Goal: Task Accomplishment & Management: Manage account settings

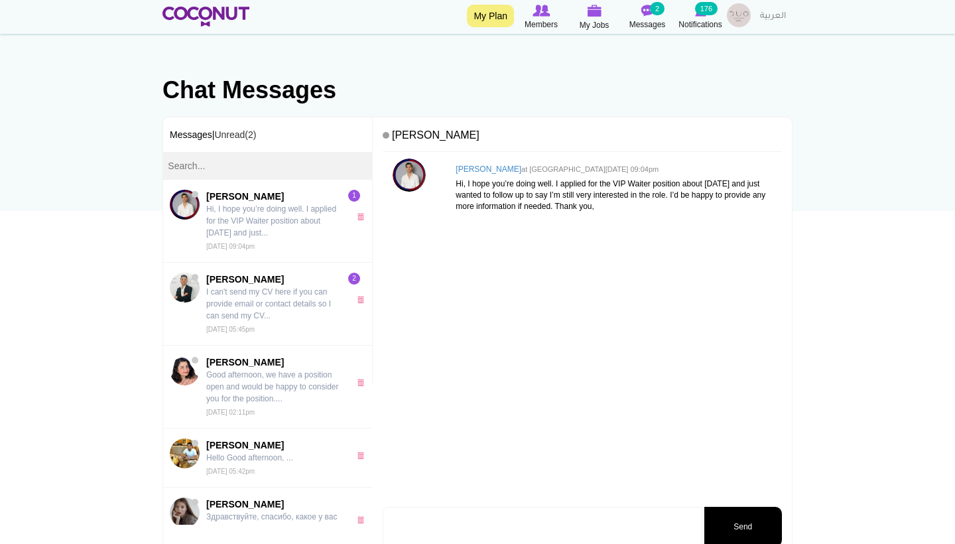
scroll to position [60, 0]
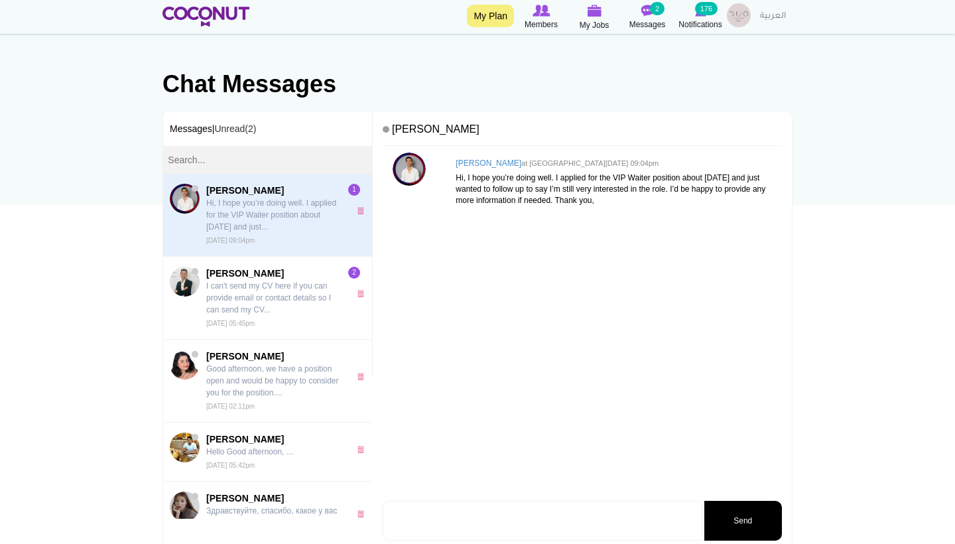
click at [259, 233] on span "younes ouagari Hi, I hope you’re doing well. I applied for the VIP Waiter posit…" at bounding box center [274, 215] width 137 height 62
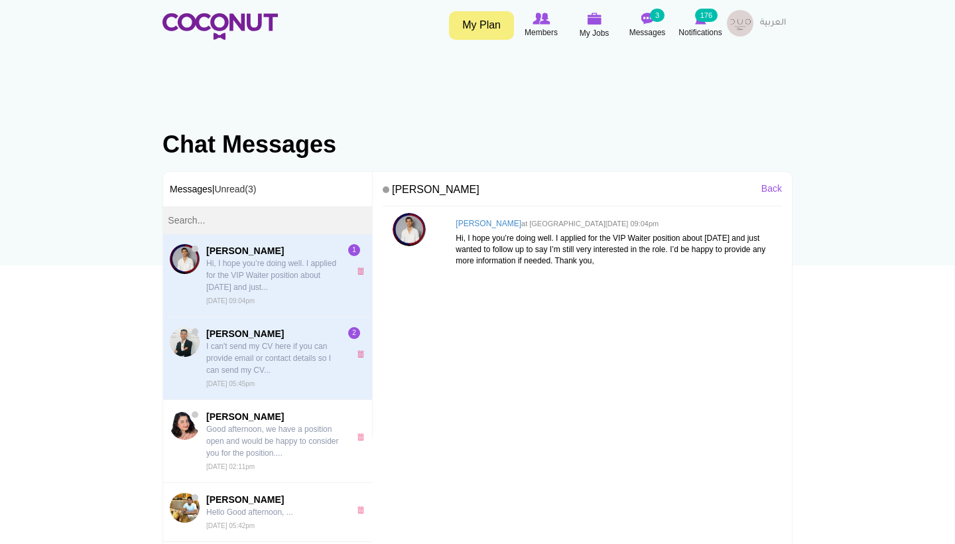
click at [269, 350] on p "I can't send my CV here if you can provide email or contact details so I can se…" at bounding box center [274, 358] width 137 height 36
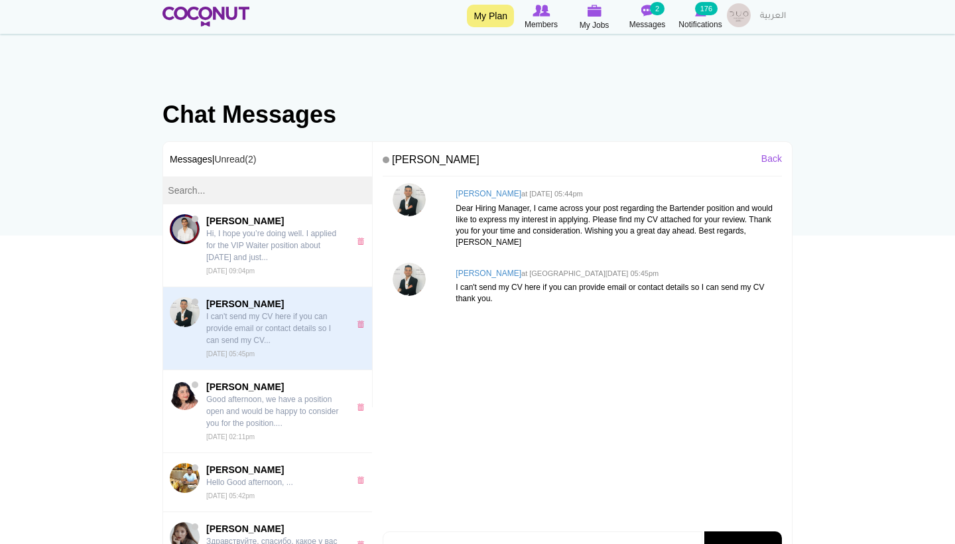
scroll to position [32, 0]
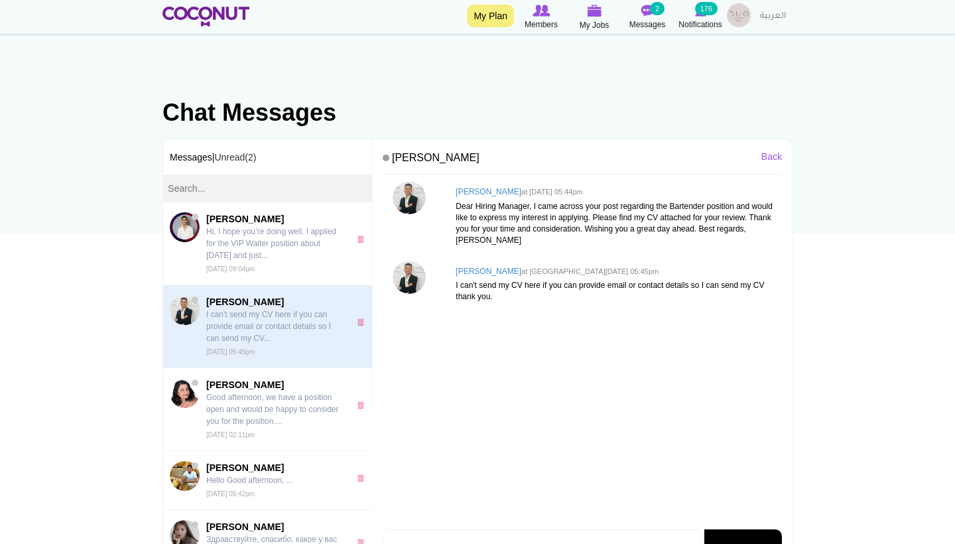
click at [849, 217] on body "Toggle navigation My Plan Members My Jobs Post a Job Messages 2 Notifications 1…" at bounding box center [477, 394] width 955 height 852
click at [595, 12] on img at bounding box center [594, 11] width 15 height 12
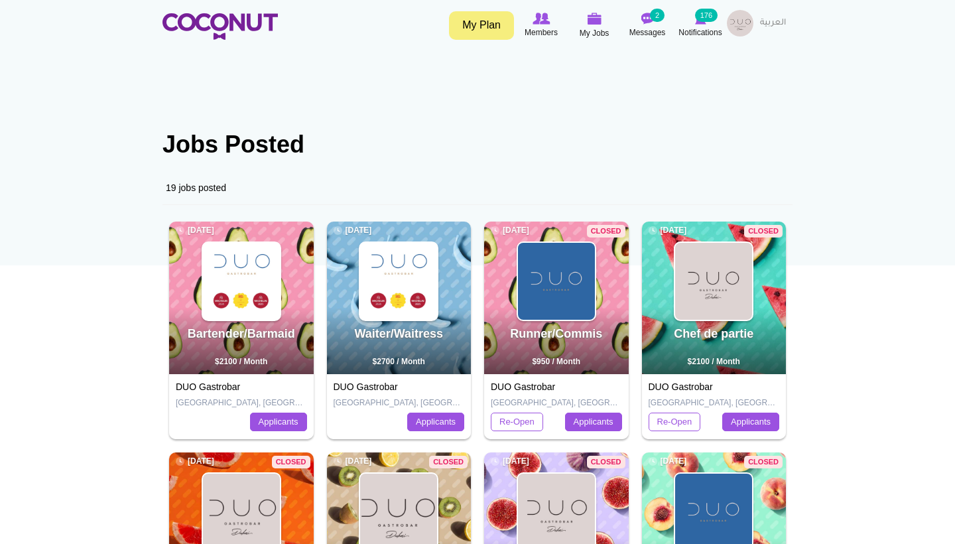
click at [414, 268] on img at bounding box center [398, 281] width 77 height 77
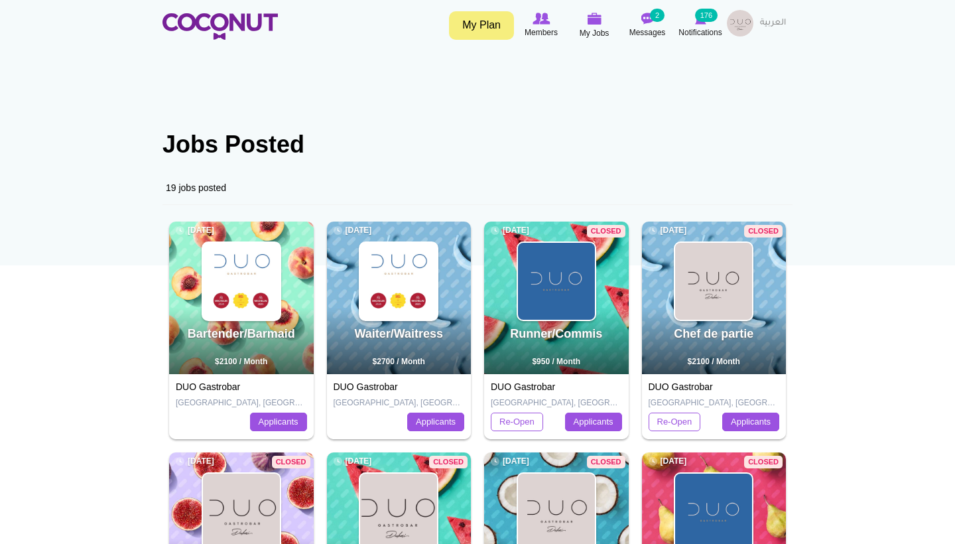
click at [406, 308] on img at bounding box center [398, 281] width 77 height 77
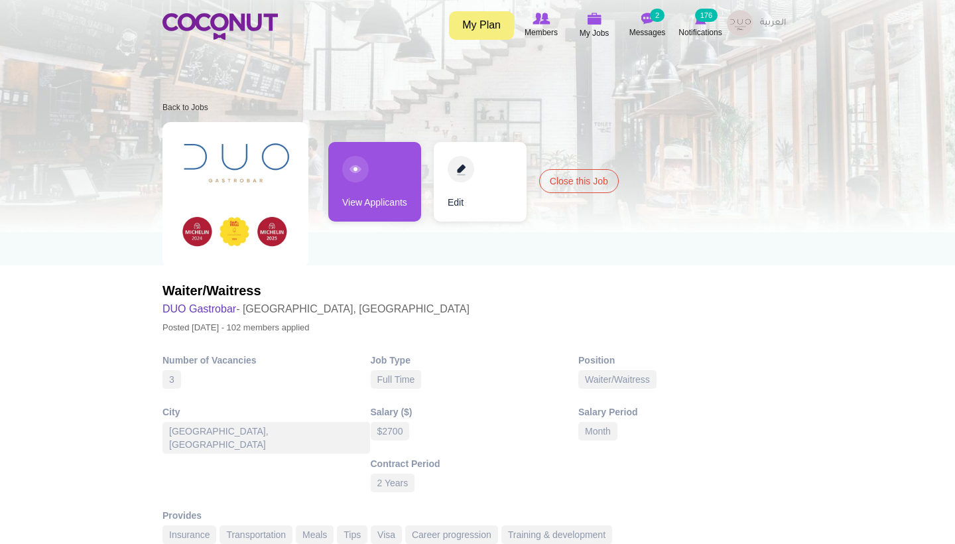
click at [389, 207] on link "View Applicants" at bounding box center [374, 182] width 93 height 80
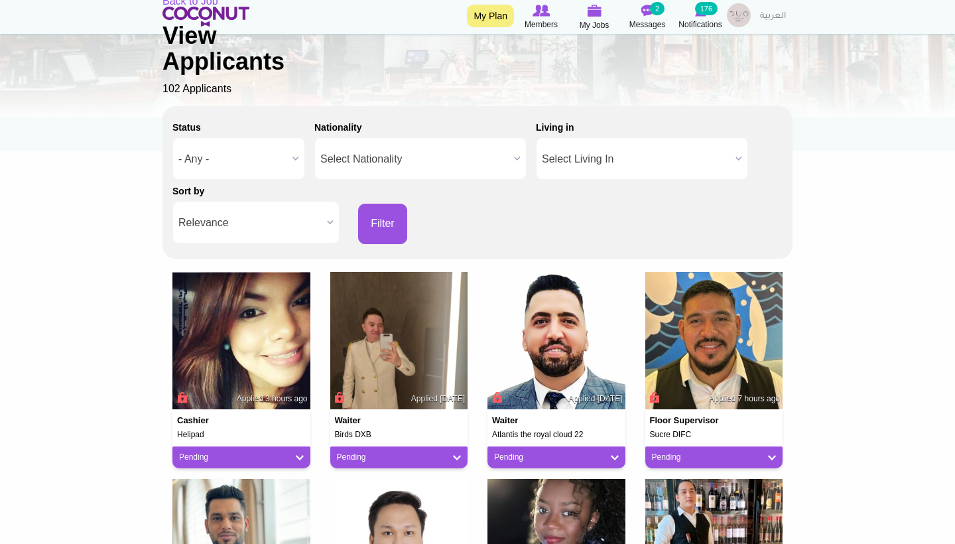
scroll to position [116, 0]
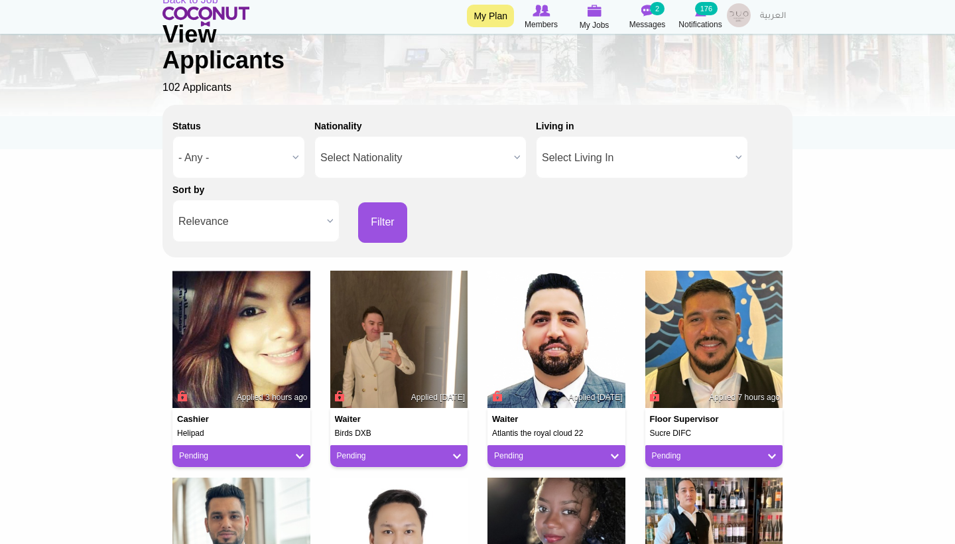
click at [449, 455] on link "Pending" at bounding box center [399, 455] width 125 height 11
click at [388, 522] on link "Not a Fit" at bounding box center [390, 529] width 113 height 16
click at [245, 160] on span "- Any -" at bounding box center [232, 158] width 109 height 42
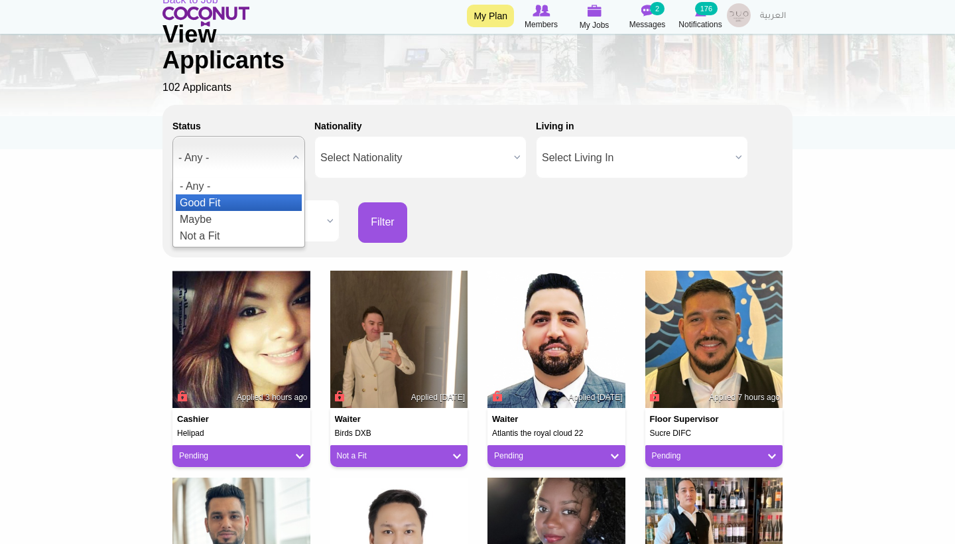
click at [233, 196] on li "Good Fit" at bounding box center [239, 202] width 126 height 17
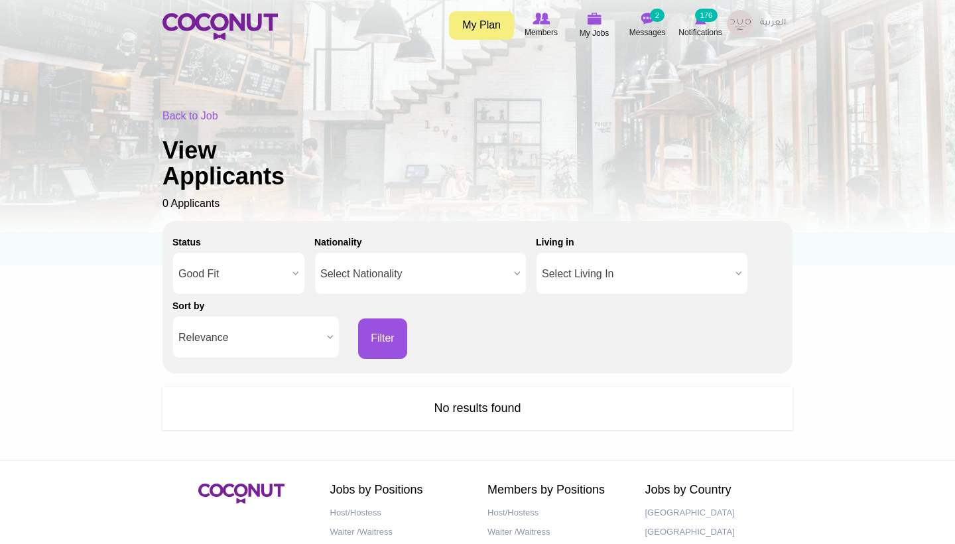
click at [251, 266] on span "Good Fit" at bounding box center [232, 274] width 109 height 42
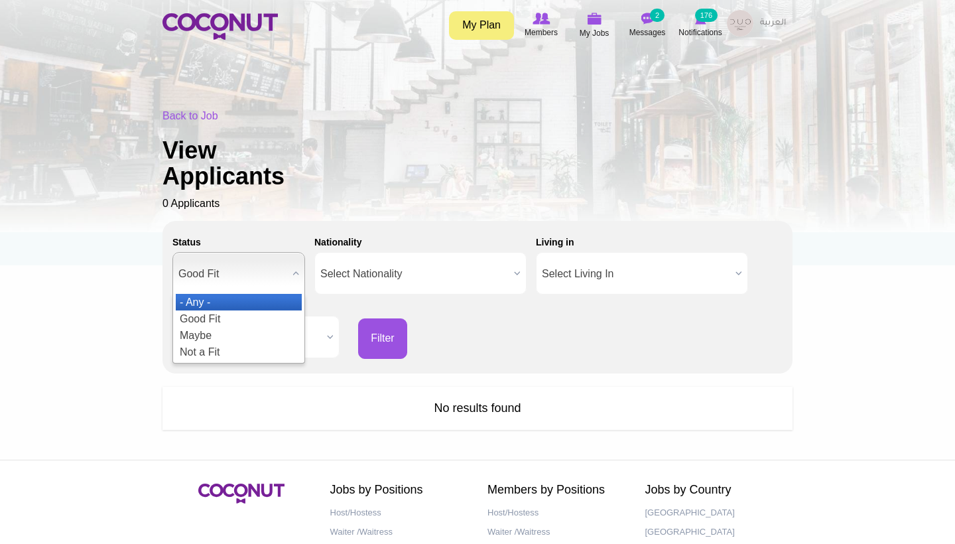
click at [230, 302] on li "- Any -" at bounding box center [239, 302] width 126 height 17
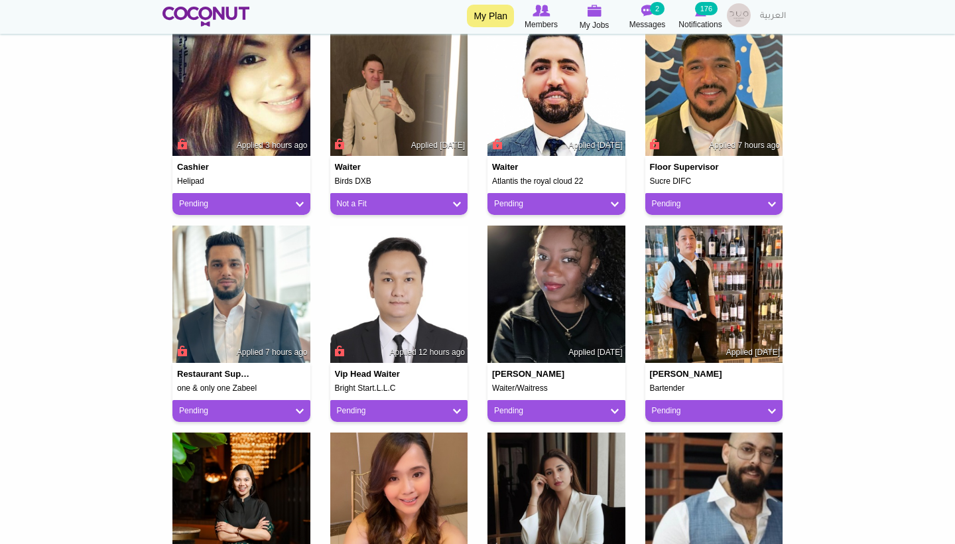
scroll to position [369, 0]
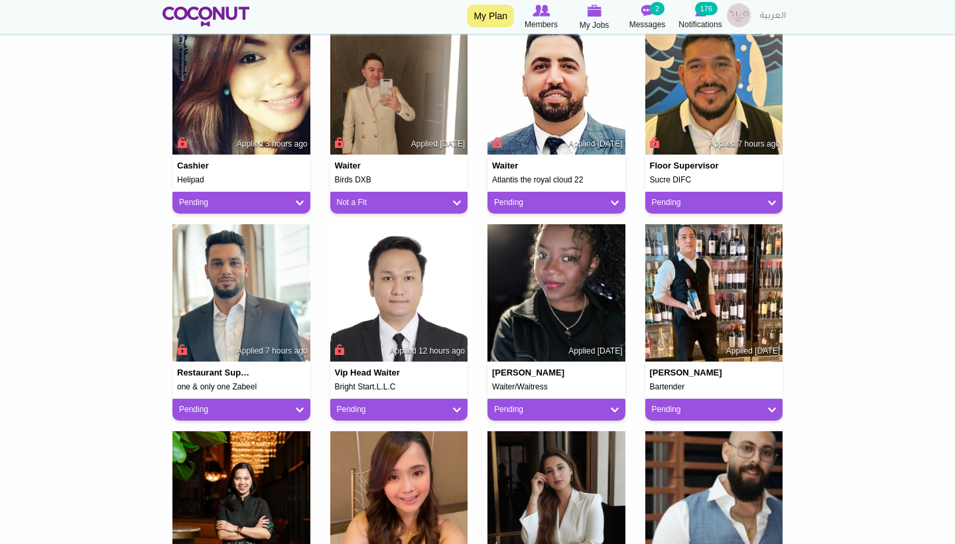
drag, startPoint x: 265, startPoint y: 387, endPoint x: 177, endPoint y: 386, distance: 87.5
click at [177, 386] on h5 "one & only one Zabeel" at bounding box center [241, 387] width 129 height 9
drag, startPoint x: 206, startPoint y: 180, endPoint x: 171, endPoint y: 180, distance: 35.1
click at [171, 180] on div "Cashier Helipad Applied 3 hours ago Pending Pending Good Fit Maybe Not a Fit" at bounding box center [241, 120] width 158 height 207
copy h5 "Helipad"
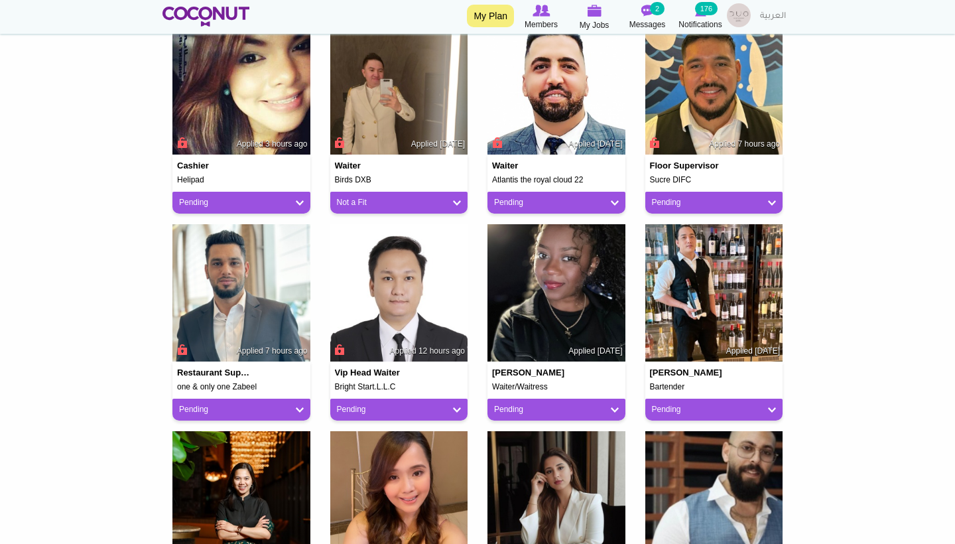
drag, startPoint x: 377, startPoint y: 177, endPoint x: 329, endPoint y: 177, distance: 48.4
click at [329, 177] on div "Waiter Birds DXB Applied 3 days ago Not a Fit Pending Good Fit Maybe Not a Fit" at bounding box center [399, 120] width 158 height 207
copy h5 "Birds DXB"
drag, startPoint x: 602, startPoint y: 177, endPoint x: 490, endPoint y: 178, distance: 112.0
click at [490, 178] on div "Waiter Atlantis the royal cloud 22 Applied 3 days ago" at bounding box center [556, 169] width 138 height 30
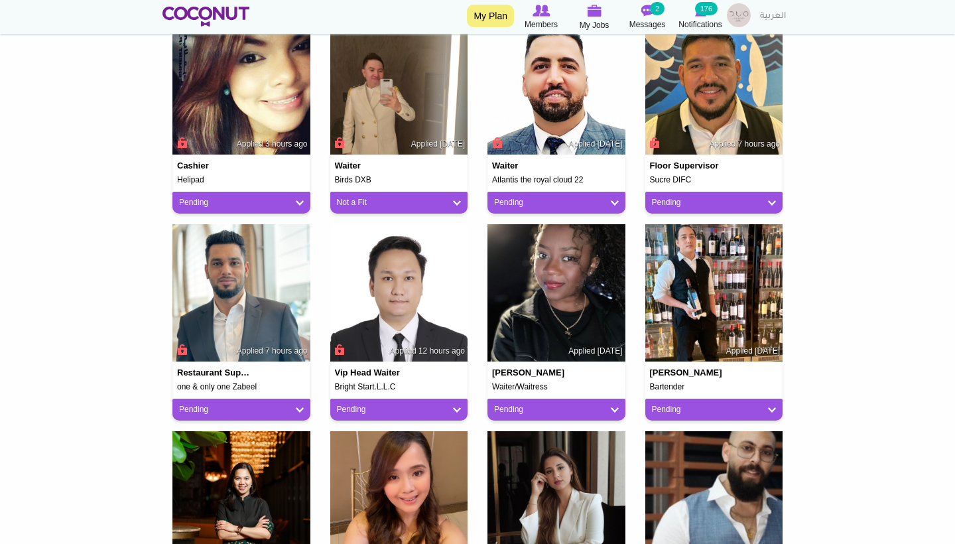
click at [534, 210] on div "Pending" at bounding box center [556, 203] width 138 height 22
click at [494, 198] on link "Pending" at bounding box center [556, 202] width 125 height 11
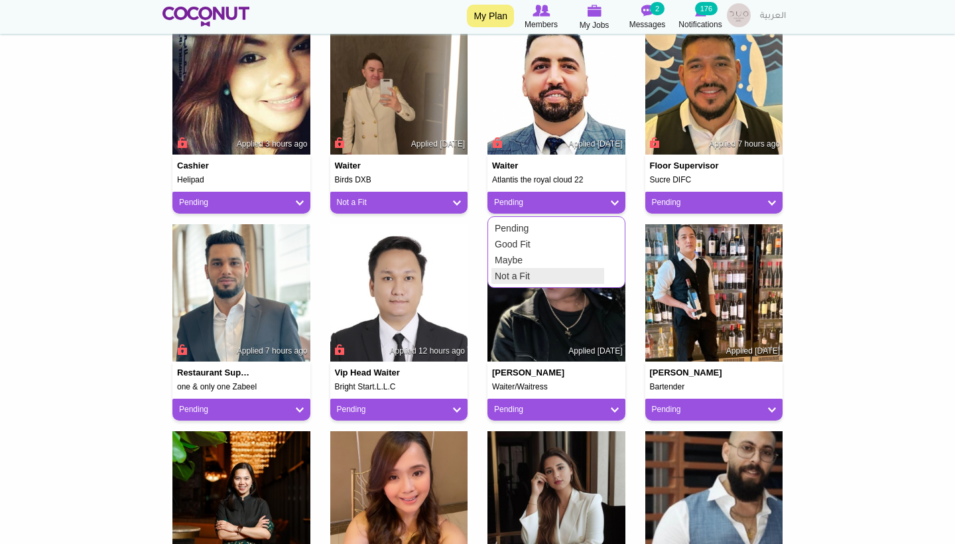
click at [511, 274] on link "Not a Fit" at bounding box center [547, 276] width 113 height 16
click at [301, 197] on link "Pending" at bounding box center [241, 202] width 125 height 11
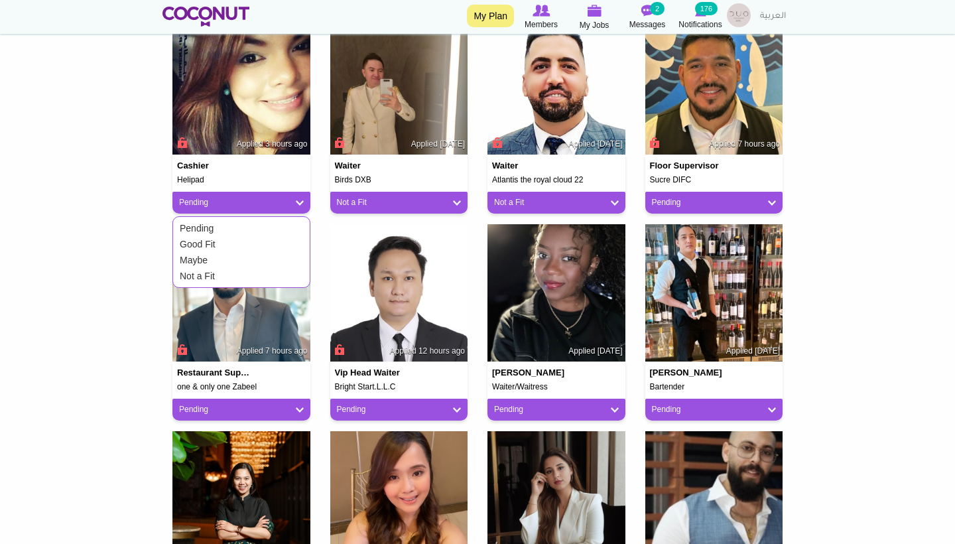
click at [277, 275] on link "Not a Fit" at bounding box center [232, 276] width 113 height 16
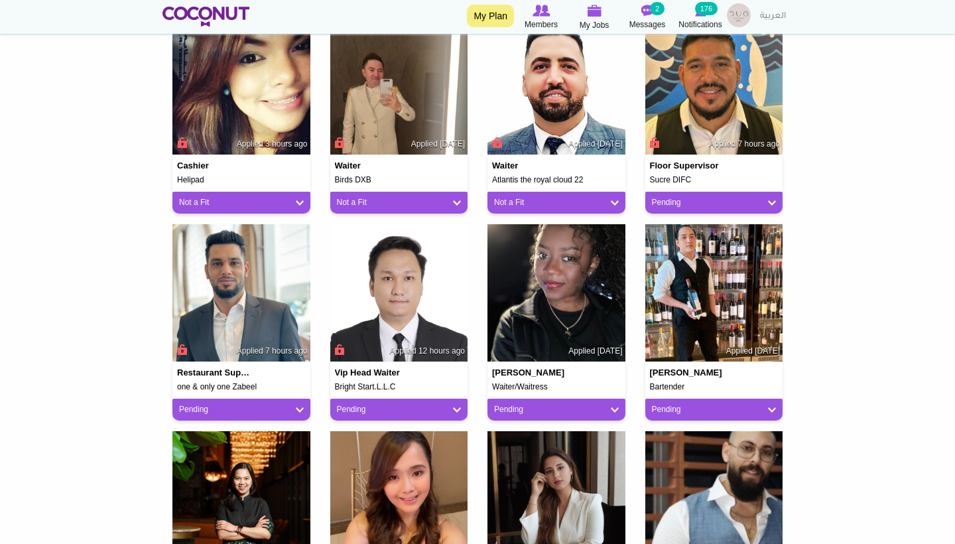
drag, startPoint x: 699, startPoint y: 180, endPoint x: 644, endPoint y: 180, distance: 55.0
click at [645, 180] on div "Floor Supervisor Sucre DIFC Applied 7 hours ago" at bounding box center [714, 169] width 138 height 30
copy h5 "Sucre DIFC"
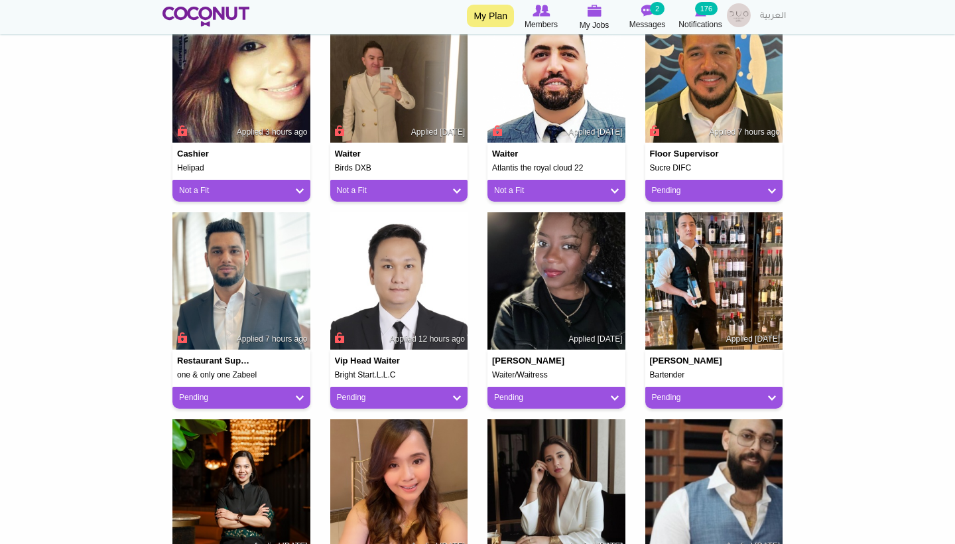
click at [806, 178] on body "Toggle navigation My Plan Members My Jobs Post a Job Messages 2 Notifications 1…" at bounding box center [477, 477] width 955 height 1717
click at [676, 192] on link "Pending" at bounding box center [714, 190] width 125 height 11
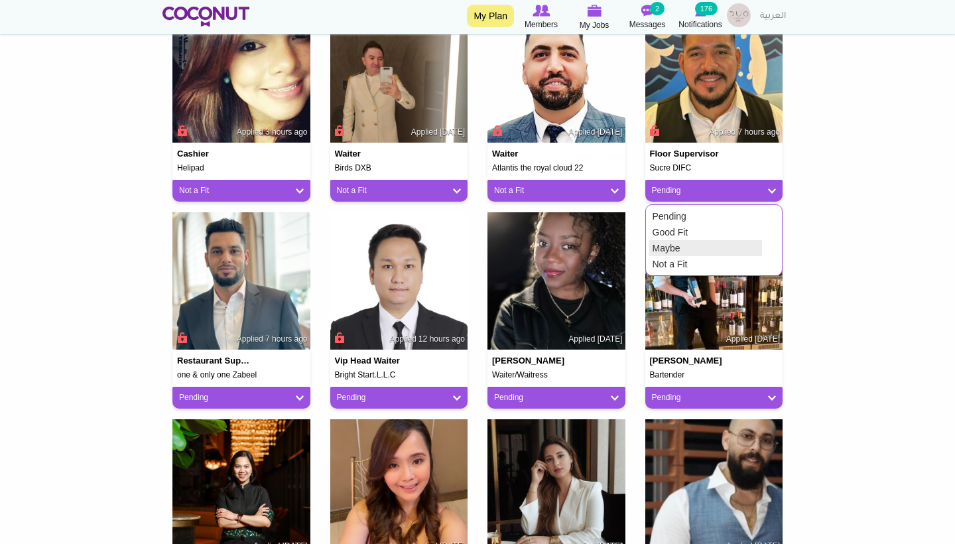
click at [666, 247] on link "Maybe" at bounding box center [705, 248] width 113 height 16
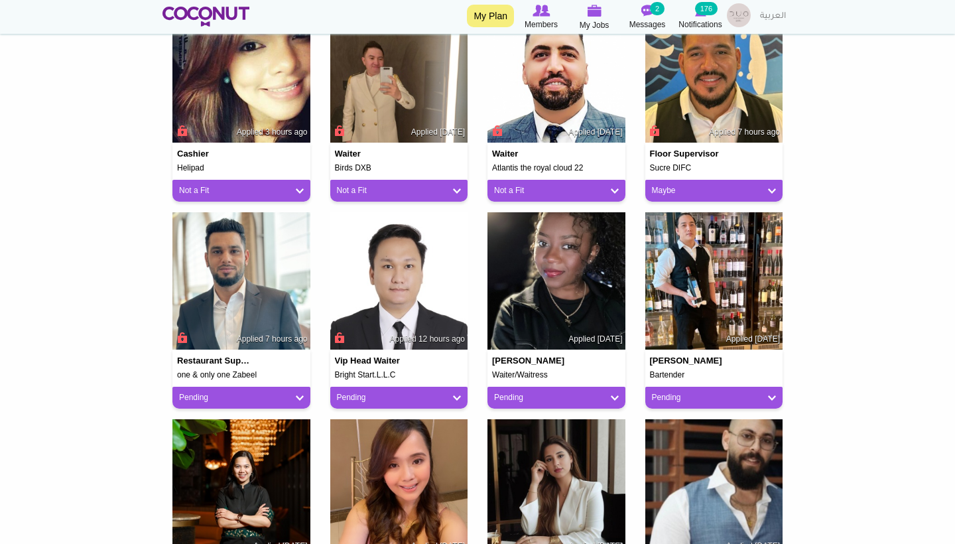
click at [383, 189] on link "Not a Fit" at bounding box center [399, 190] width 125 height 11
click at [367, 247] on link "Maybe" at bounding box center [390, 248] width 113 height 16
drag, startPoint x: 271, startPoint y: 369, endPoint x: 176, endPoint y: 373, distance: 94.9
click at [176, 373] on div "Restaurant supervisor (La Dame de pic) one & only one Zabeel Applied 7 hours ago" at bounding box center [241, 364] width 138 height 30
copy h5 "one & only one Zabeel"
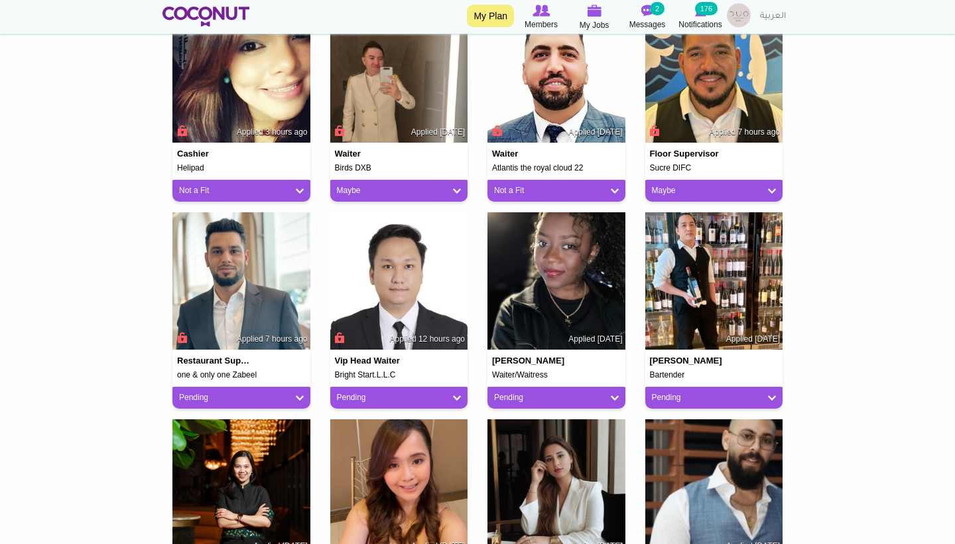
drag, startPoint x: 404, startPoint y: 370, endPoint x: 333, endPoint y: 375, distance: 71.1
click at [333, 375] on div "Vip Head Waiter Bright Start.L.L.C Applied 12 hours ago" at bounding box center [399, 364] width 138 height 30
copy h5 "Bright Start.L.L.C"
click at [420, 392] on link "Pending" at bounding box center [399, 397] width 125 height 11
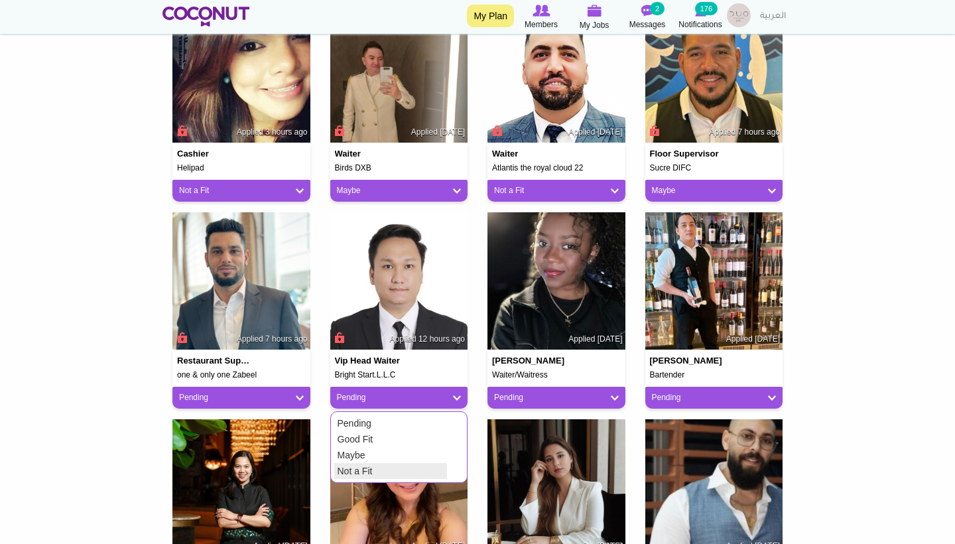
click at [365, 467] on link "Not a Fit" at bounding box center [390, 471] width 113 height 16
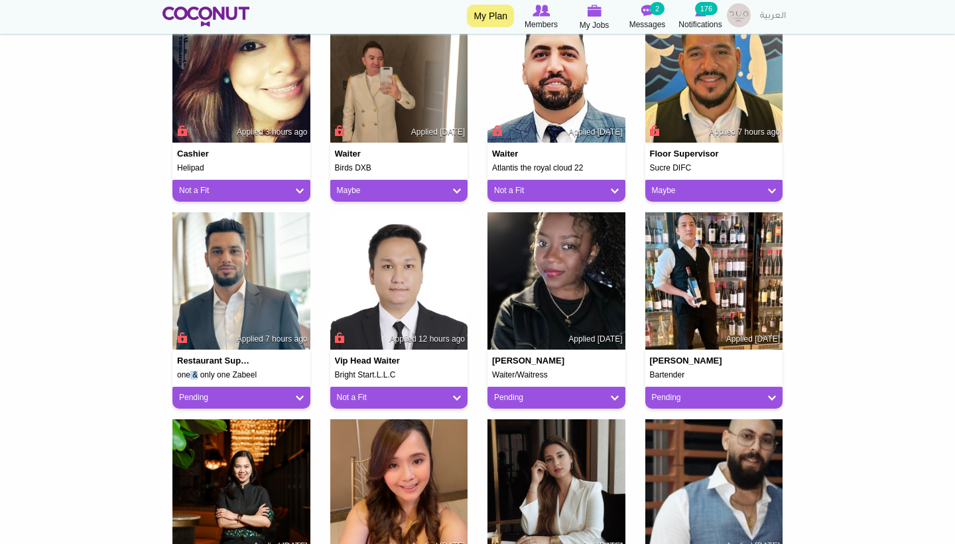
drag, startPoint x: 261, startPoint y: 366, endPoint x: 185, endPoint y: 367, distance: 76.3
click at [185, 367] on div "Restaurant supervisor (La Dame de pic) one & only one Zabeel Applied 7 hours ago" at bounding box center [241, 364] width 138 height 30
drag, startPoint x: 265, startPoint y: 371, endPoint x: 159, endPoint y: 371, distance: 106.1
click at [158, 371] on section "Members applied to this Job Back to Job View Applicants 102 Applicants Status -…" at bounding box center [477, 405] width 650 height 1374
copy h5 "one & only one Zabeel"
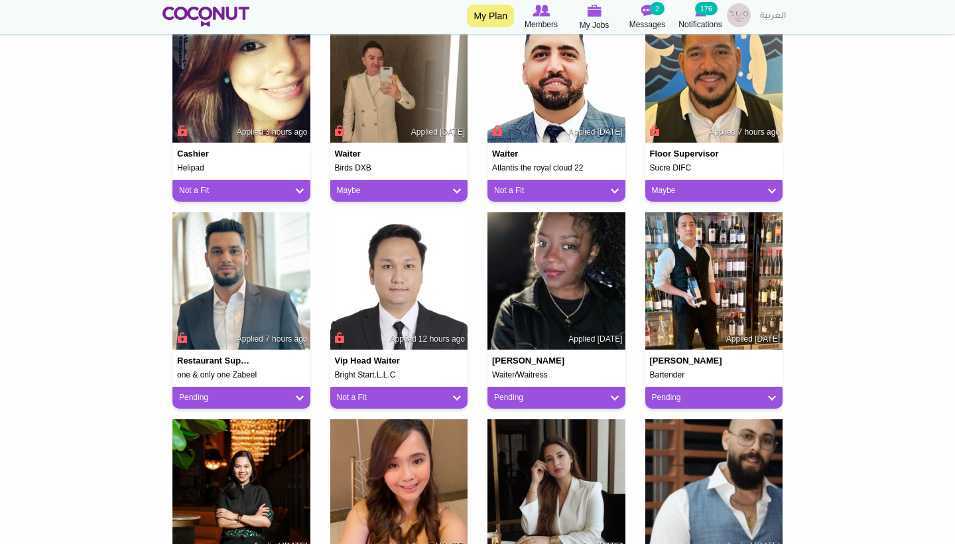
click at [254, 400] on div "Pending" at bounding box center [241, 398] width 138 height 22
click at [227, 398] on link "Pending" at bounding box center [241, 397] width 125 height 11
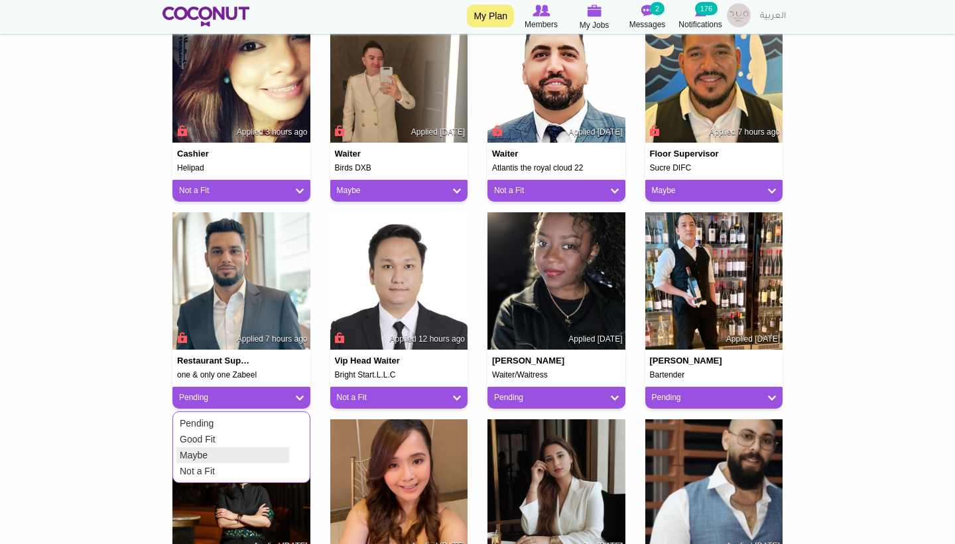
click at [218, 449] on link "Maybe" at bounding box center [232, 455] width 113 height 16
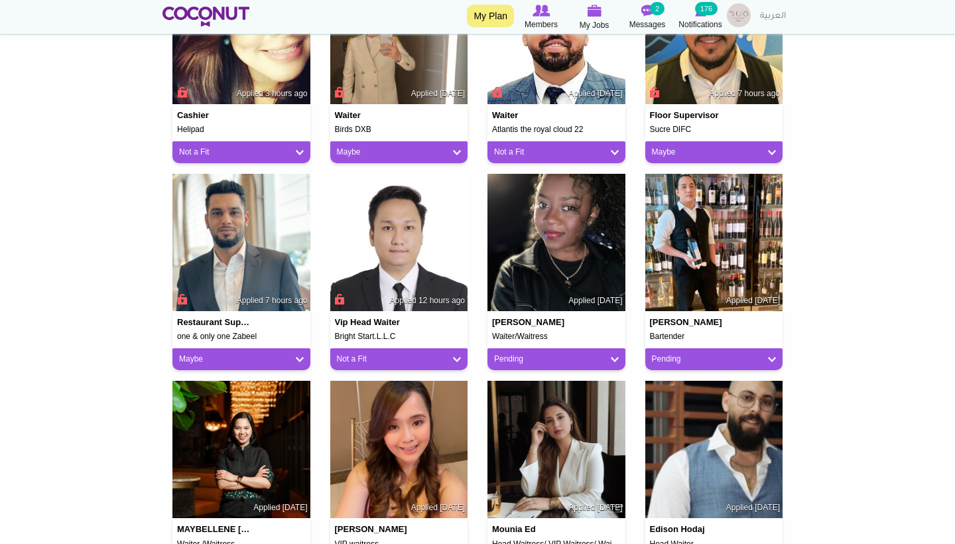
scroll to position [432, 0]
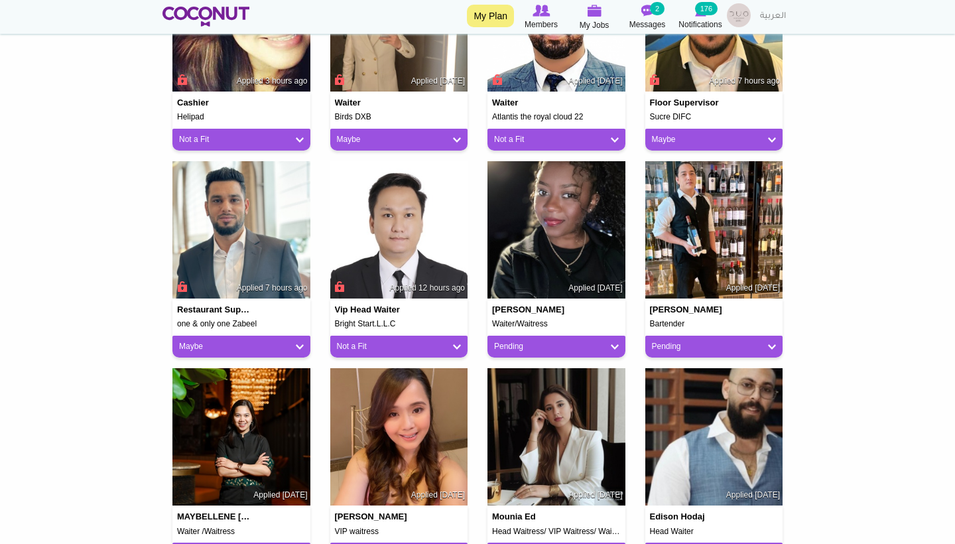
click at [534, 343] on link "Pending" at bounding box center [556, 346] width 125 height 11
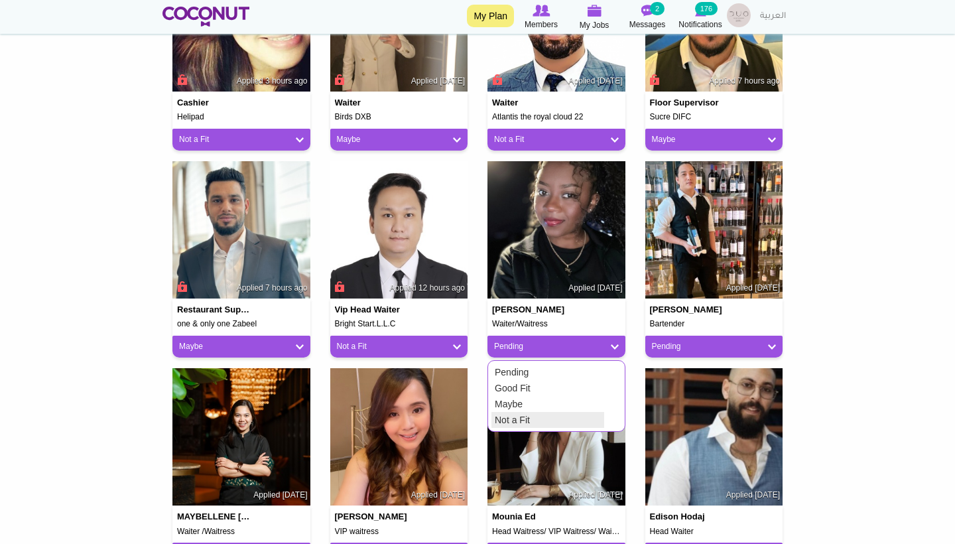
click at [510, 418] on link "Not a Fit" at bounding box center [547, 420] width 113 height 16
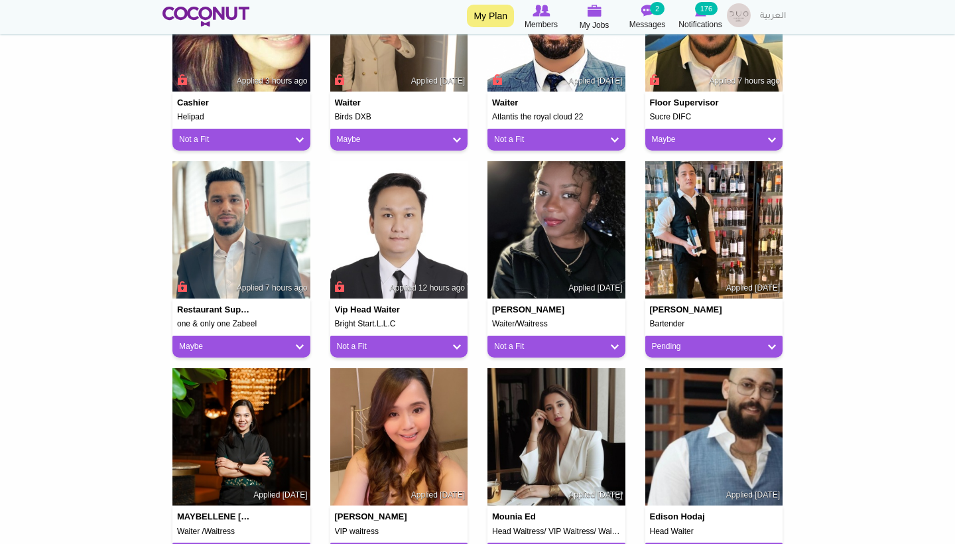
click at [681, 342] on link "Pending" at bounding box center [714, 346] width 125 height 11
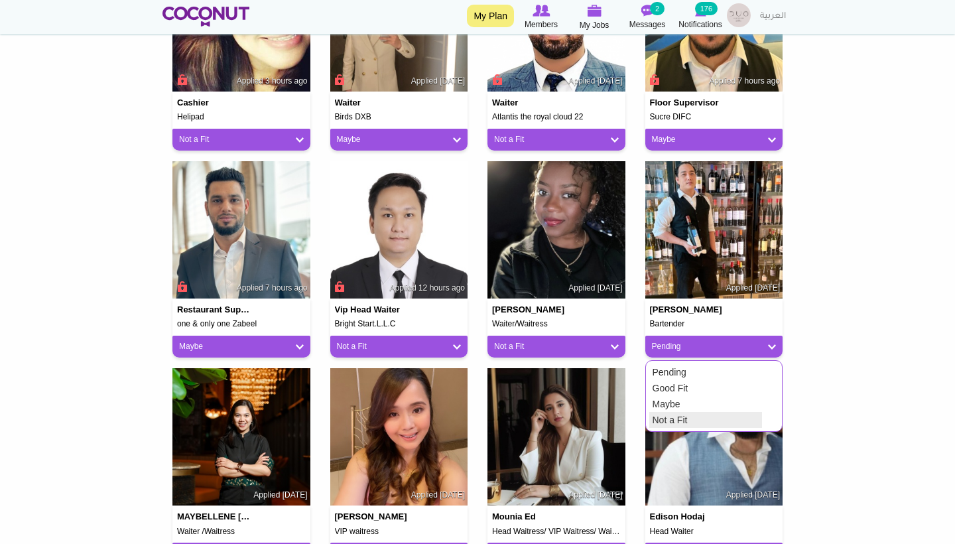
click at [664, 422] on link "Not a Fit" at bounding box center [705, 420] width 113 height 16
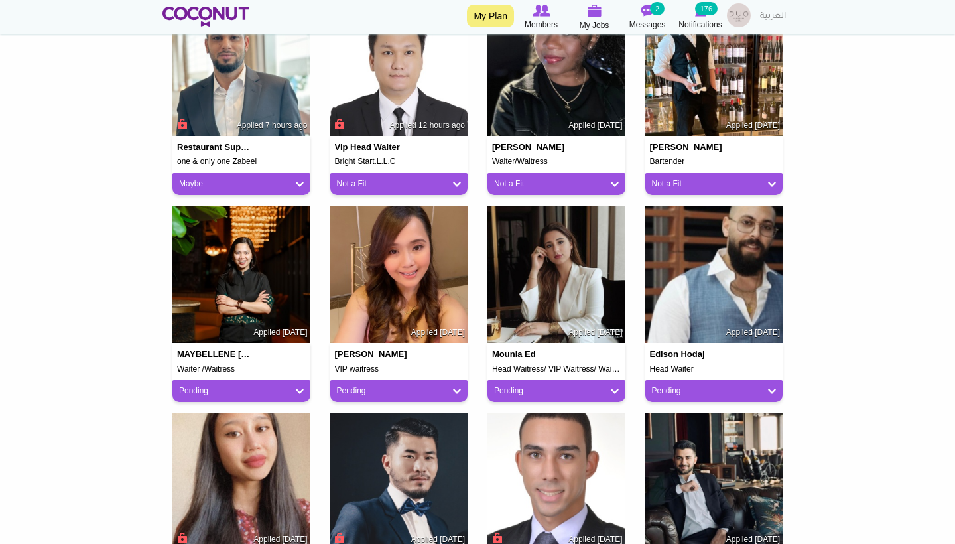
scroll to position [595, 0]
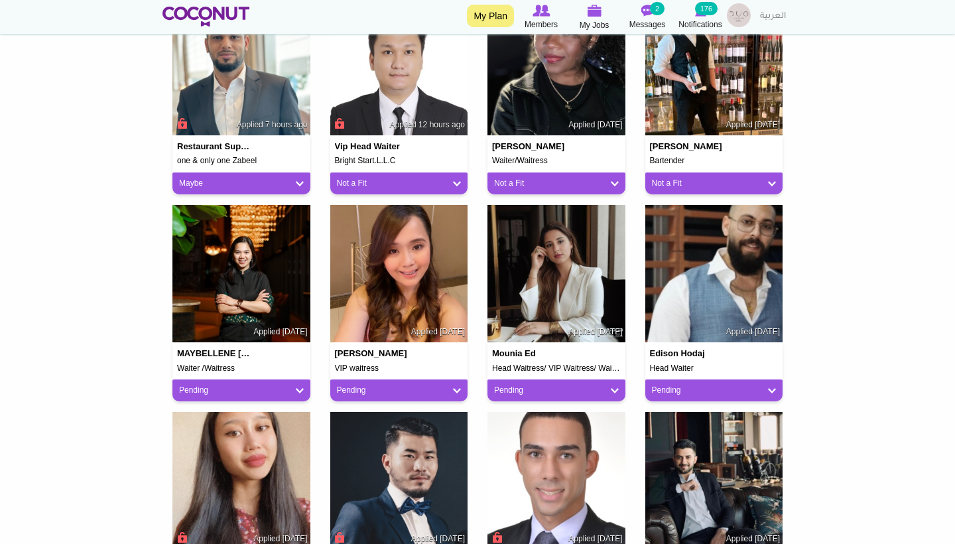
click at [232, 364] on h5 "Waiter /Waitress" at bounding box center [241, 368] width 129 height 9
click at [251, 305] on img at bounding box center [241, 274] width 138 height 138
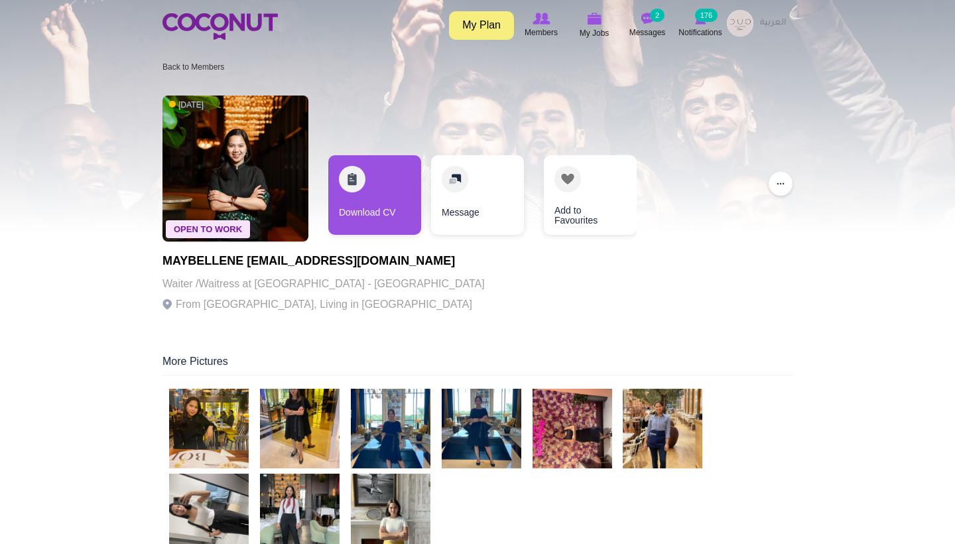
click at [217, 429] on img at bounding box center [209, 429] width 80 height 80
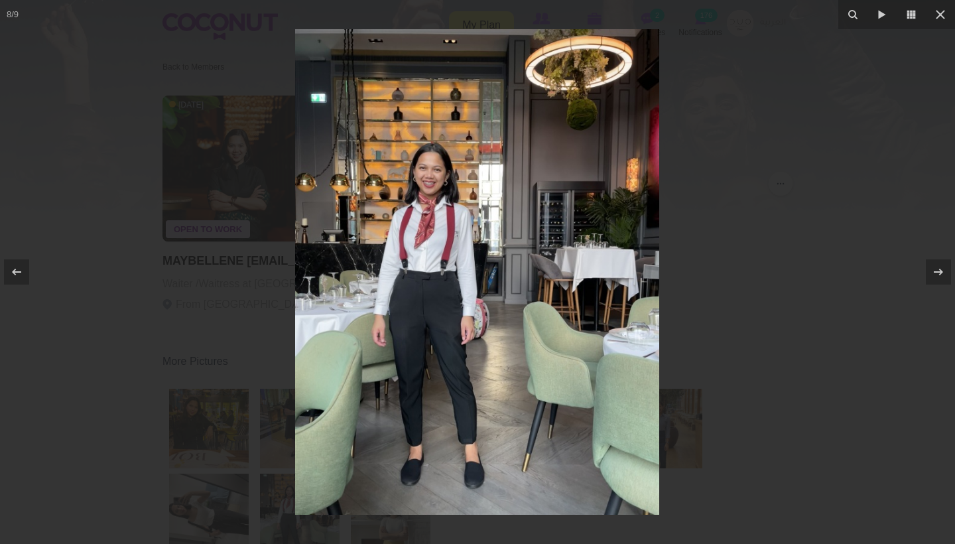
click at [817, 312] on div at bounding box center [477, 272] width 955 height 544
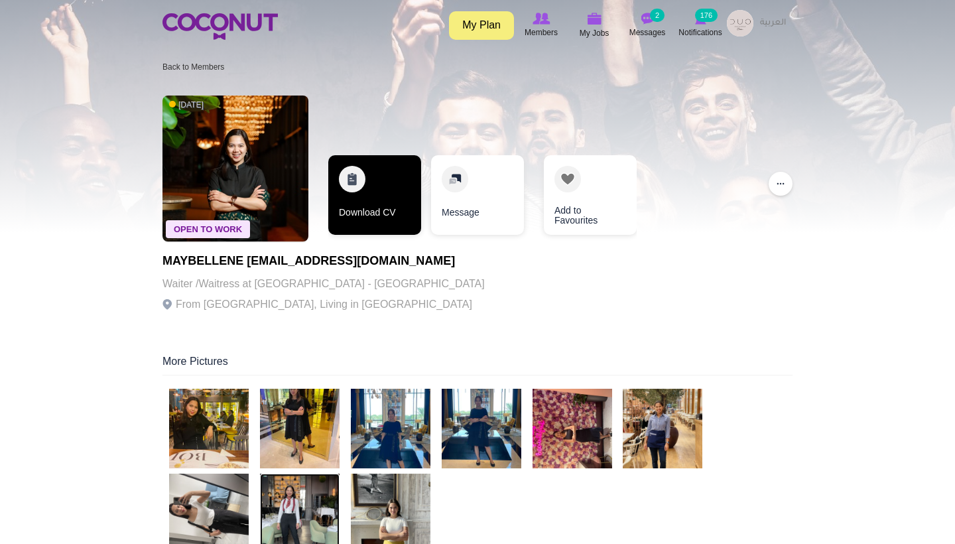
click at [356, 176] on link "Download CV" at bounding box center [374, 195] width 93 height 80
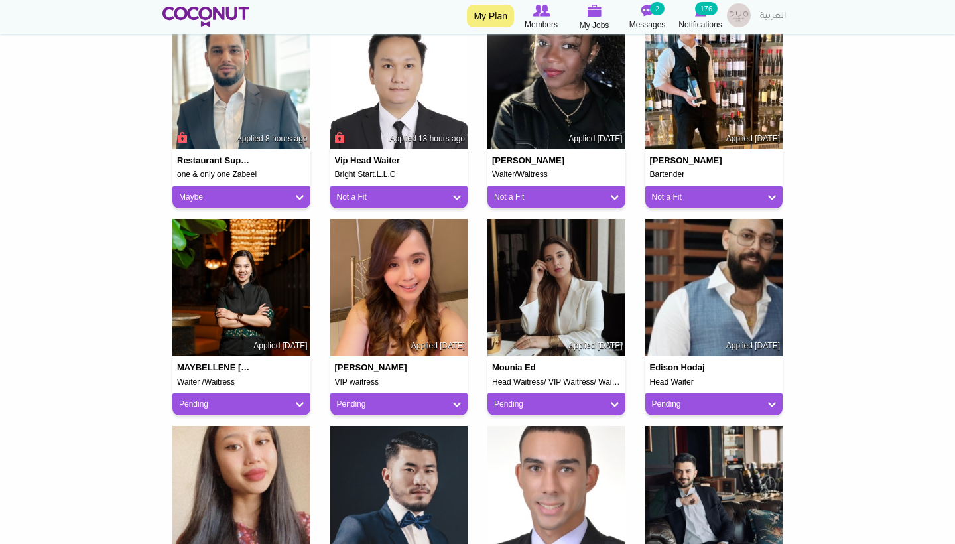
scroll to position [581, 0]
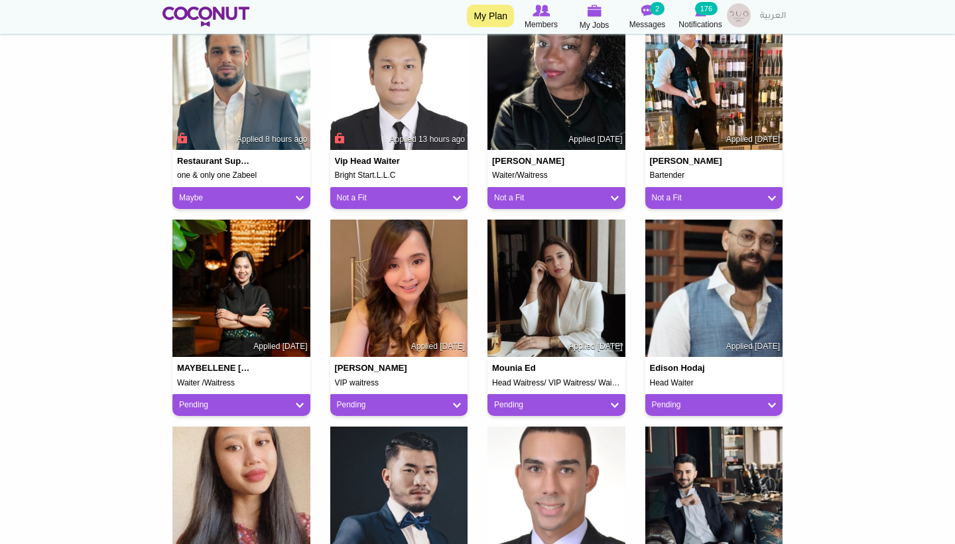
click at [373, 399] on link "Pending" at bounding box center [399, 404] width 125 height 11
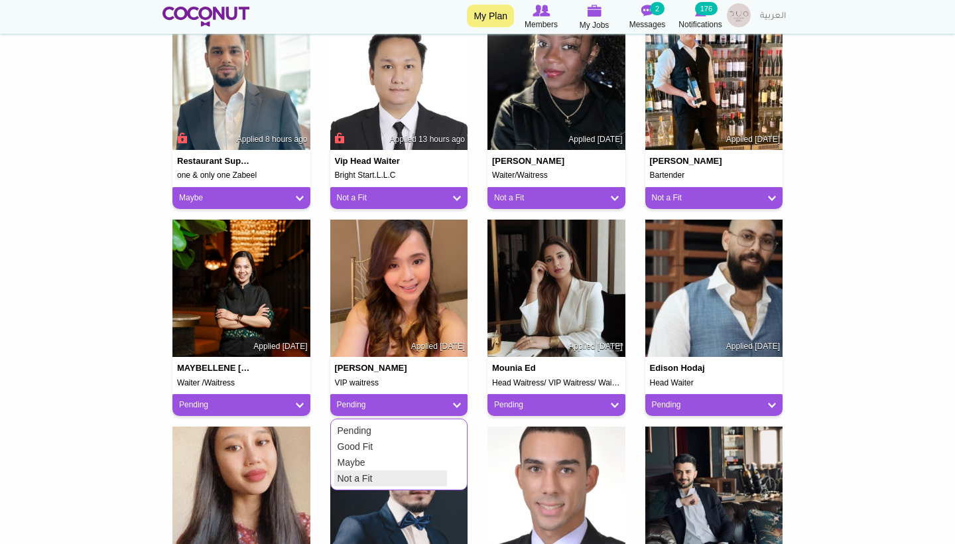
click at [375, 473] on link "Not a Fit" at bounding box center [390, 478] width 113 height 16
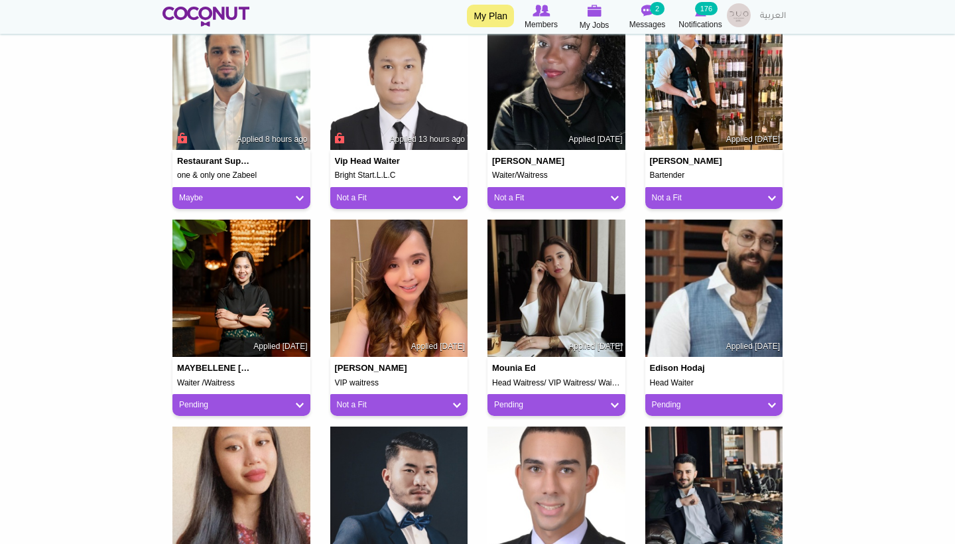
click at [253, 394] on div "Pending" at bounding box center [241, 405] width 138 height 22
click at [253, 403] on link "Pending" at bounding box center [241, 404] width 125 height 11
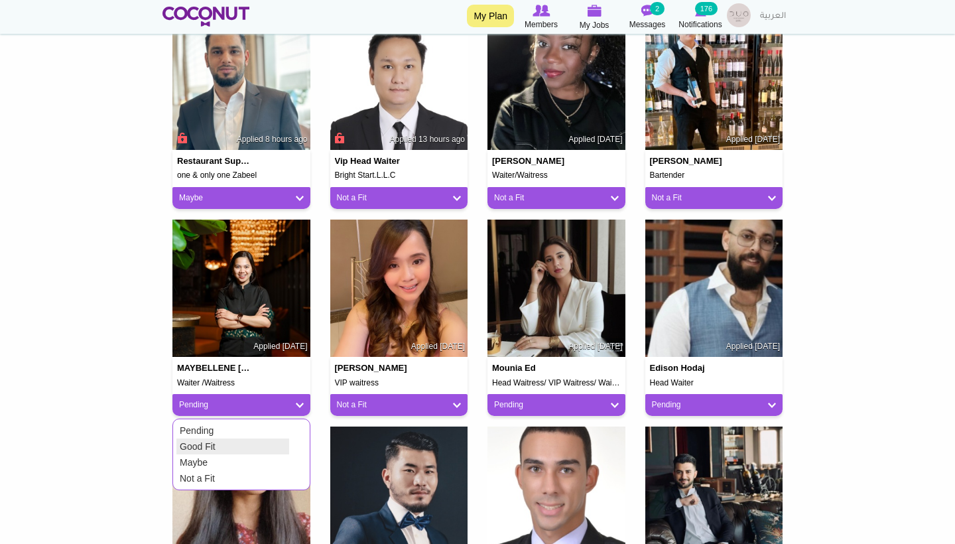
click at [212, 443] on link "Good Fit" at bounding box center [232, 446] width 113 height 16
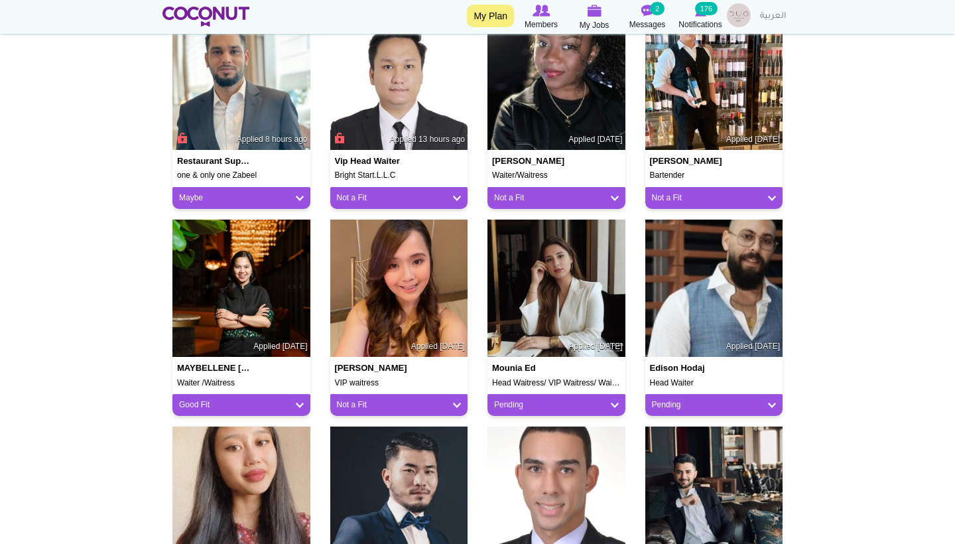
click at [532, 363] on h4 "Mounia Ed" at bounding box center [530, 367] width 77 height 9
click at [536, 308] on img at bounding box center [556, 288] width 138 height 138
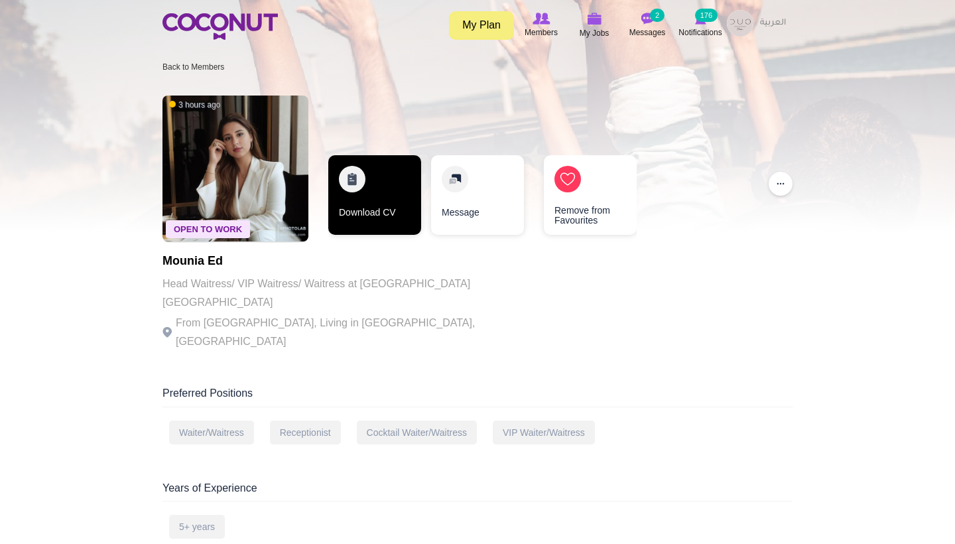
click at [360, 213] on link "Download CV" at bounding box center [374, 195] width 93 height 80
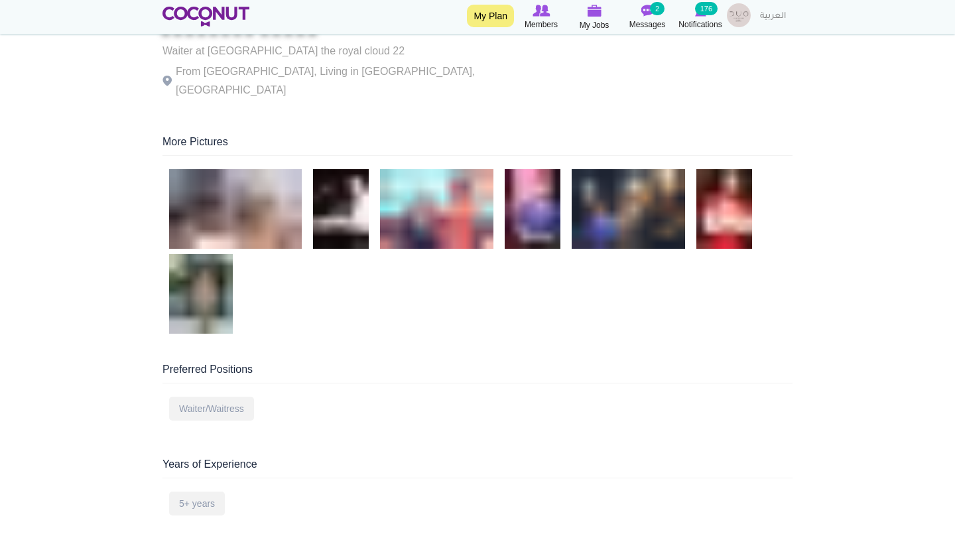
scroll to position [241, 0]
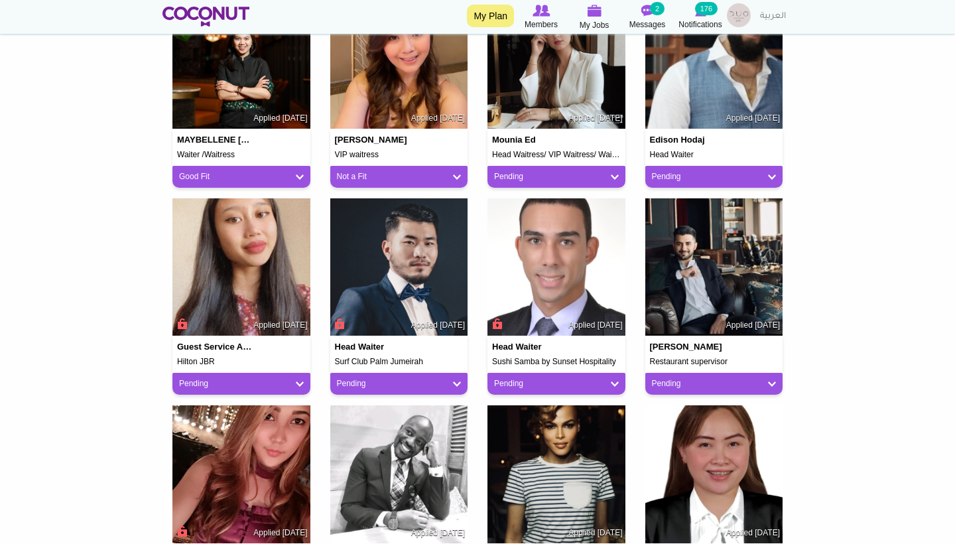
scroll to position [810, 0]
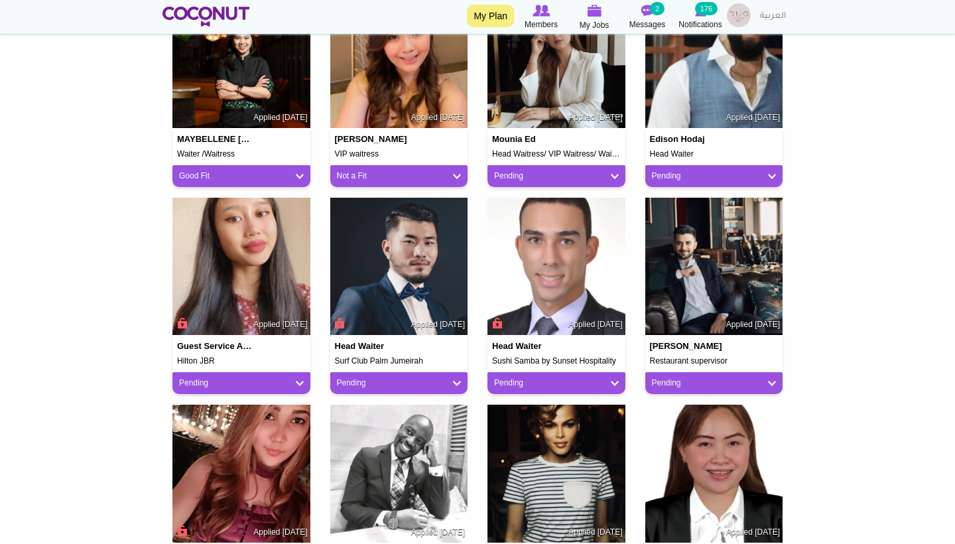
click at [525, 172] on link "Pending" at bounding box center [556, 175] width 125 height 11
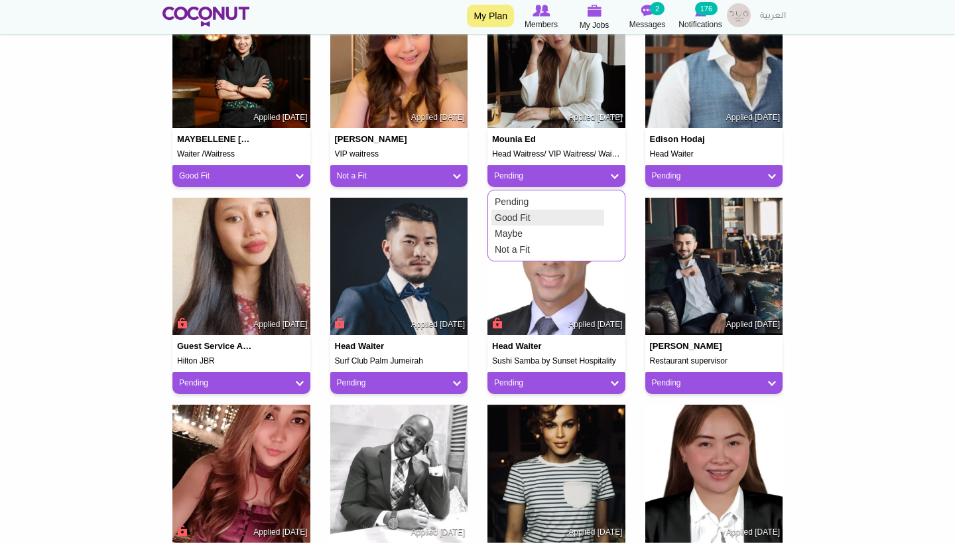
click at [524, 213] on link "Good Fit" at bounding box center [547, 218] width 113 height 16
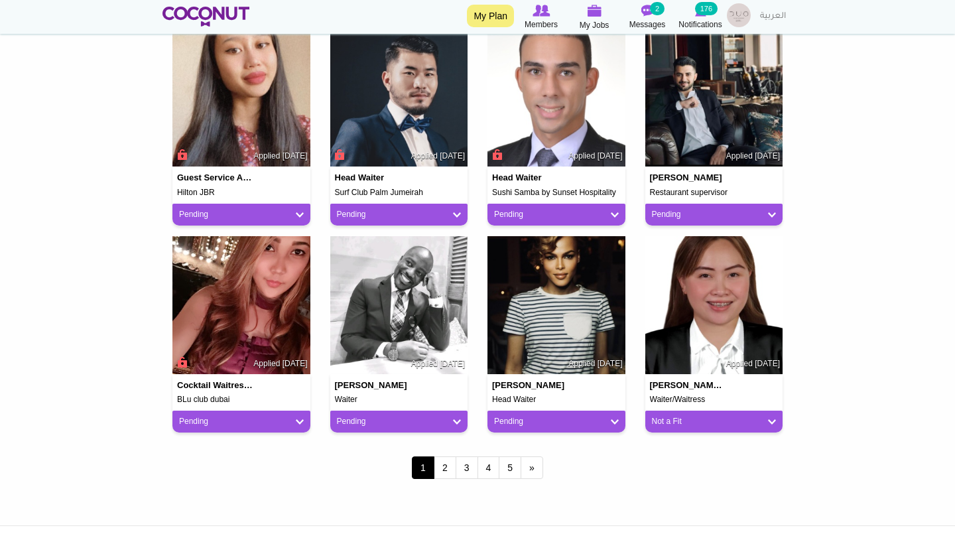
scroll to position [1144, 0]
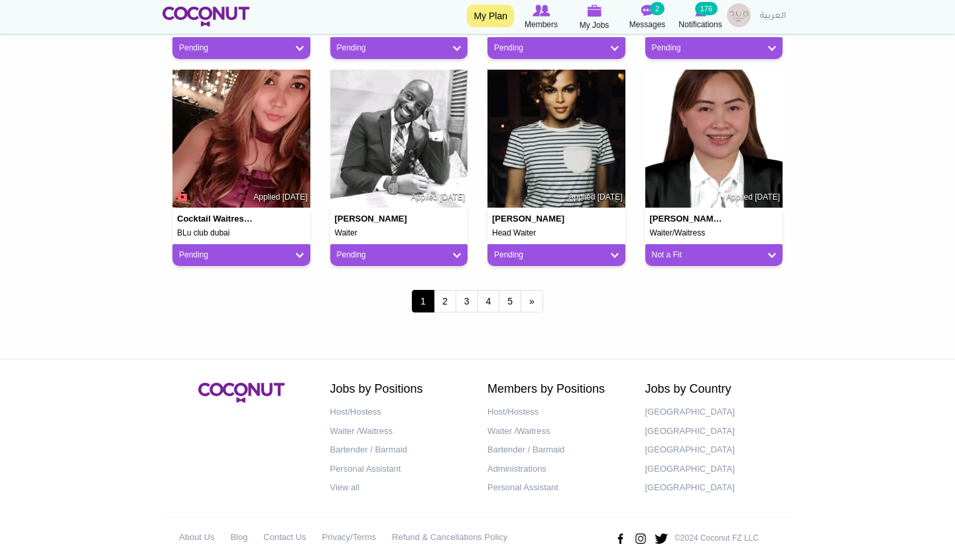
click at [542, 253] on link "Pending" at bounding box center [556, 254] width 125 height 11
click at [516, 324] on link "Not a Fit" at bounding box center [547, 328] width 113 height 16
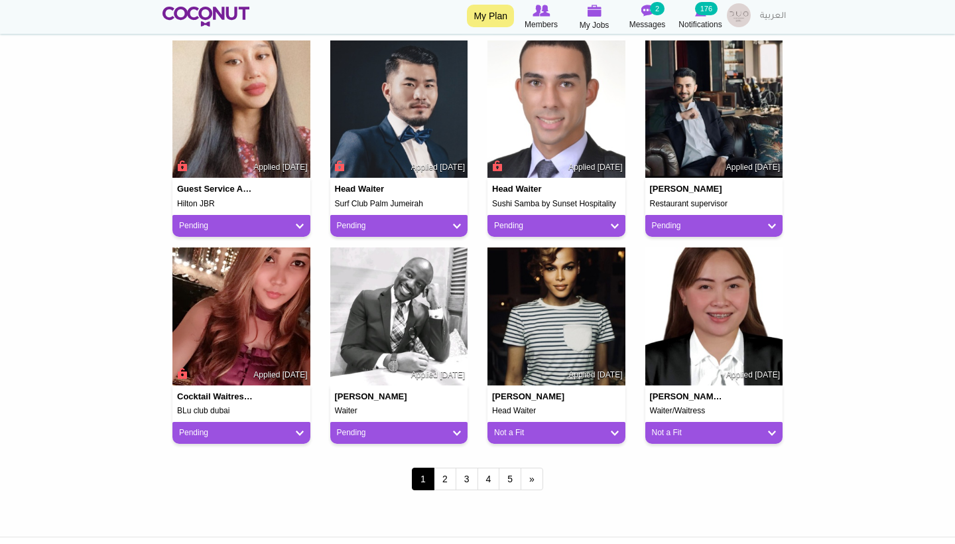
scroll to position [968, 0]
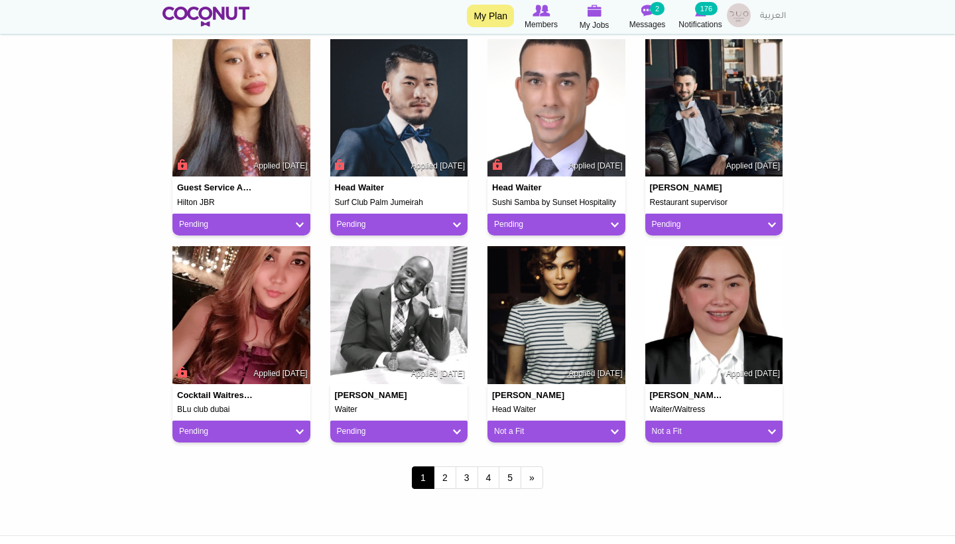
click at [392, 292] on img at bounding box center [399, 315] width 138 height 138
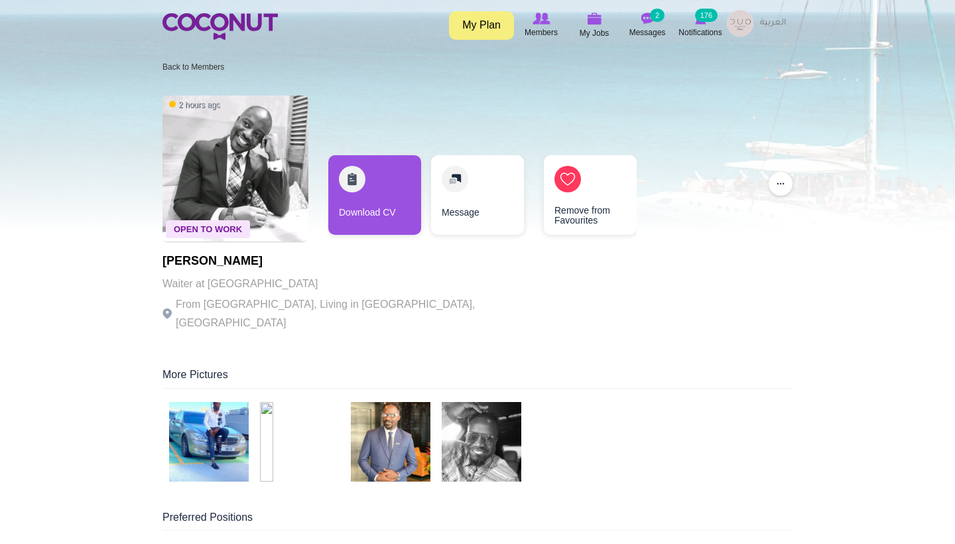
click at [238, 446] on img at bounding box center [209, 442] width 80 height 80
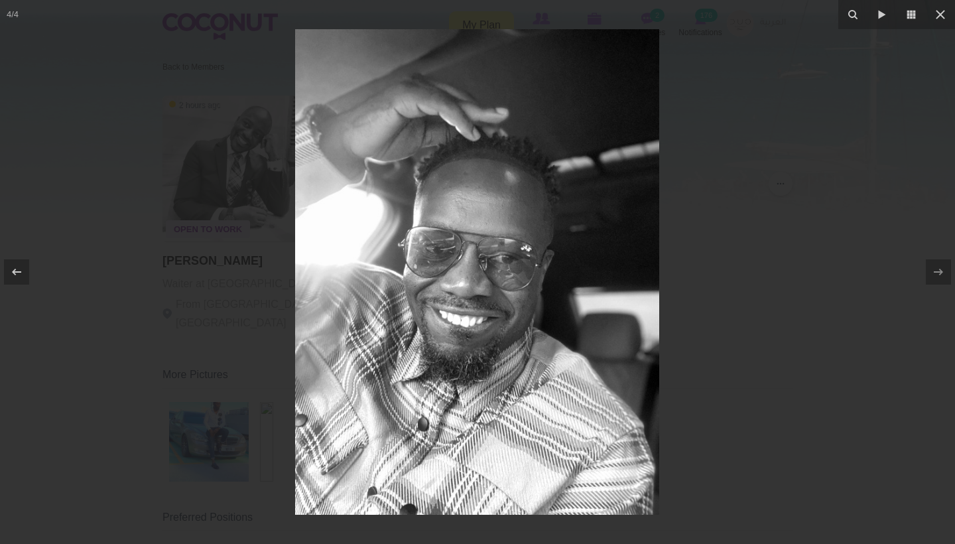
click at [211, 410] on div at bounding box center [477, 272] width 955 height 544
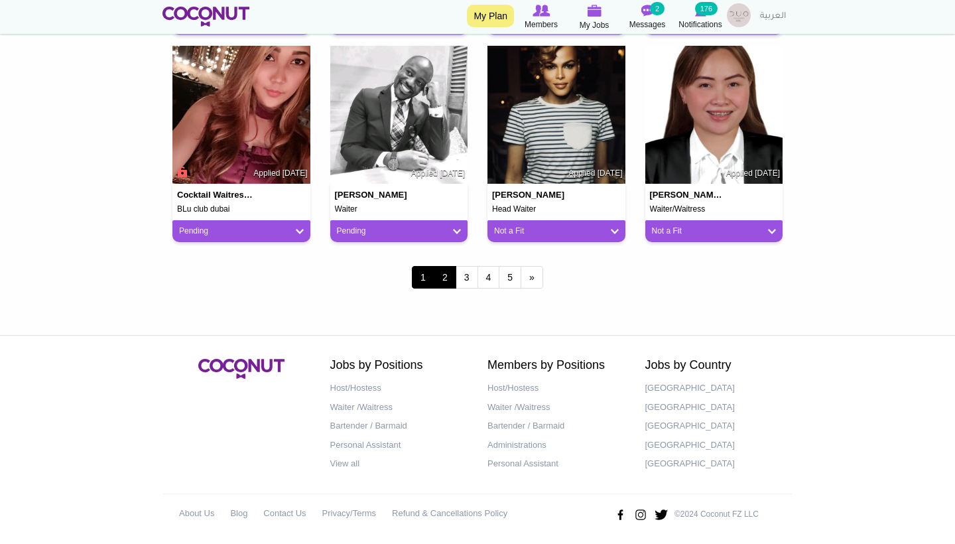
scroll to position [1167, 0]
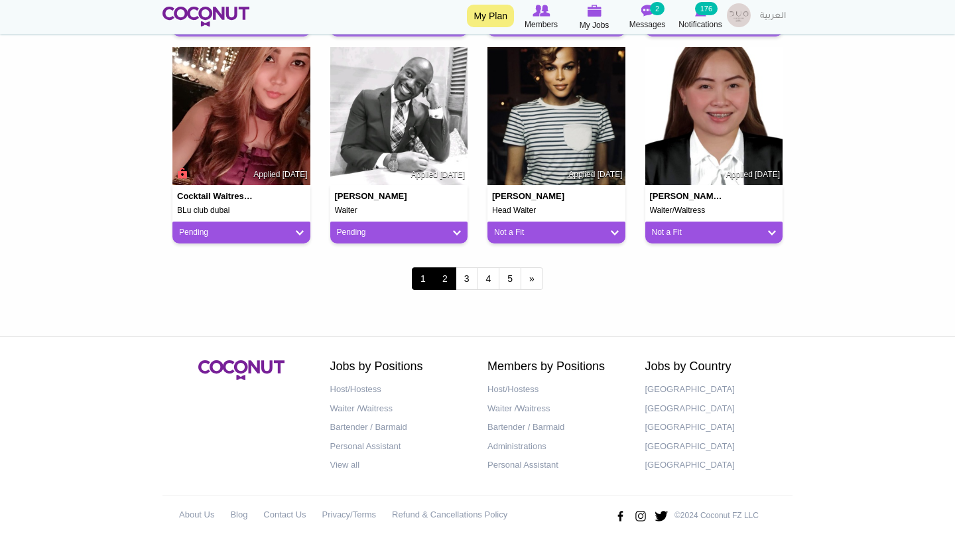
click at [438, 274] on link "2" at bounding box center [445, 278] width 23 height 23
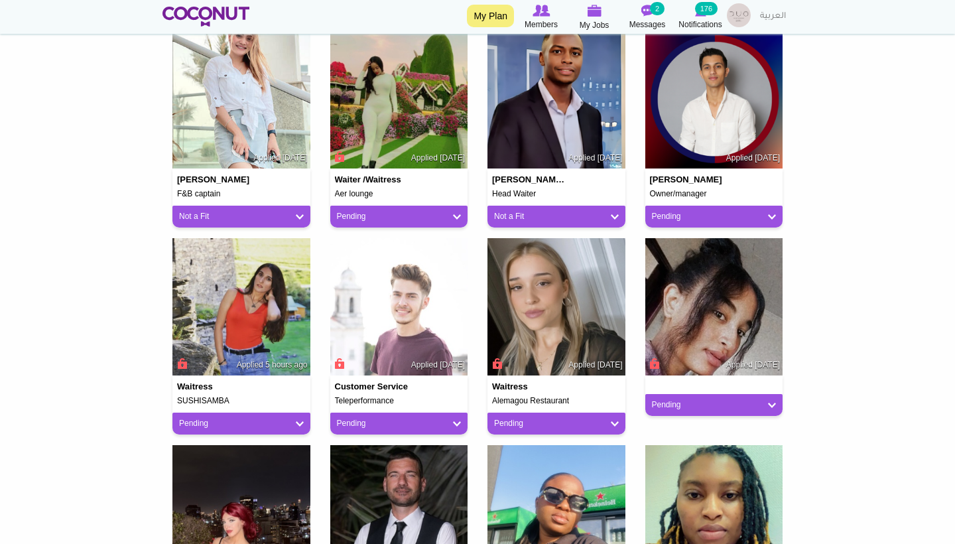
scroll to position [355, 0]
click at [675, 211] on link "Pending" at bounding box center [714, 216] width 125 height 11
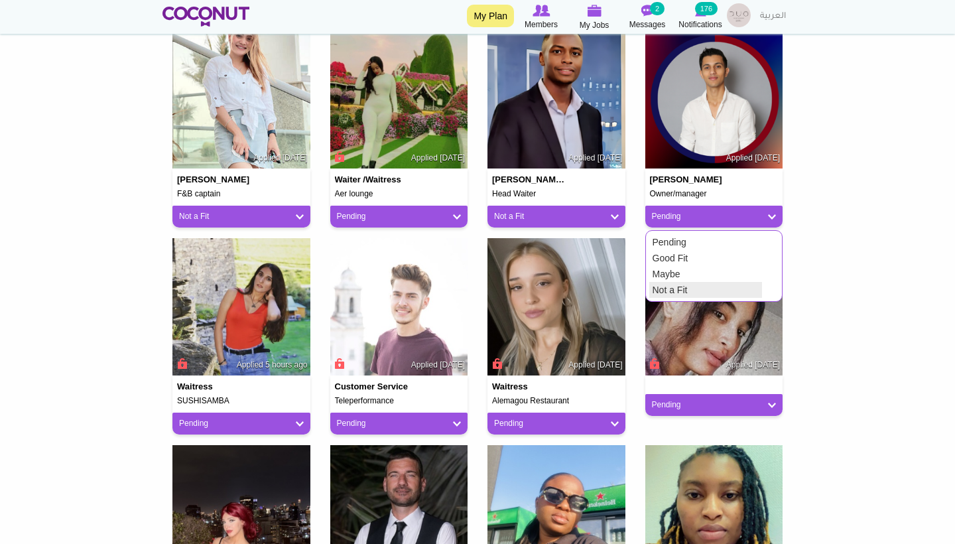
click at [668, 284] on link "Not a Fit" at bounding box center [705, 290] width 113 height 16
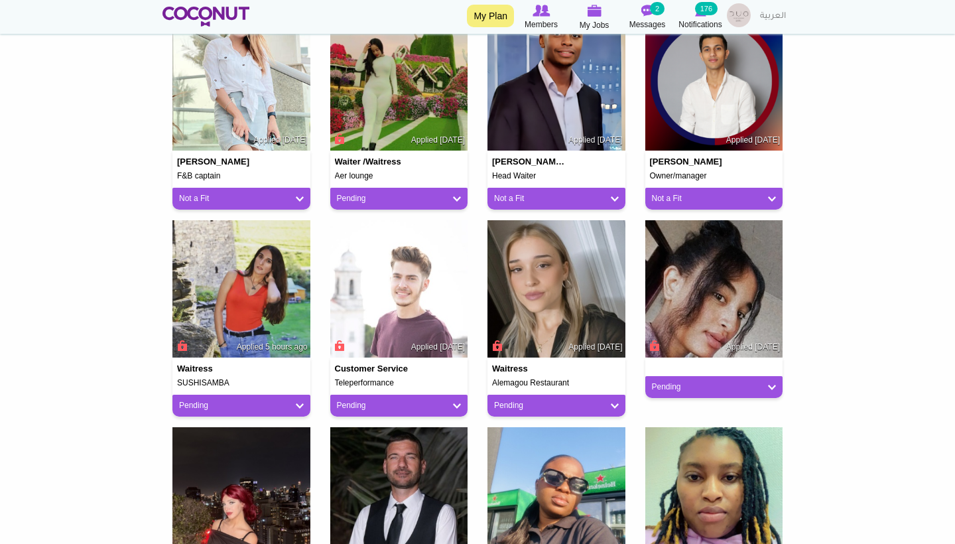
scroll to position [373, 0]
drag, startPoint x: 576, startPoint y: 379, endPoint x: 489, endPoint y: 383, distance: 86.9
click at [489, 383] on div "Waitress Alemagou Restaurant Applied 1 day ago" at bounding box center [556, 372] width 138 height 30
copy h5 "Alemagou Restaurant"
click at [225, 405] on link "Pending" at bounding box center [241, 405] width 125 height 11
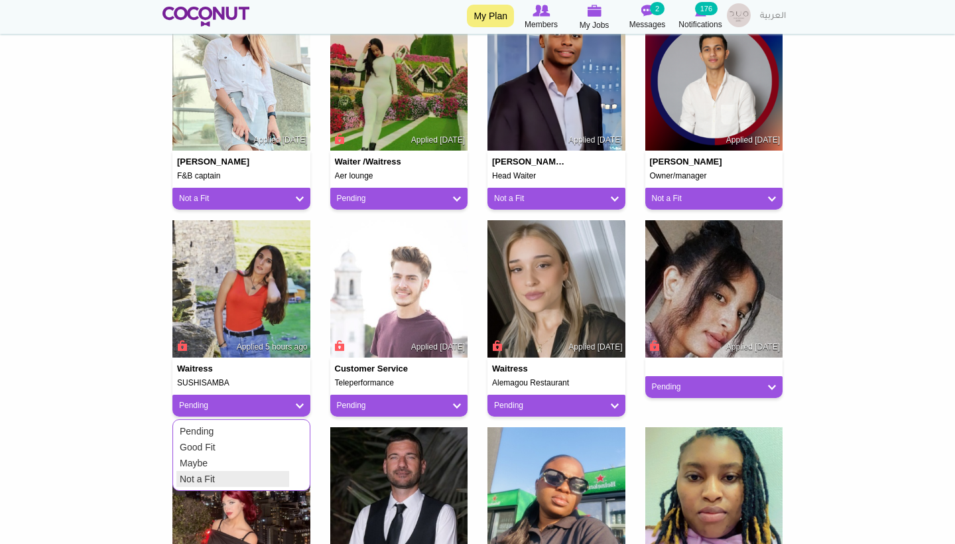
click at [216, 472] on link "Not a Fit" at bounding box center [232, 479] width 113 height 16
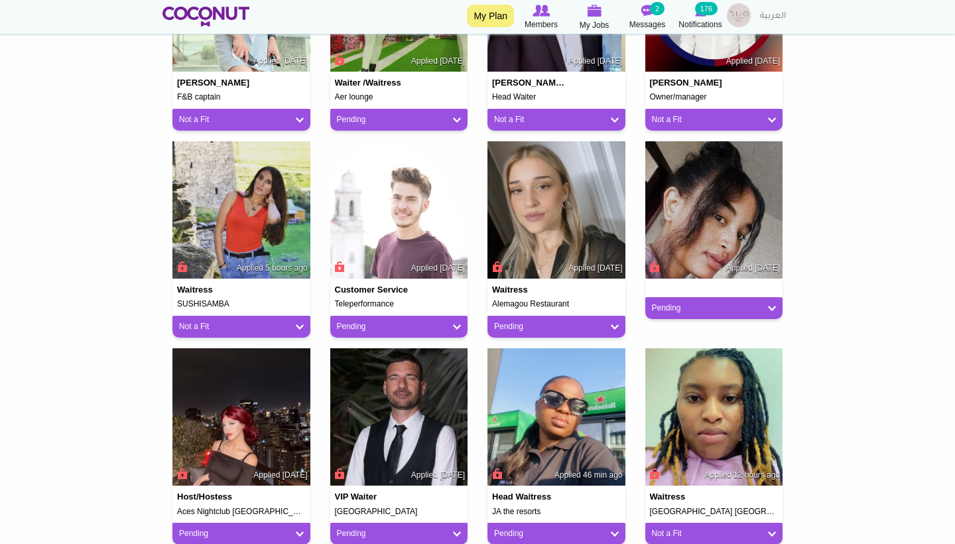
scroll to position [501, 0]
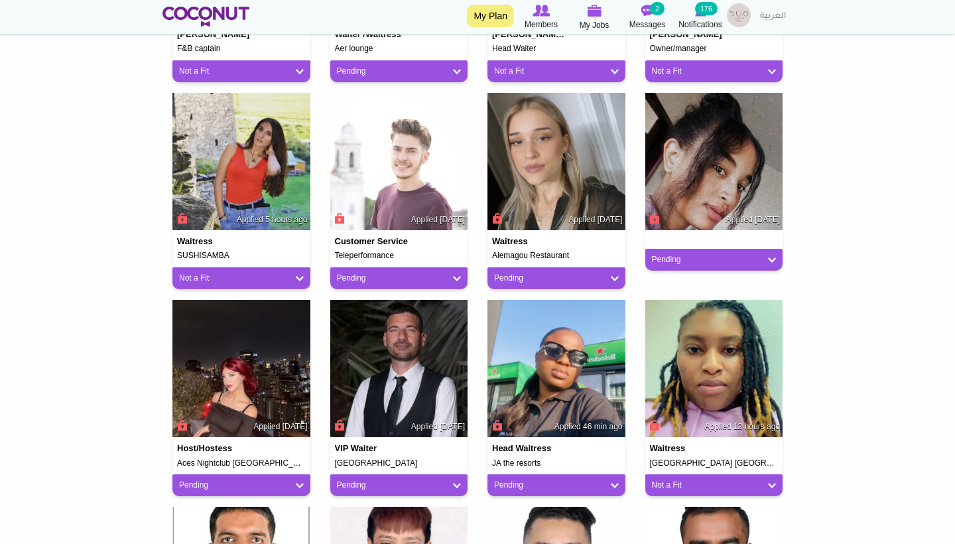
click at [845, 333] on body "Toggle navigation My Plan Members My Jobs Post a Job Messages 2 Notifications 1…" at bounding box center [477, 357] width 955 height 1717
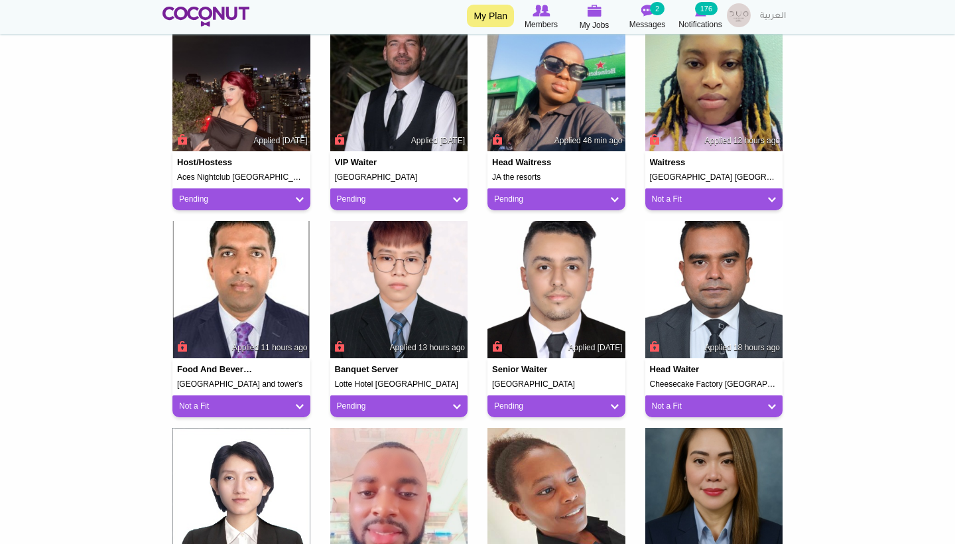
scroll to position [789, 0]
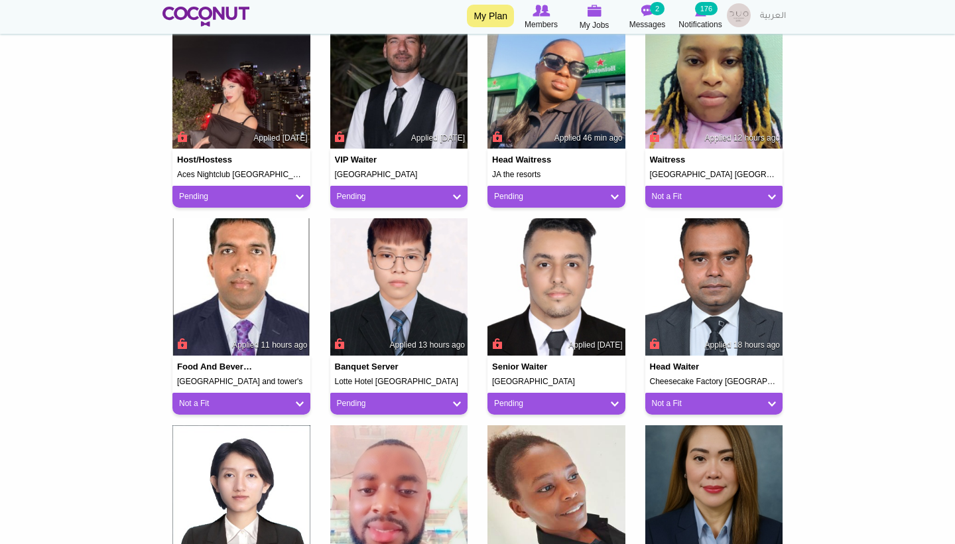
click at [421, 402] on link "Pending" at bounding box center [399, 403] width 125 height 11
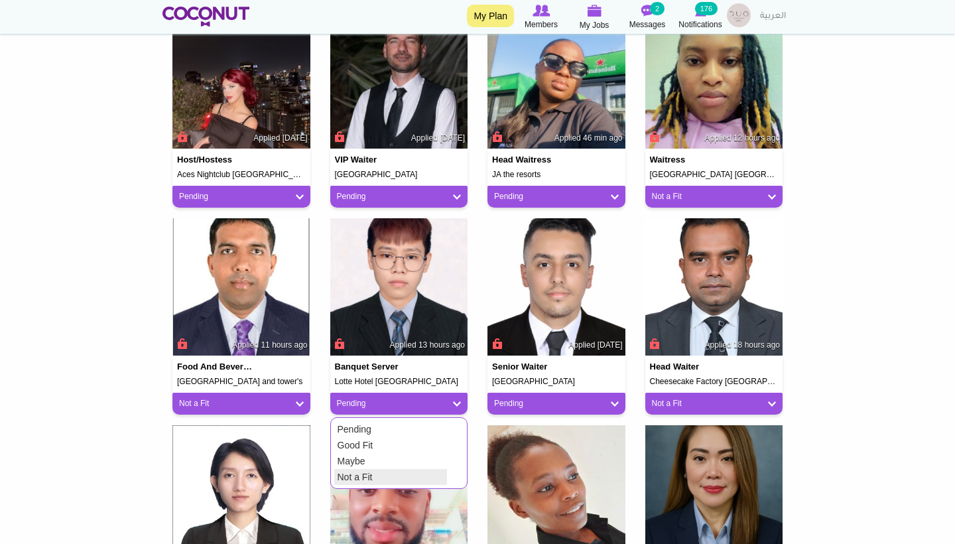
click at [390, 472] on link "Not a Fit" at bounding box center [390, 477] width 113 height 16
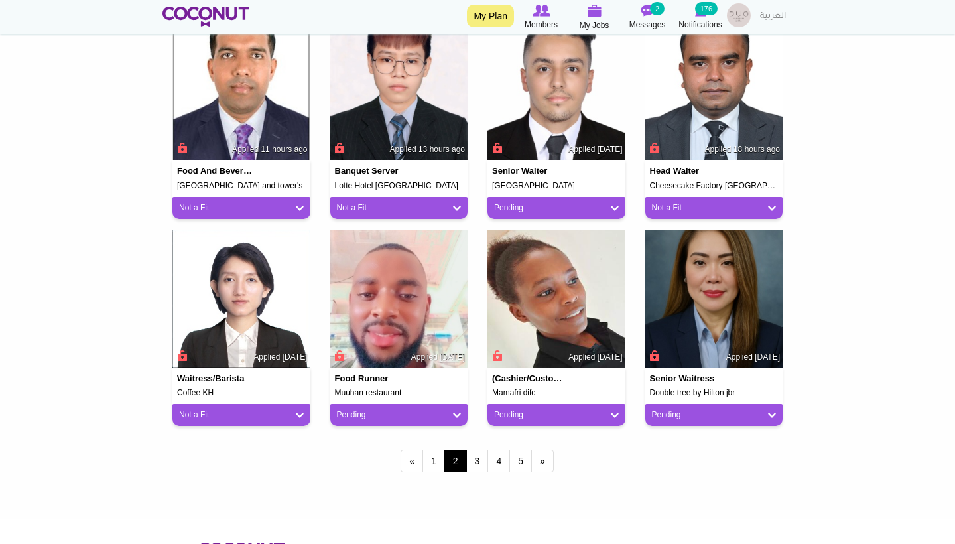
scroll to position [1012, 0]
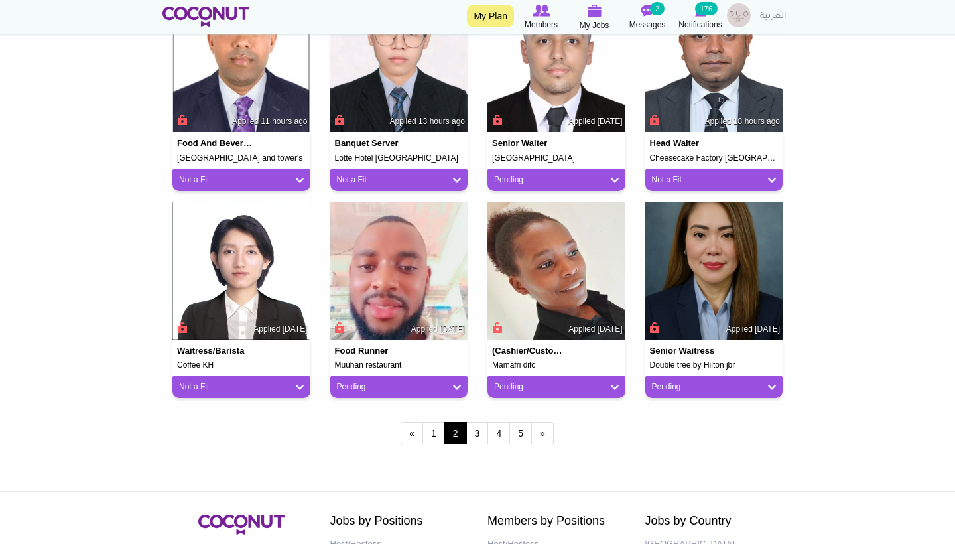
click at [376, 385] on link "Pending" at bounding box center [399, 386] width 125 height 11
click at [398, 455] on link "Not a Fit" at bounding box center [390, 460] width 113 height 16
click at [521, 387] on link "Pending" at bounding box center [556, 386] width 125 height 11
click at [521, 452] on link "Not a Fit" at bounding box center [547, 460] width 113 height 16
click at [667, 289] on img at bounding box center [714, 271] width 138 height 138
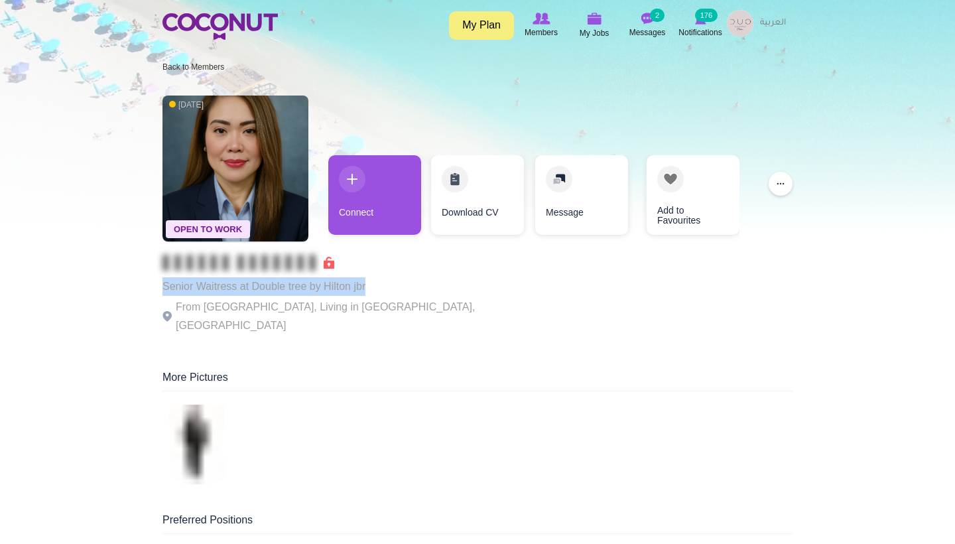
drag, startPoint x: 372, startPoint y: 292, endPoint x: 135, endPoint y: 291, distance: 237.4
copy p "Senior Waitress at Double tree by Hilton jbr"
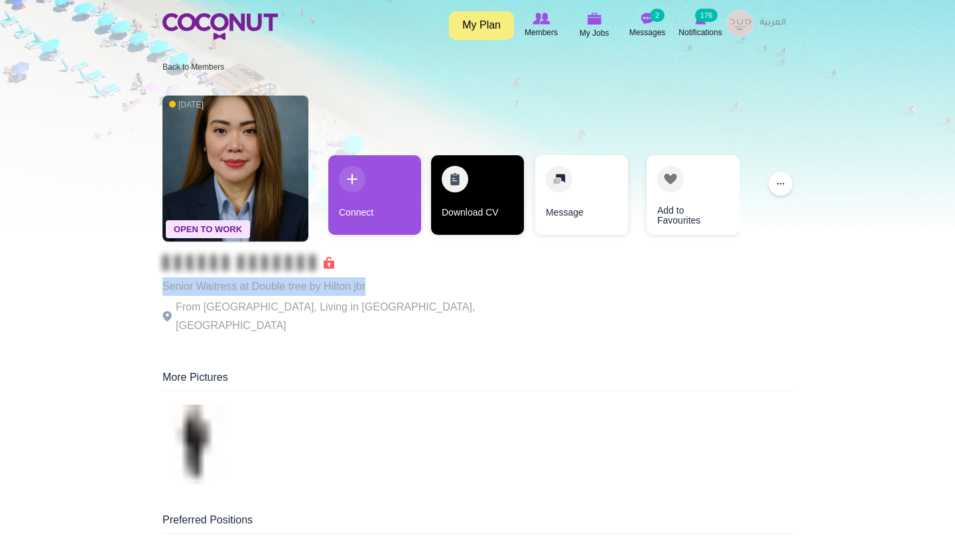
click at [493, 211] on link "Download CV" at bounding box center [477, 195] width 93 height 80
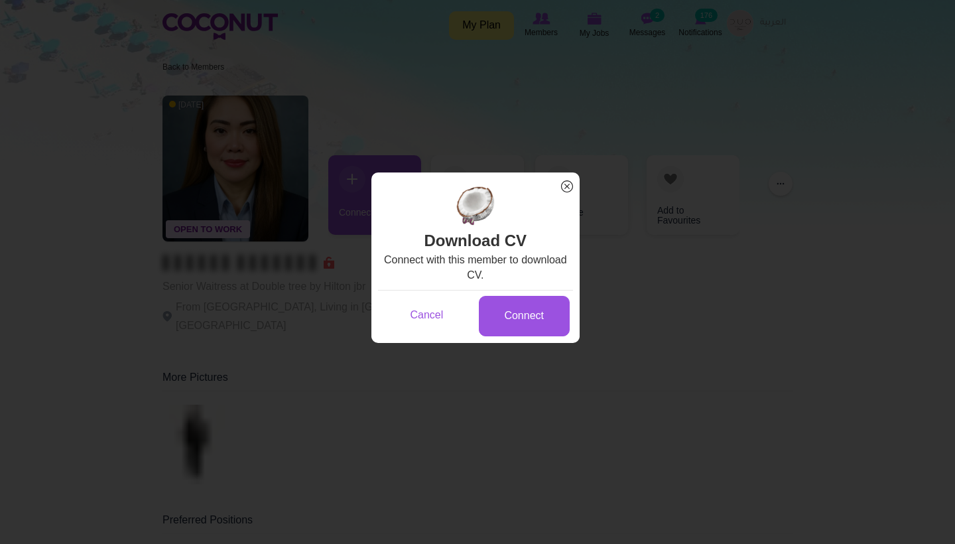
click at [568, 184] on span "x" at bounding box center [566, 186] width 17 height 17
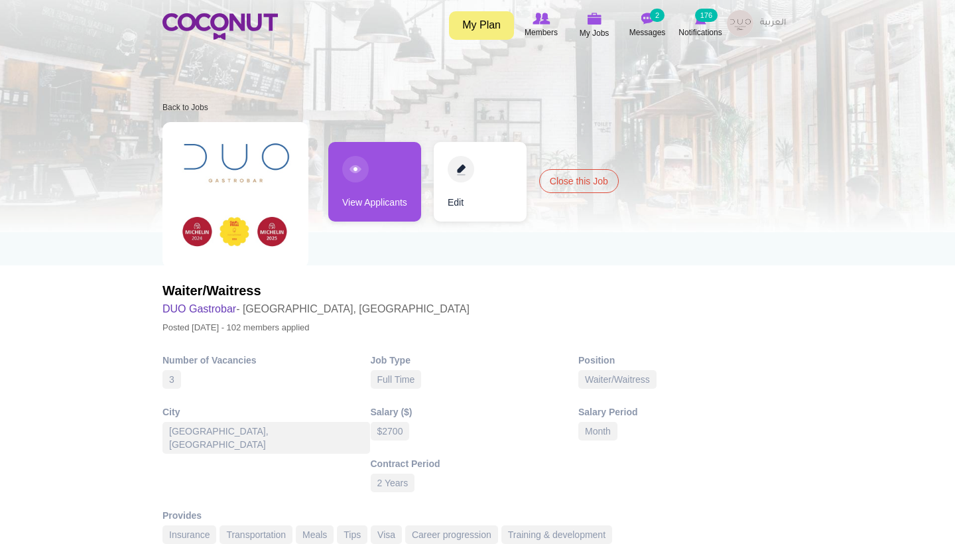
click at [377, 204] on link "View Applicants" at bounding box center [374, 182] width 93 height 80
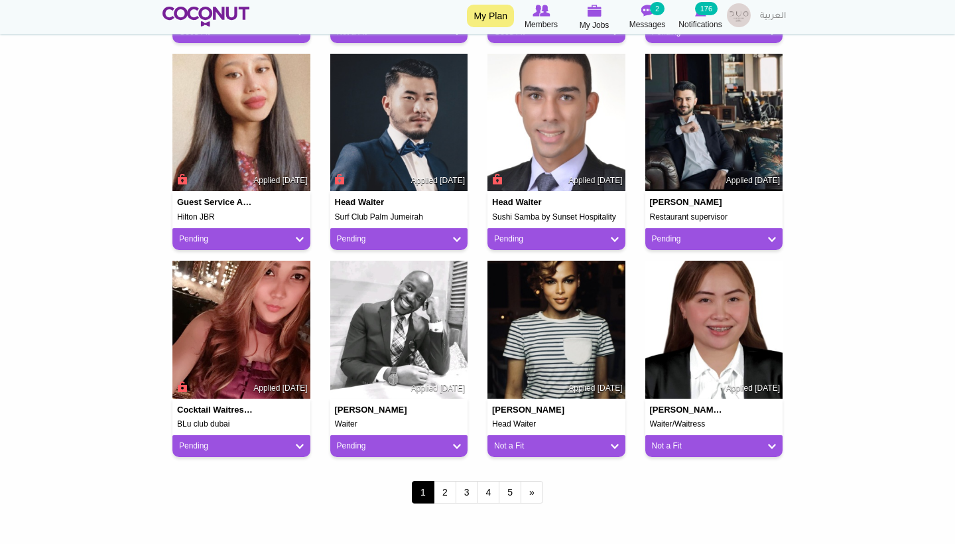
scroll to position [981, 0]
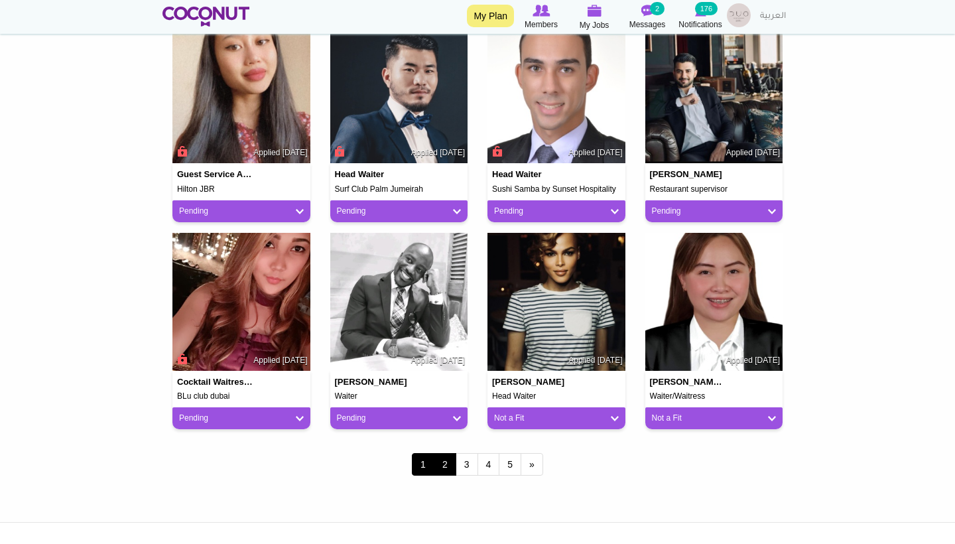
click at [448, 458] on link "2" at bounding box center [445, 464] width 23 height 23
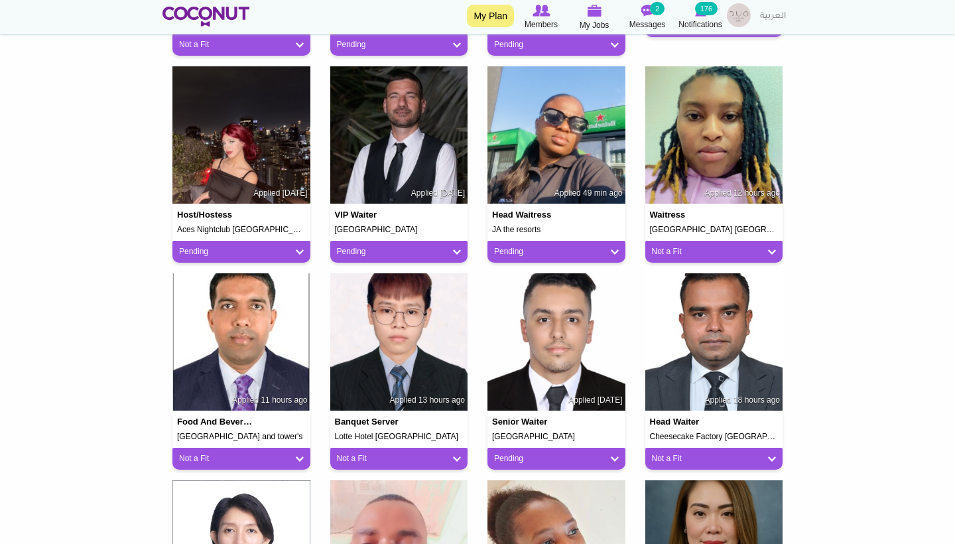
scroll to position [1116, 0]
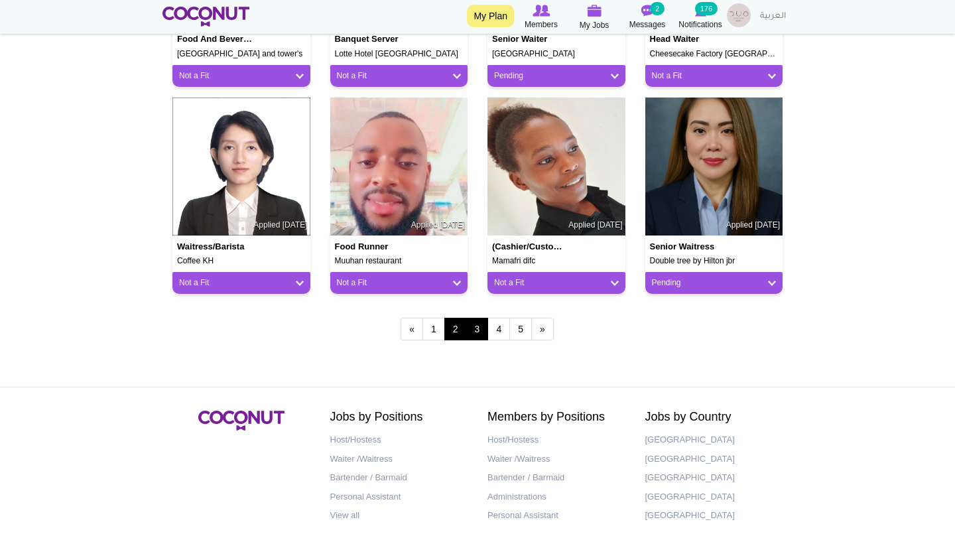
click at [475, 324] on link "3" at bounding box center [477, 329] width 23 height 23
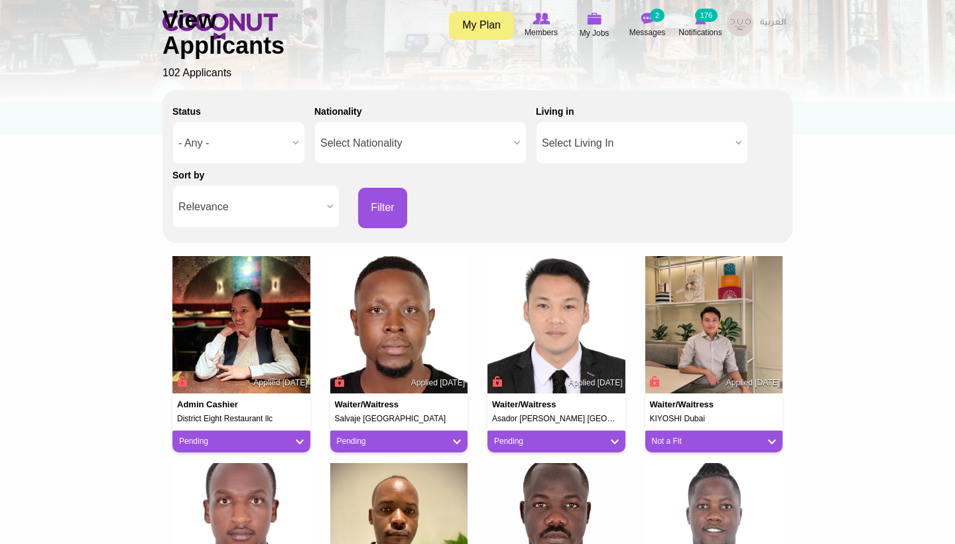
scroll to position [142, 0]
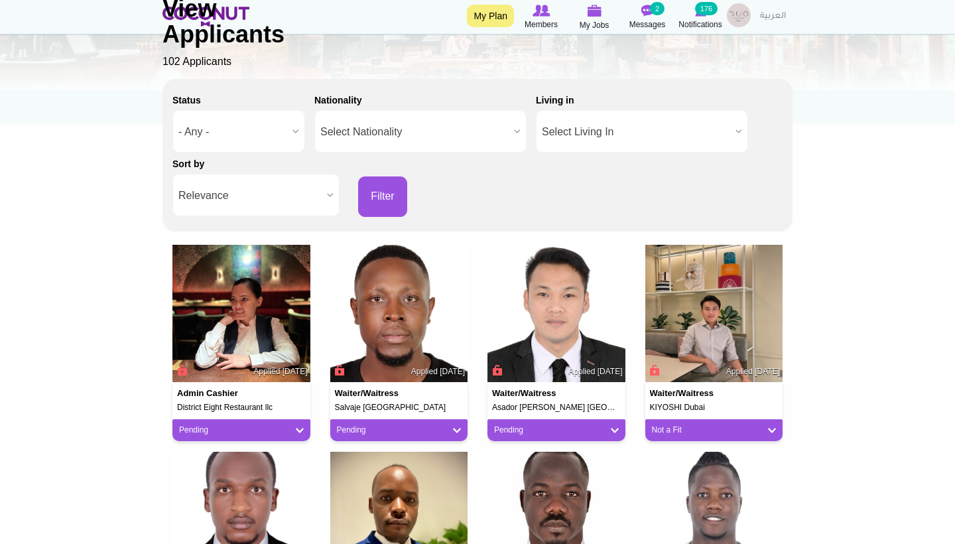
drag, startPoint x: 285, startPoint y: 408, endPoint x: 174, endPoint y: 406, distance: 111.4
click at [174, 406] on div "Admin Cashier District Eight Restaurant llc Applied [DATE]" at bounding box center [241, 397] width 138 height 30
copy h5 "District Eight Restaurant llc"
click at [252, 328] on img at bounding box center [241, 314] width 138 height 138
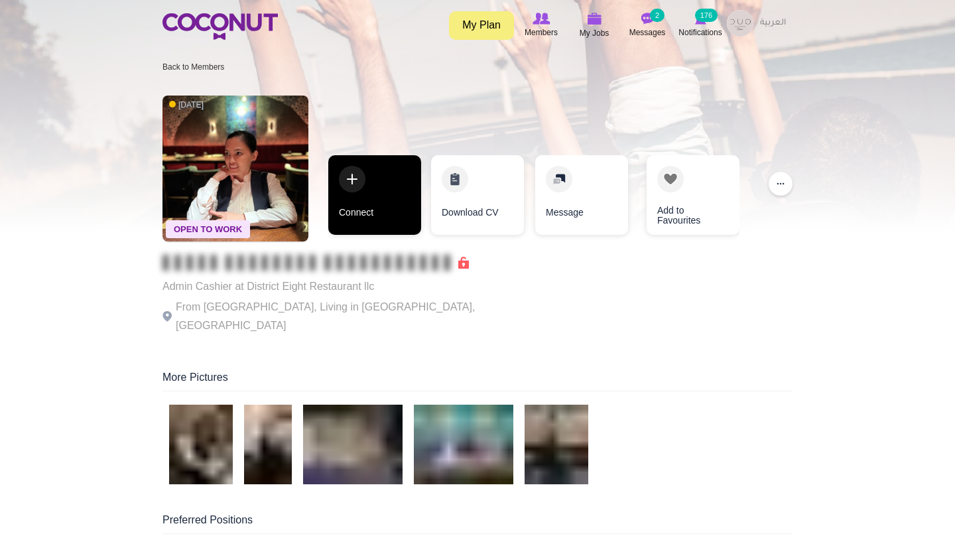
click at [380, 212] on link "Connect" at bounding box center [374, 195] width 93 height 80
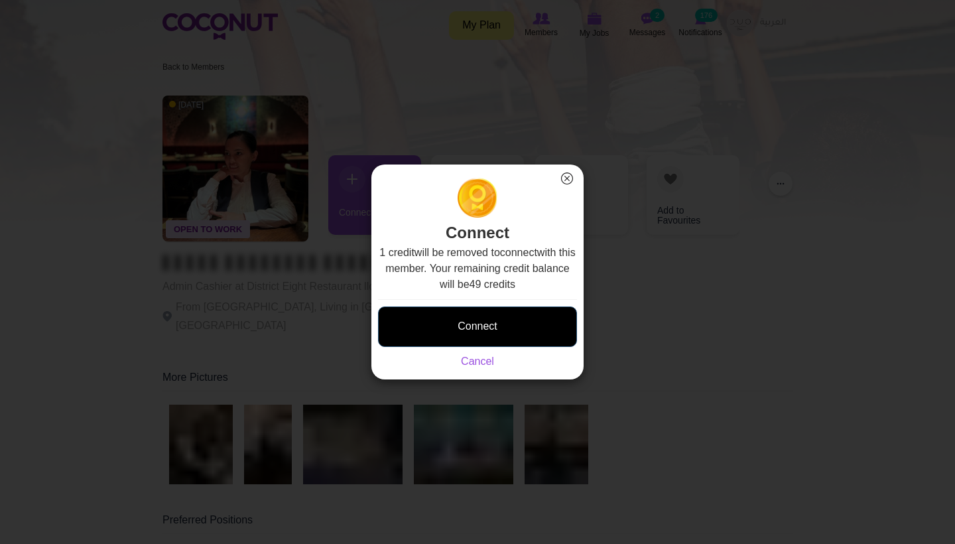
click at [459, 319] on button "Connect" at bounding box center [477, 326] width 199 height 40
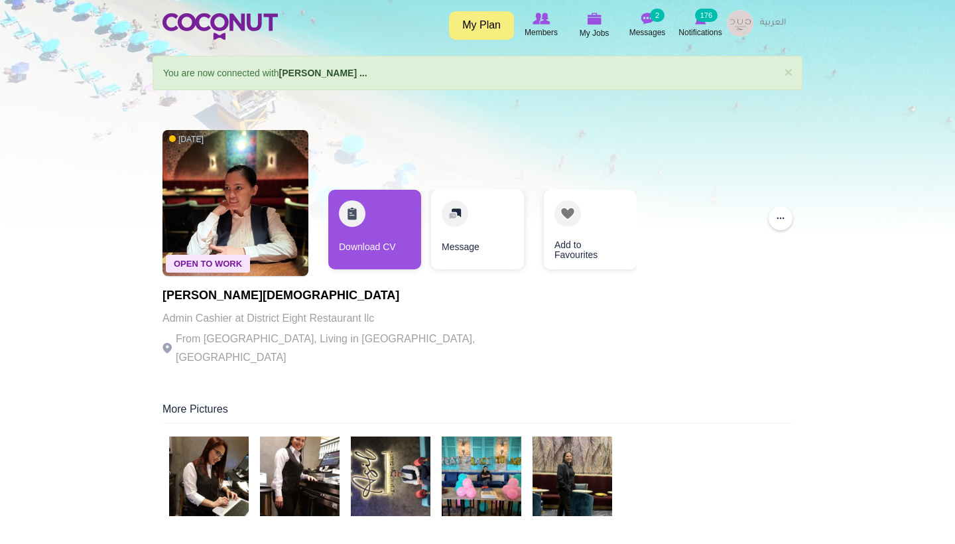
click at [217, 452] on img at bounding box center [209, 476] width 80 height 80
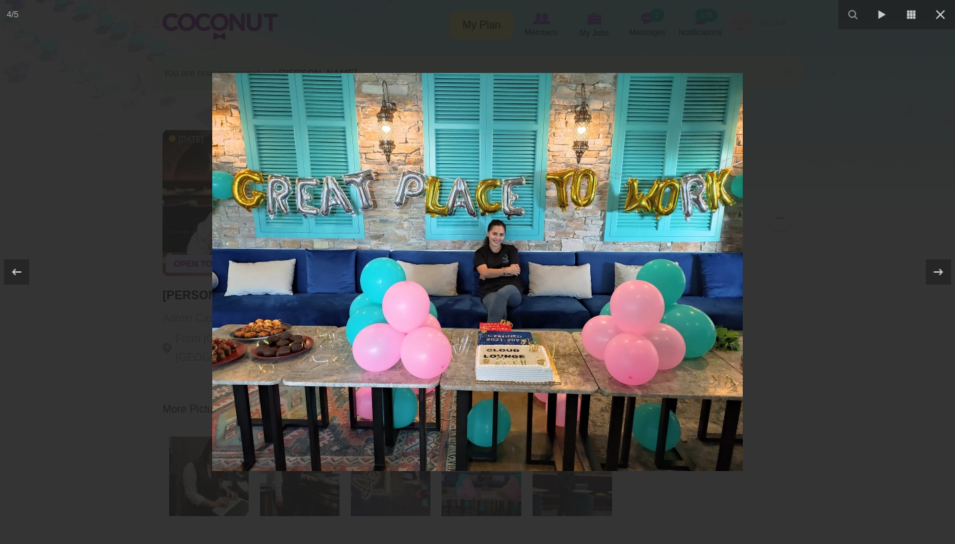
click at [532, 394] on img at bounding box center [477, 272] width 530 height 398
click at [440, 330] on img at bounding box center [477, 272] width 530 height 398
click at [823, 290] on div at bounding box center [477, 272] width 955 height 544
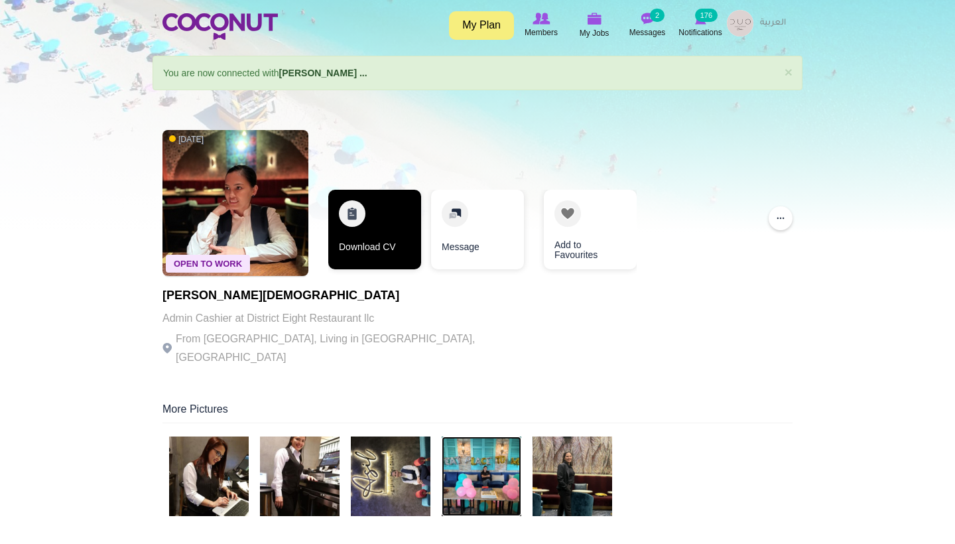
click at [335, 248] on link "Download CV" at bounding box center [374, 230] width 93 height 80
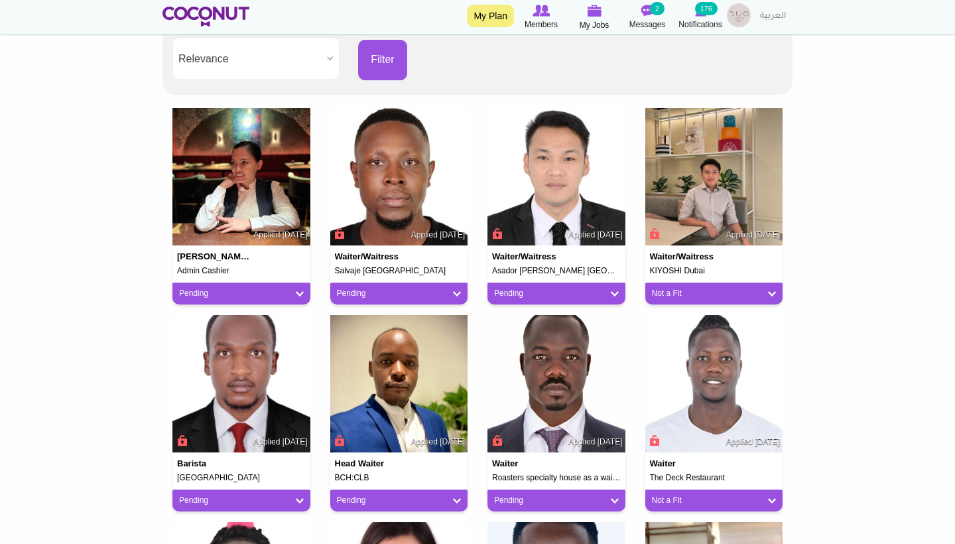
scroll to position [280, 0]
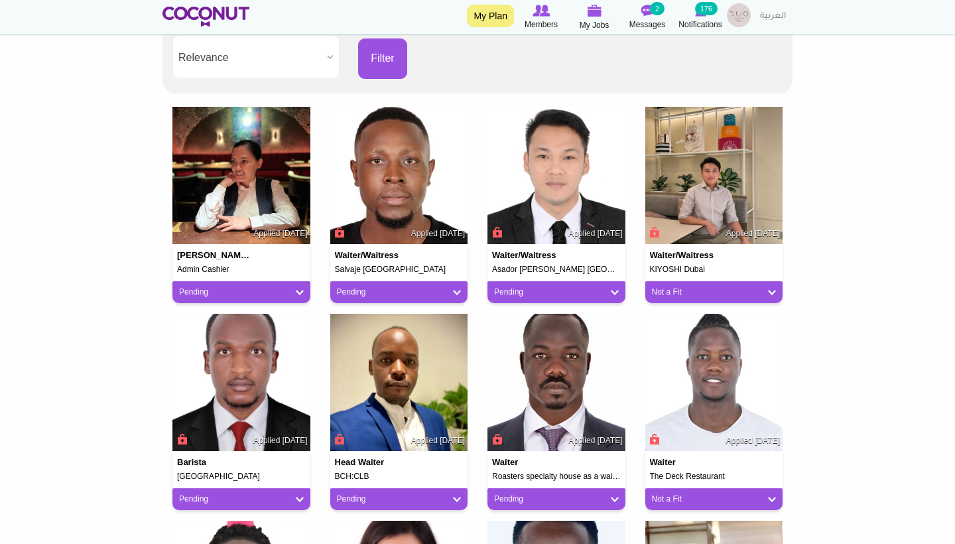
click at [235, 300] on div "Maria estrella Evangelista Admin Cashier Applied 1 day ago Pending Pending Good…" at bounding box center [241, 210] width 158 height 207
click at [227, 291] on link "Pending" at bounding box center [241, 291] width 125 height 11
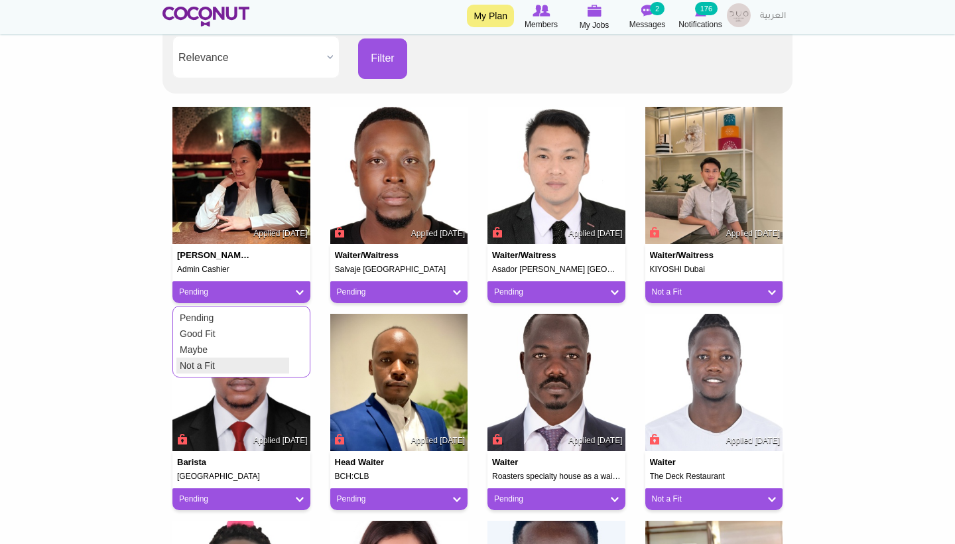
click at [223, 363] on link "Not a Fit" at bounding box center [232, 365] width 113 height 16
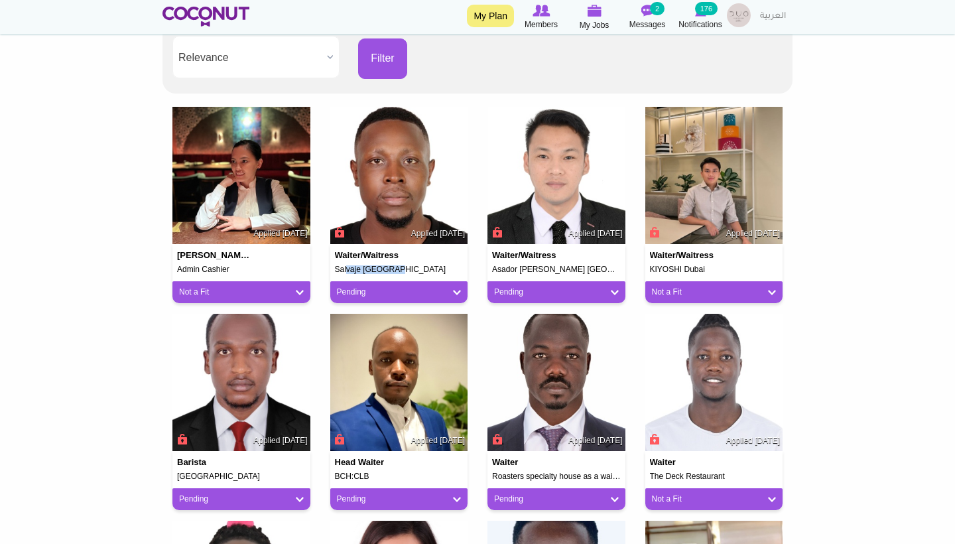
drag, startPoint x: 392, startPoint y: 271, endPoint x: 334, endPoint y: 269, distance: 58.4
click at [335, 269] on h5 "Salvaje Dubai" at bounding box center [399, 269] width 129 height 9
copy h5 "Salvaje Dubai"
click at [390, 295] on div "Pending" at bounding box center [399, 292] width 138 height 22
click at [454, 289] on link "Pending" at bounding box center [399, 291] width 125 height 11
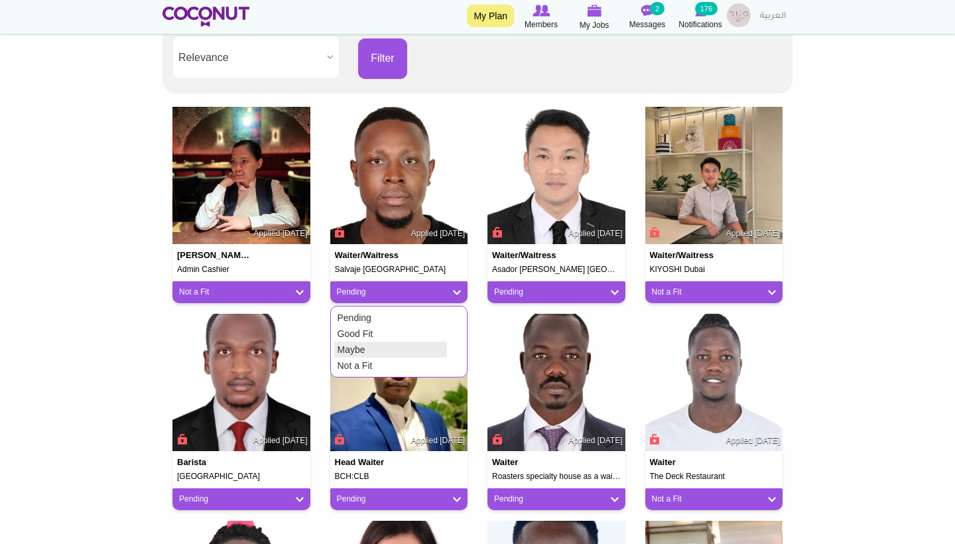
click at [381, 345] on link "Maybe" at bounding box center [390, 349] width 113 height 16
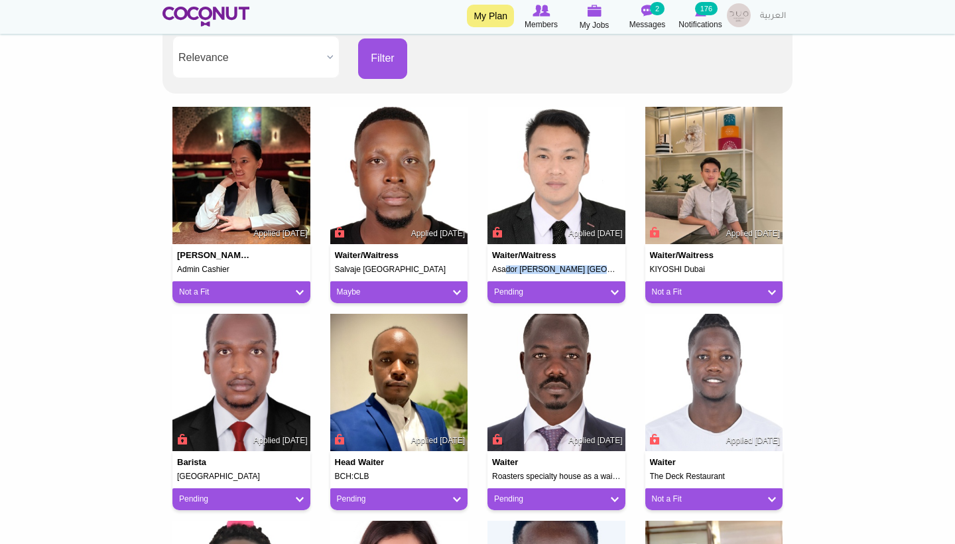
drag, startPoint x: 595, startPoint y: 264, endPoint x: 489, endPoint y: 266, distance: 105.4
click at [489, 267] on div "Waiter/Waitress Asador De Aranda Dubai Applied 1 day ago" at bounding box center [556, 259] width 138 height 30
copy h5 "Asador [PERSON_NAME] [GEOGRAPHIC_DATA]"
click at [550, 294] on link "Pending" at bounding box center [556, 291] width 125 height 11
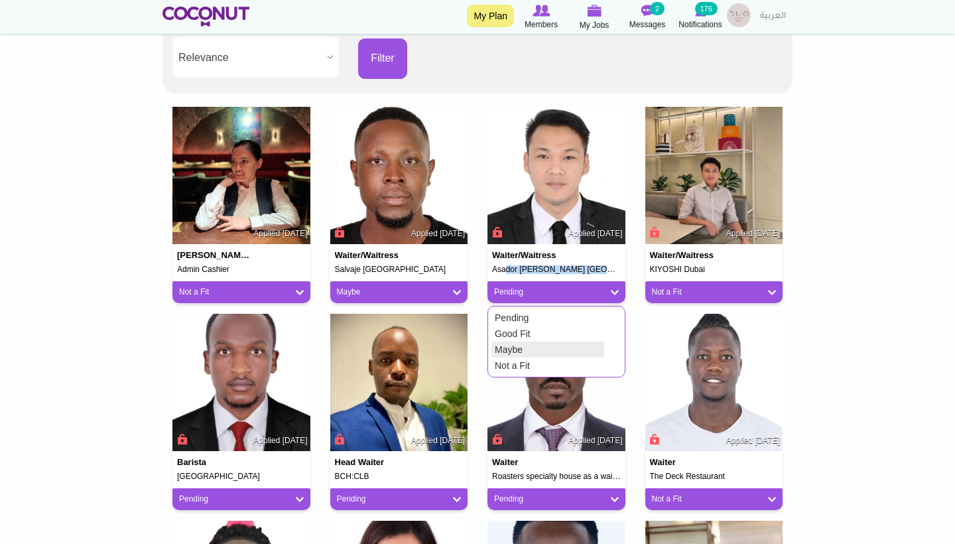
click at [511, 341] on link "Maybe" at bounding box center [547, 349] width 113 height 16
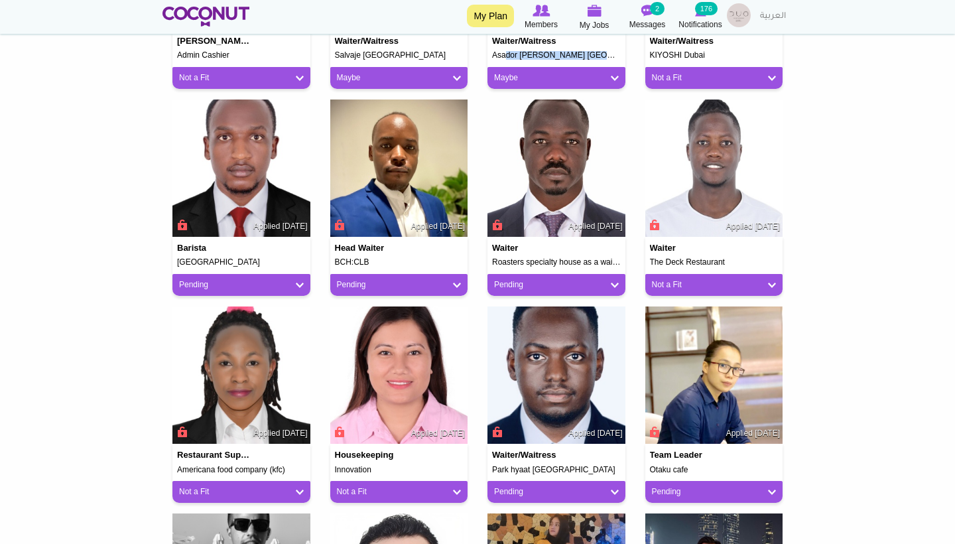
scroll to position [495, 0]
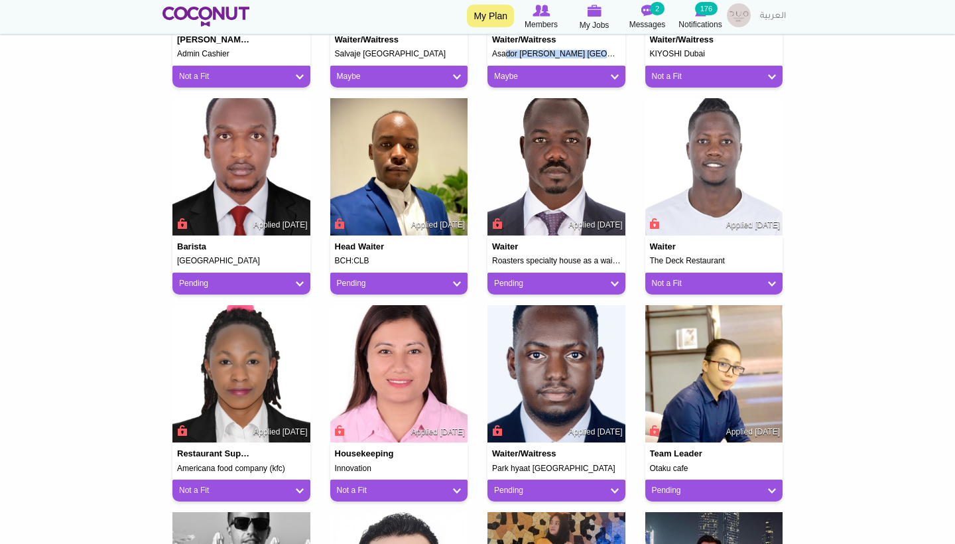
click at [263, 279] on link "Pending" at bounding box center [241, 283] width 125 height 11
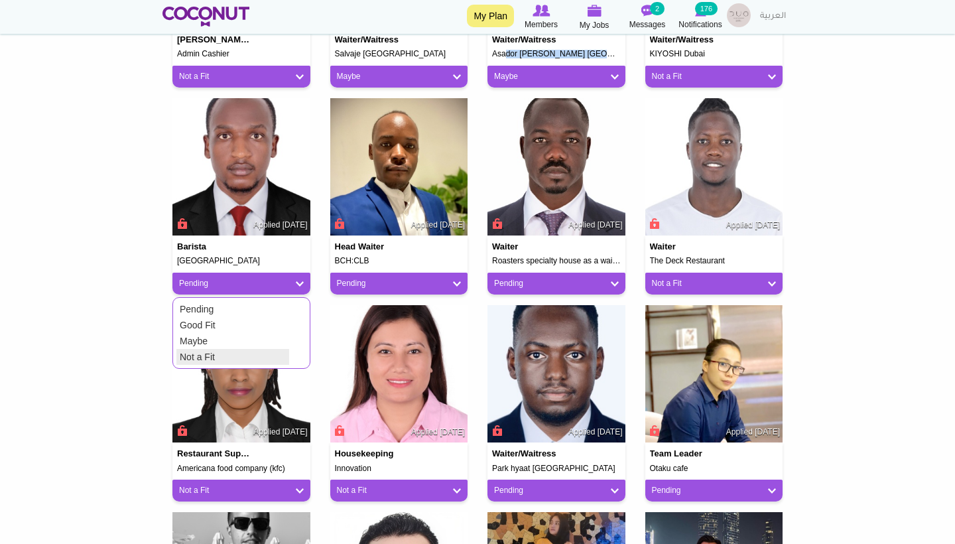
click at [274, 351] on link "Not a Fit" at bounding box center [232, 357] width 113 height 16
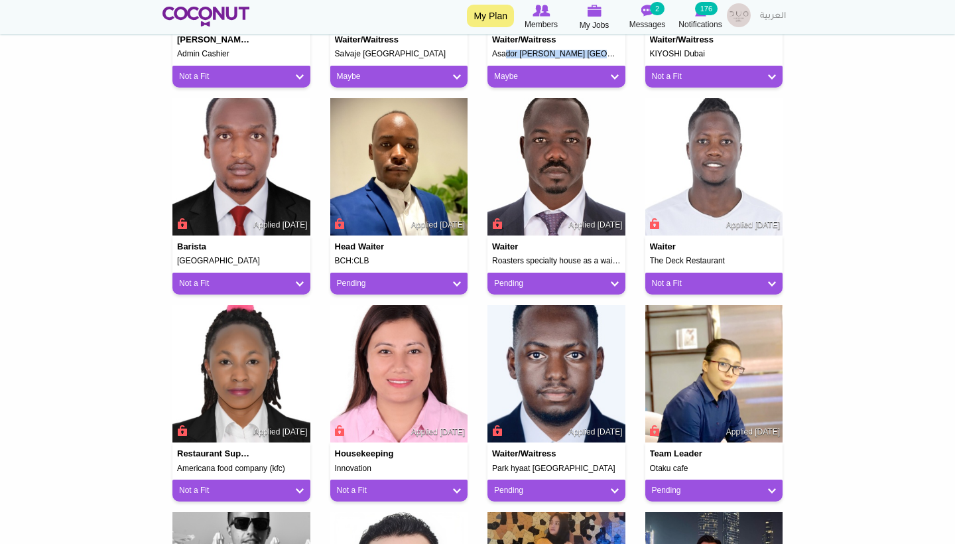
click at [363, 278] on link "Pending" at bounding box center [399, 283] width 125 height 11
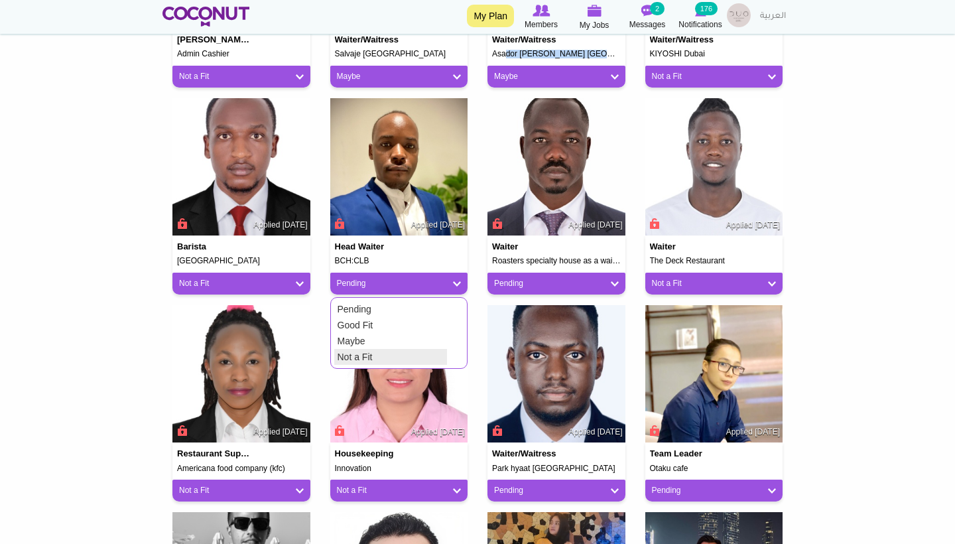
click at [382, 349] on link "Not a Fit" at bounding box center [390, 357] width 113 height 16
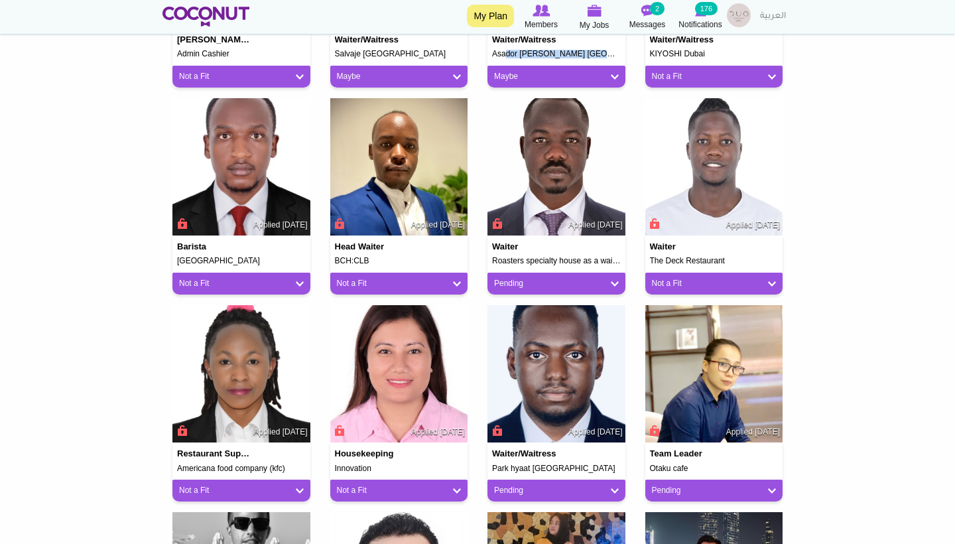
click at [579, 188] on img at bounding box center [556, 167] width 138 height 138
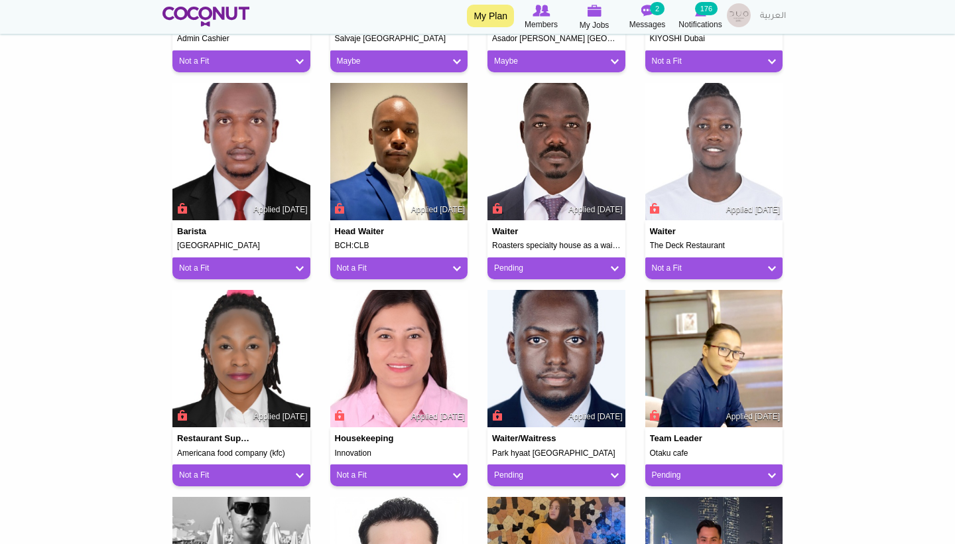
scroll to position [540, 0]
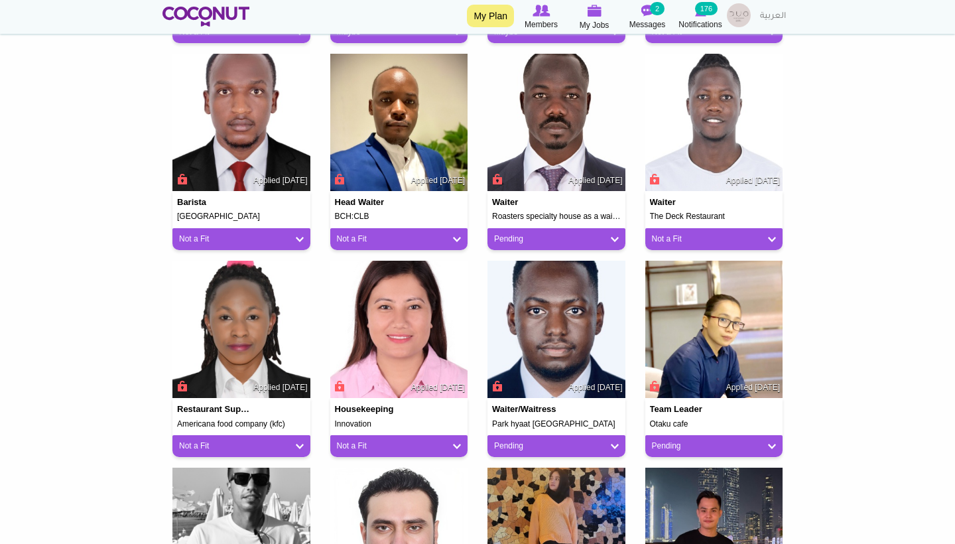
click at [546, 243] on div "Pending" at bounding box center [556, 239] width 138 height 22
click at [619, 233] on div "Pending" at bounding box center [556, 239] width 138 height 22
click at [609, 235] on link "Pending" at bounding box center [556, 238] width 125 height 11
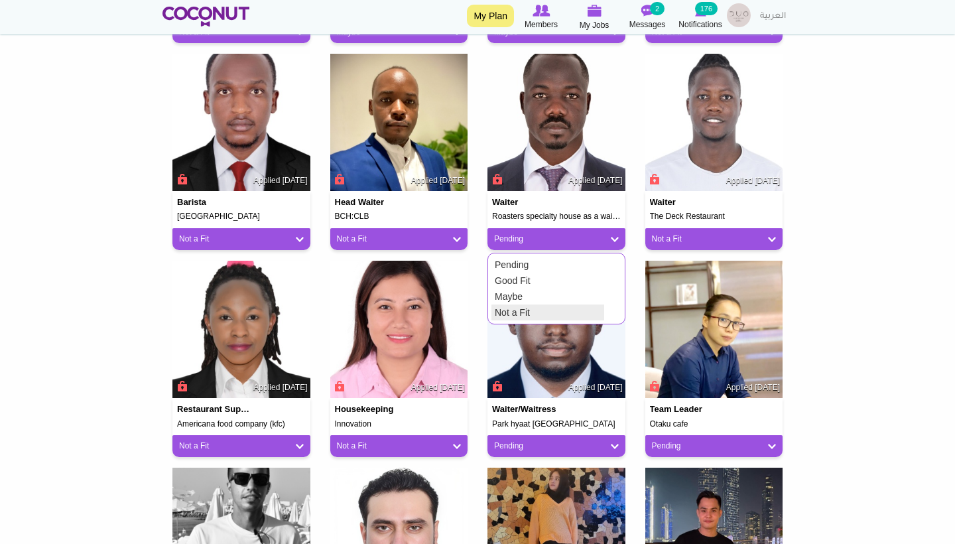
click at [512, 310] on link "Not a Fit" at bounding box center [547, 312] width 113 height 16
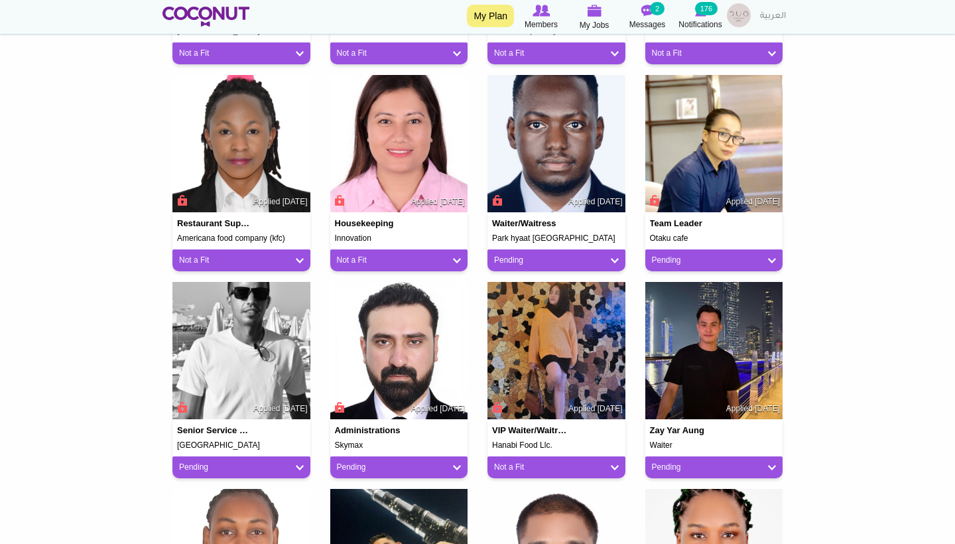
scroll to position [723, 0]
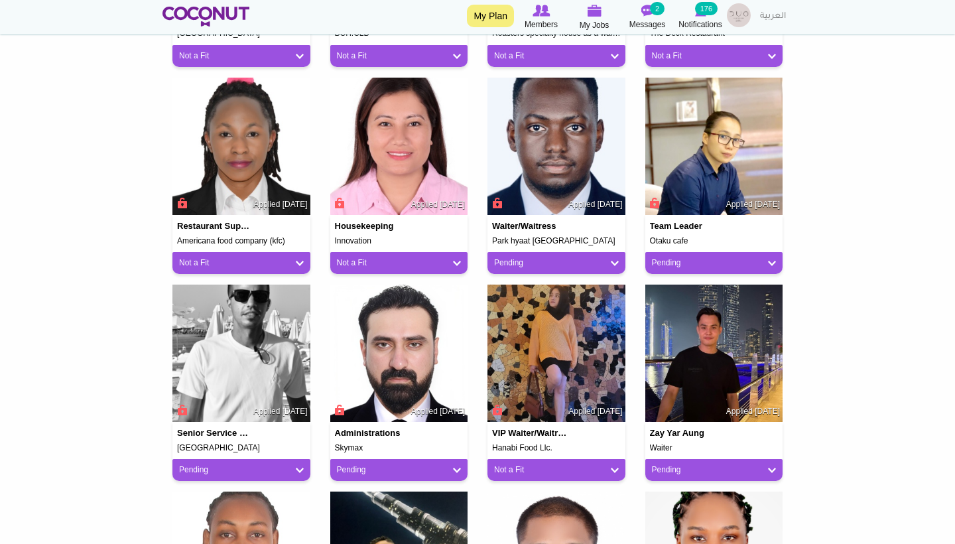
click at [299, 260] on link "Not a Fit" at bounding box center [241, 262] width 125 height 11
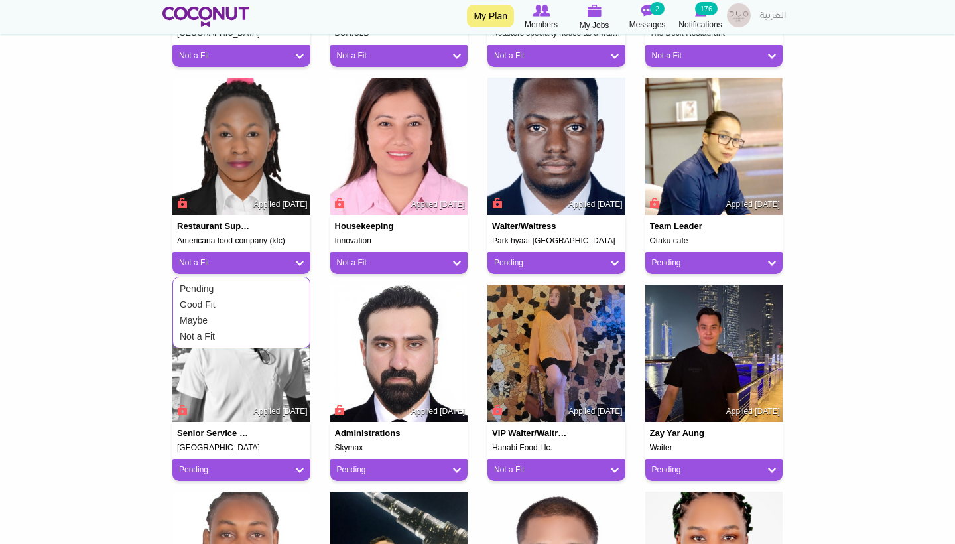
click at [65, 339] on body "Toggle navigation My Plan Members My Jobs Post a Job Messages 2 Notifications 1…" at bounding box center [477, 135] width 955 height 1717
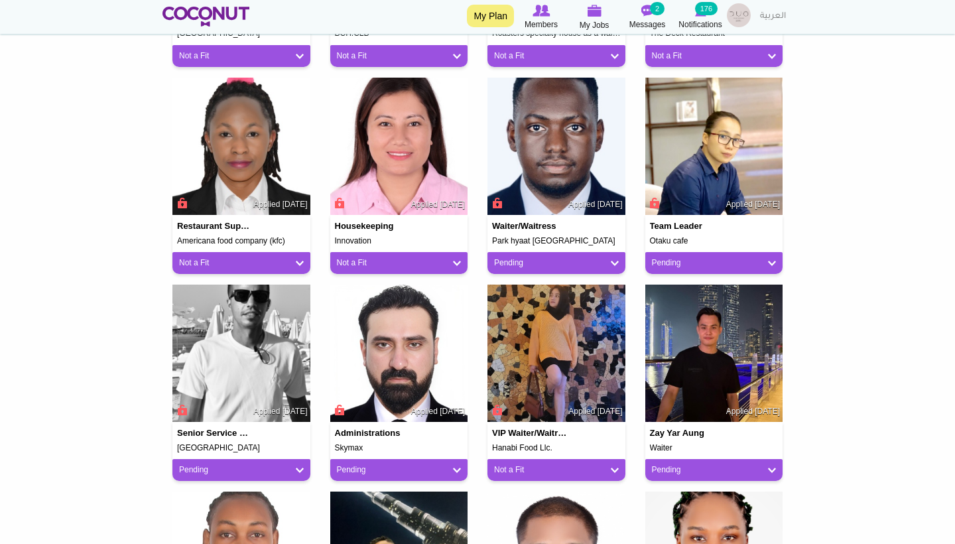
scroll to position [731, 0]
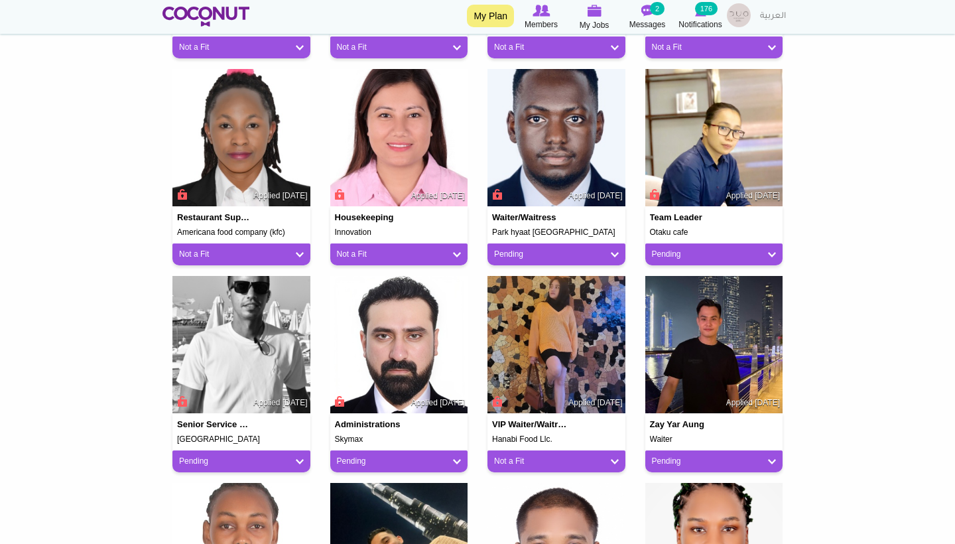
click at [499, 251] on link "Pending" at bounding box center [556, 254] width 125 height 11
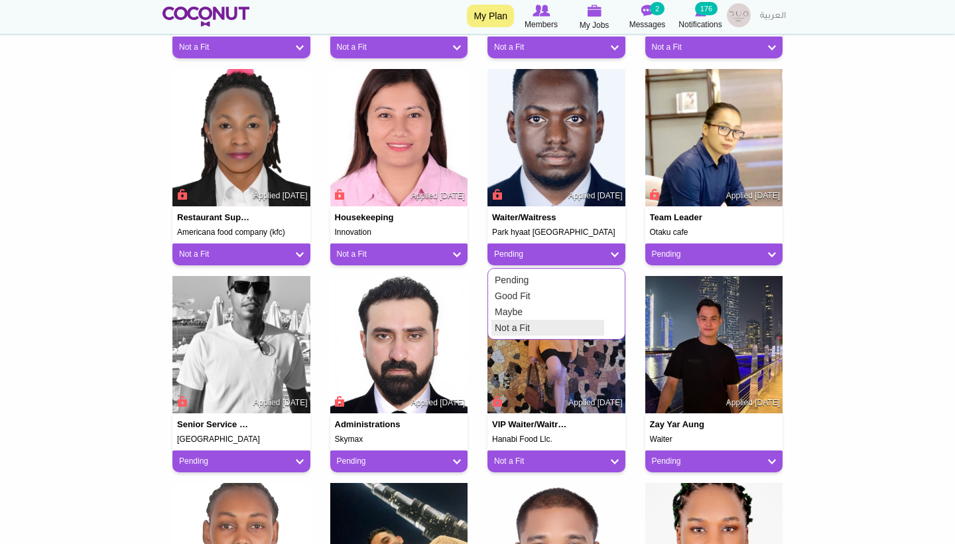
click at [516, 326] on link "Not a Fit" at bounding box center [547, 328] width 113 height 16
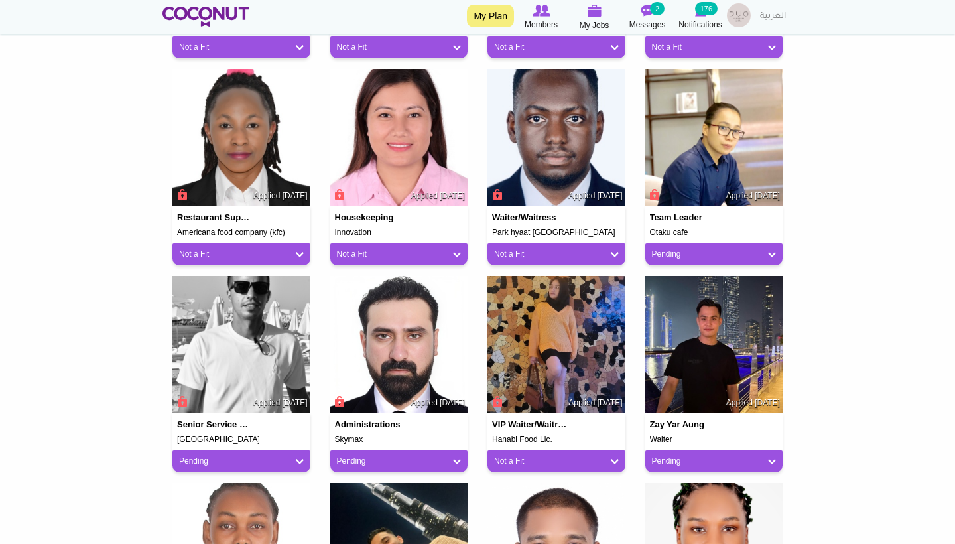
click at [688, 153] on img at bounding box center [714, 138] width 138 height 138
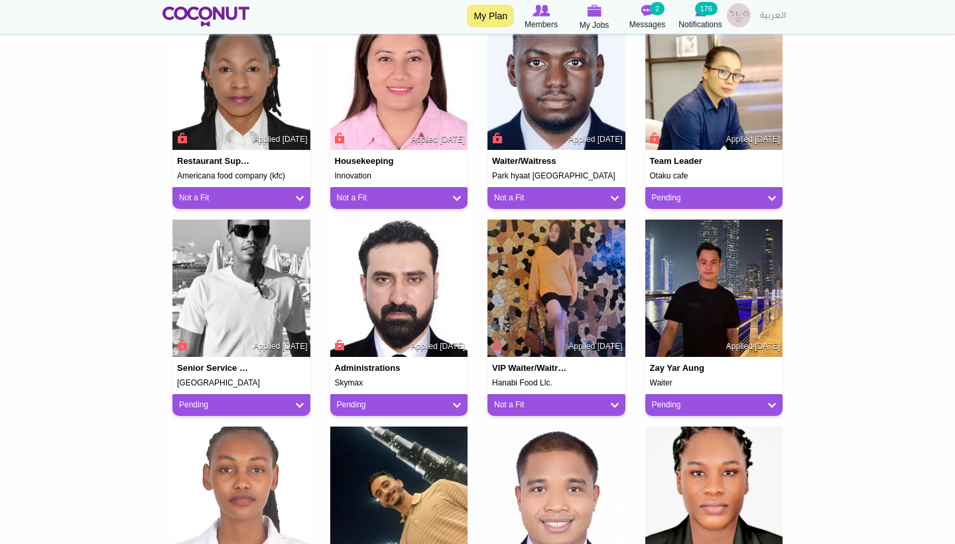
scroll to position [786, 0]
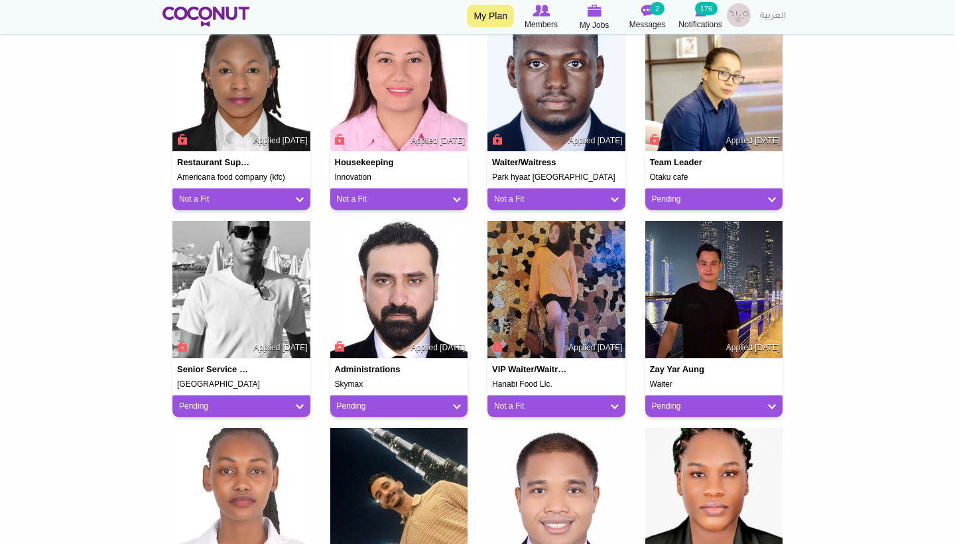
click at [678, 196] on link "Pending" at bounding box center [714, 199] width 125 height 11
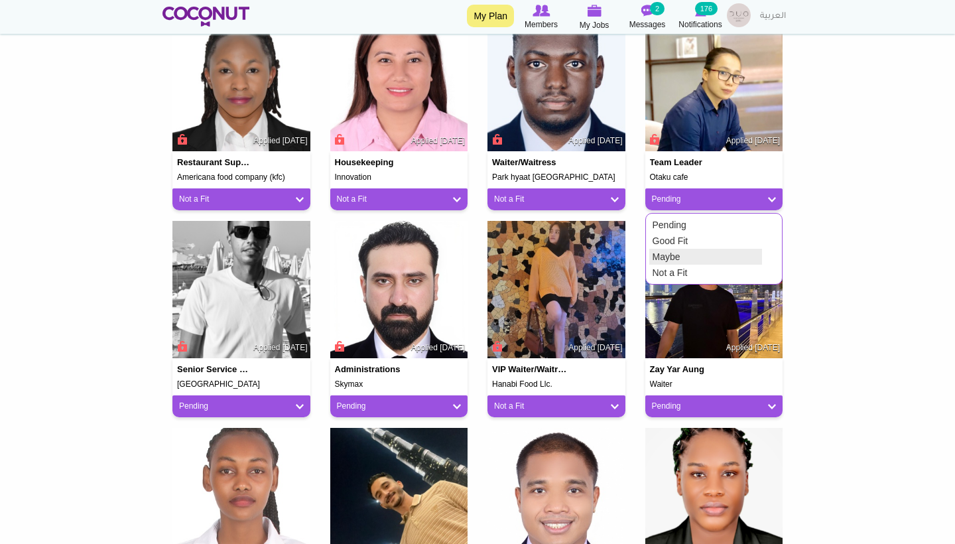
click at [666, 260] on link "Maybe" at bounding box center [705, 257] width 113 height 16
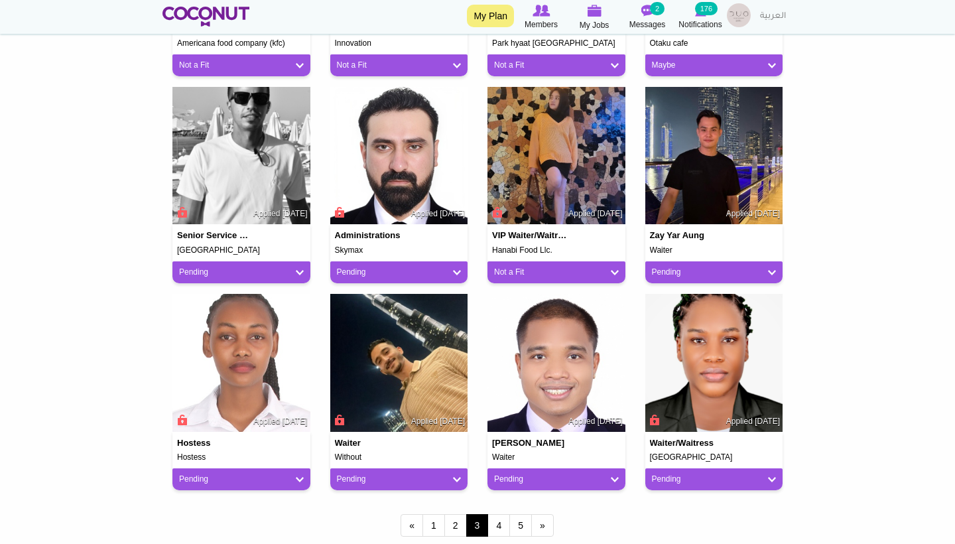
scroll to position [932, 0]
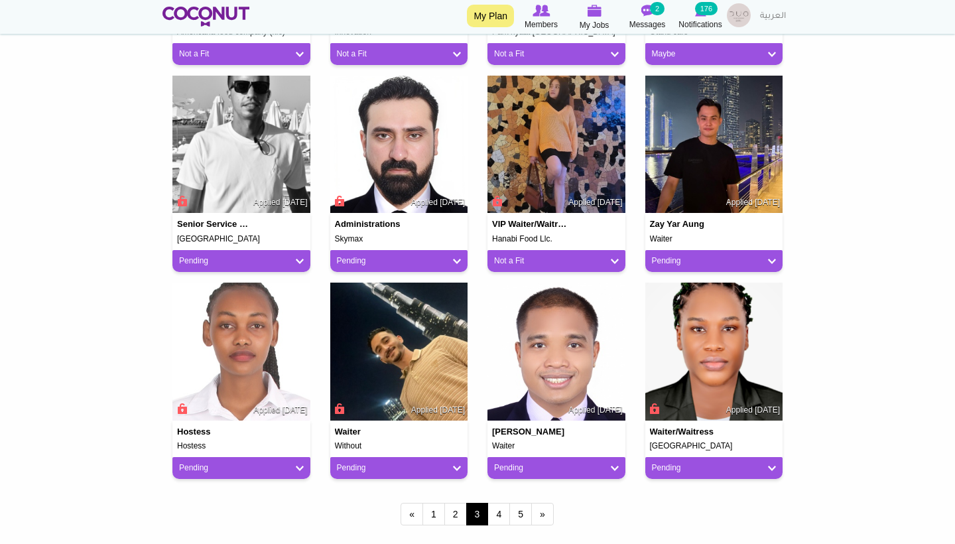
click at [290, 256] on link "Pending" at bounding box center [241, 260] width 125 height 11
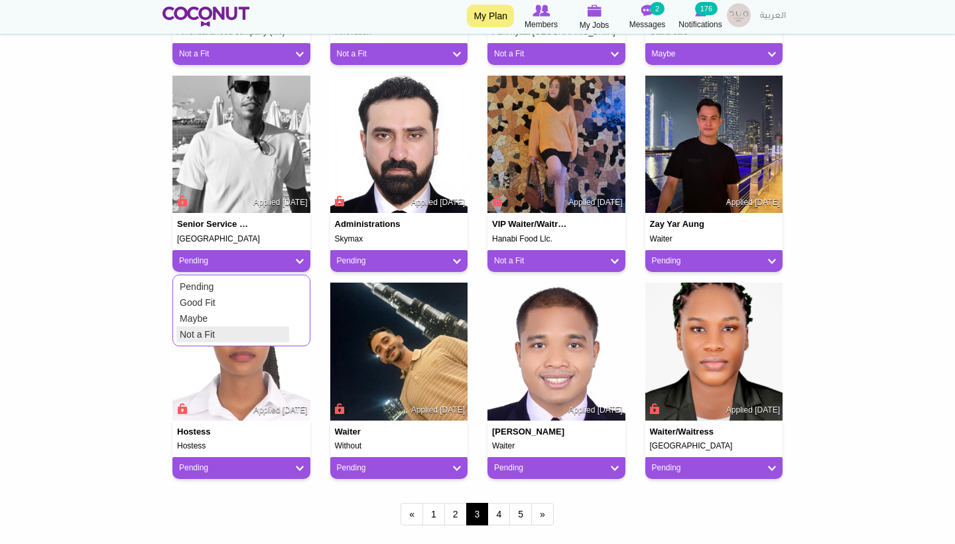
click at [262, 328] on link "Not a Fit" at bounding box center [232, 334] width 113 height 16
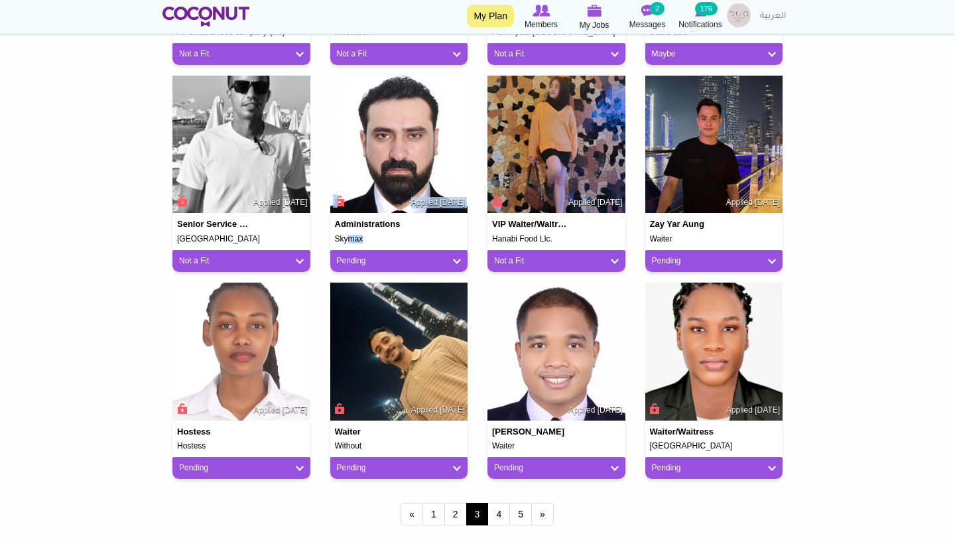
drag, startPoint x: 375, startPoint y: 241, endPoint x: 336, endPoint y: 234, distance: 39.8
click at [336, 234] on div "Administrations Skymax Applied [DATE] Pending Pending Good Fit Maybe Not a Fit" at bounding box center [399, 242] width 138 height 59
click at [402, 235] on h5 "Skymax" at bounding box center [399, 239] width 129 height 9
drag, startPoint x: 378, startPoint y: 235, endPoint x: 327, endPoint y: 233, distance: 51.1
click at [327, 233] on div "Administrations Skymax Applied 3 days ago Pending Pending Good Fit Maybe Not a …" at bounding box center [399, 179] width 158 height 207
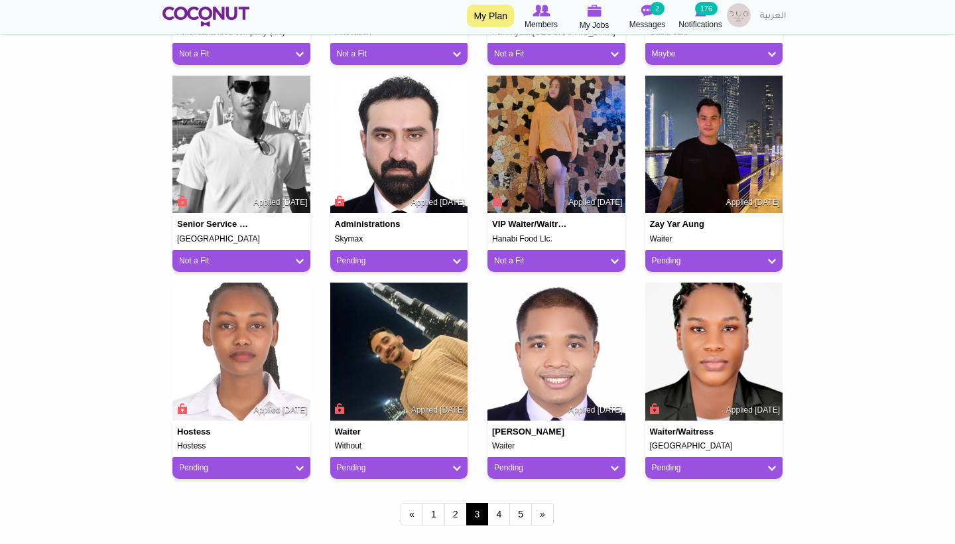
copy h5 "Skymax"
click at [462, 260] on div "Pending" at bounding box center [399, 261] width 138 height 22
click at [453, 259] on link "Pending" at bounding box center [399, 260] width 125 height 11
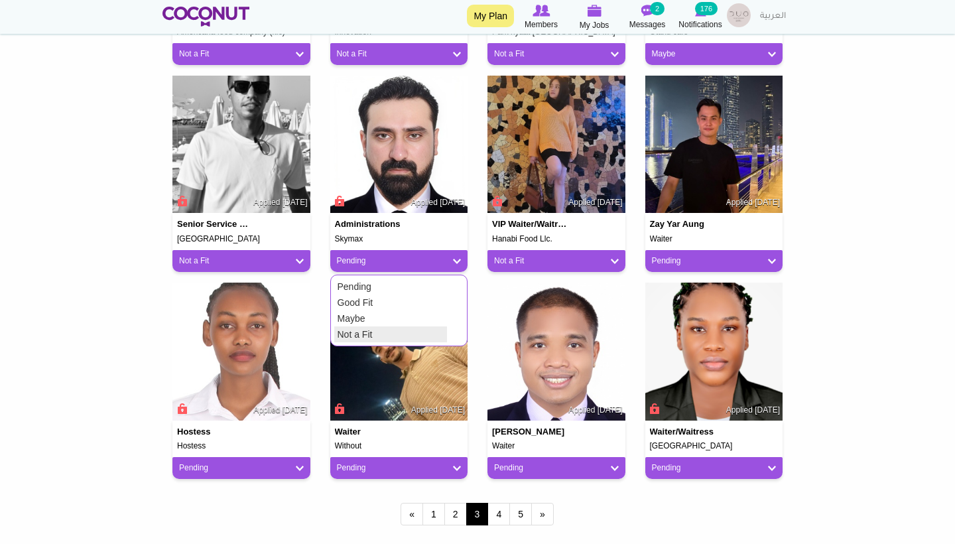
click at [416, 328] on link "Not a Fit" at bounding box center [390, 334] width 113 height 16
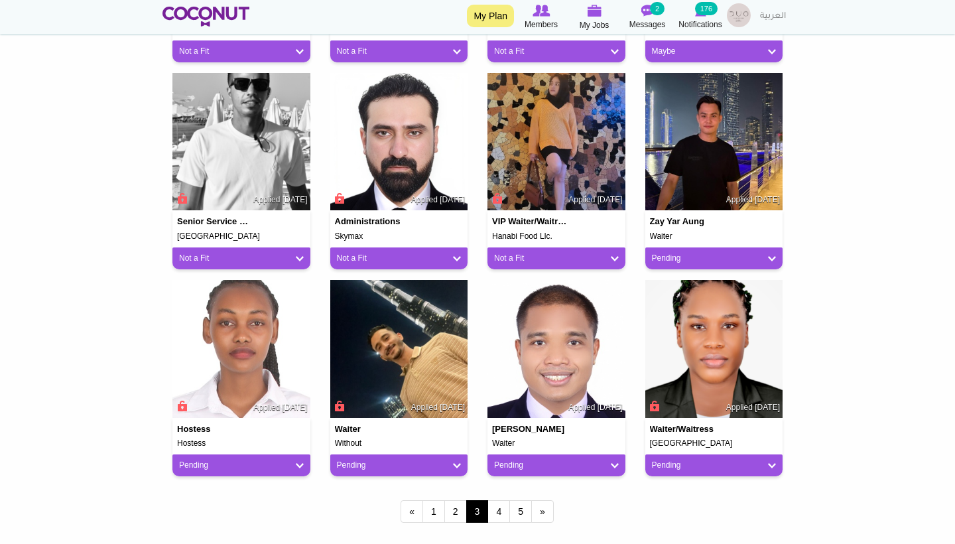
scroll to position [1031, 0]
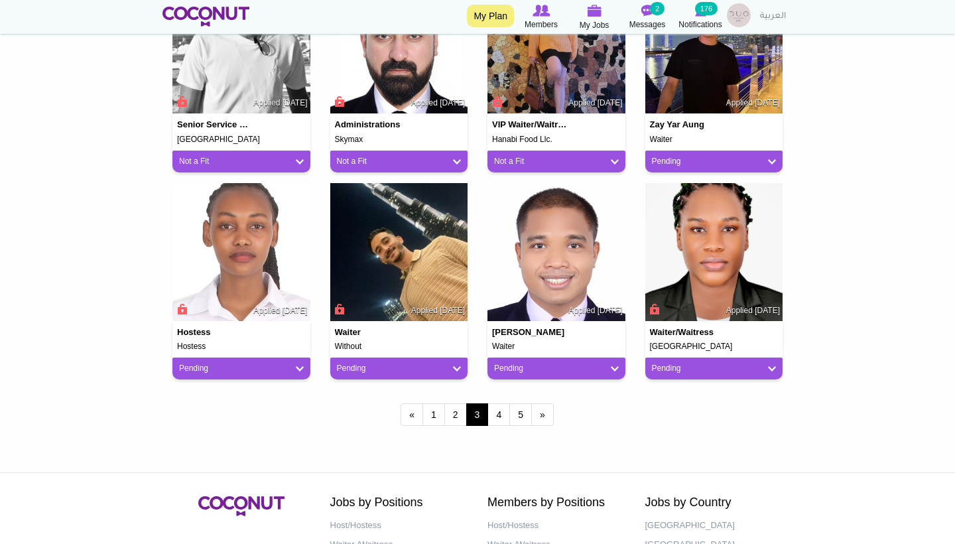
click at [660, 160] on link "Pending" at bounding box center [714, 161] width 125 height 11
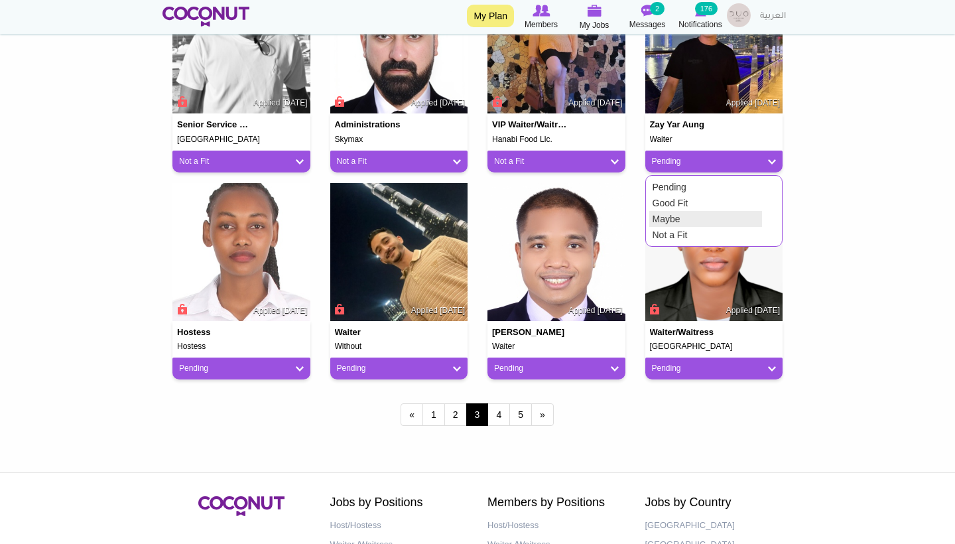
click at [653, 219] on link "Maybe" at bounding box center [705, 219] width 113 height 16
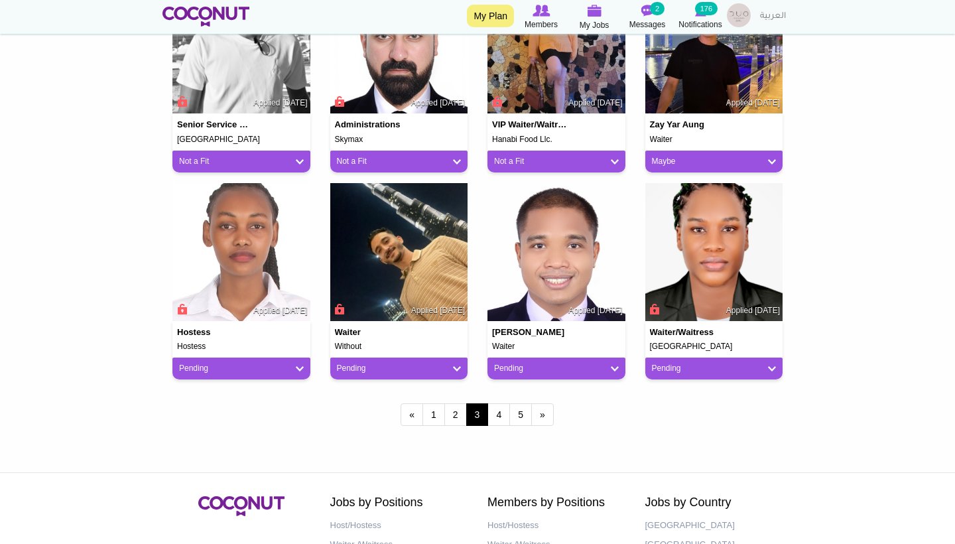
click at [302, 363] on link "Pending" at bounding box center [241, 368] width 125 height 11
click at [255, 440] on link "Not a Fit" at bounding box center [232, 442] width 113 height 16
click at [424, 364] on link "Pending" at bounding box center [399, 368] width 125 height 11
click at [356, 442] on link "Not a Fit" at bounding box center [390, 442] width 113 height 16
click at [544, 299] on img at bounding box center [556, 252] width 138 height 138
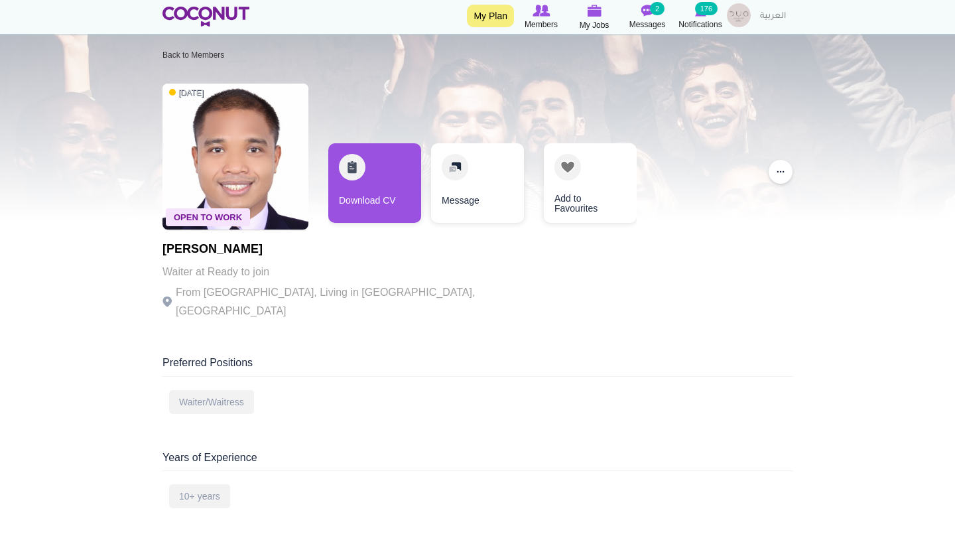
scroll to position [16, 0]
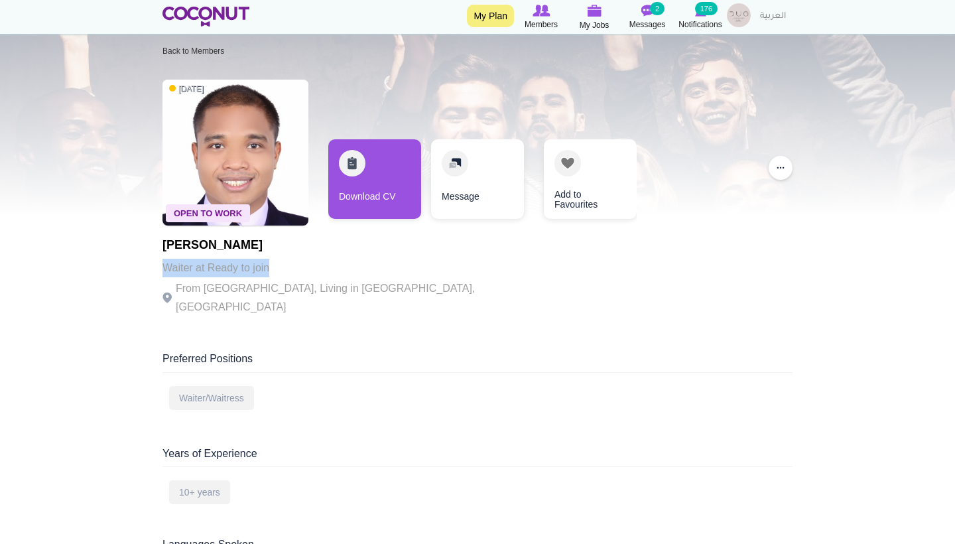
drag, startPoint x: 282, startPoint y: 269, endPoint x: 150, endPoint y: 271, distance: 132.0
click at [308, 270] on p "Waiter at Ready to join" at bounding box center [344, 268] width 365 height 19
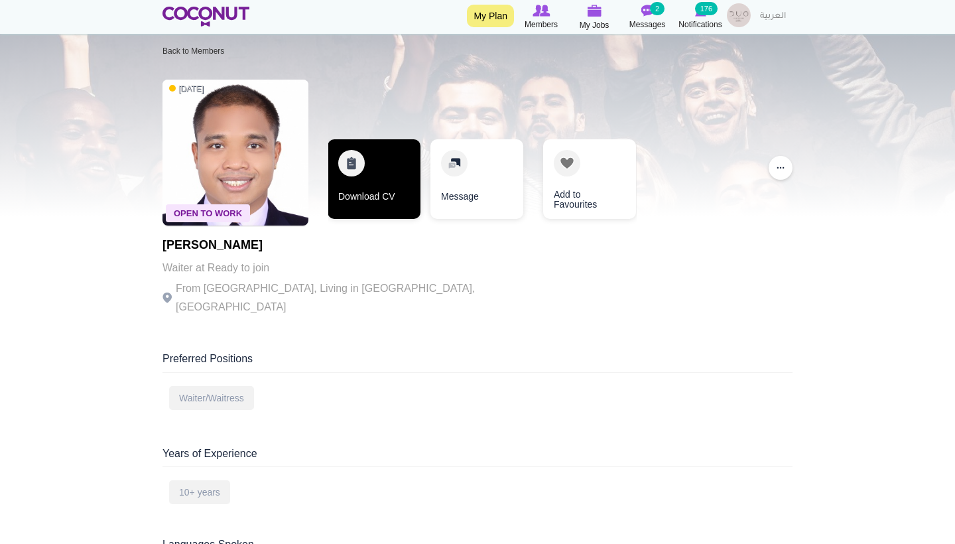
click at [406, 179] on link "Download CV" at bounding box center [374, 179] width 93 height 80
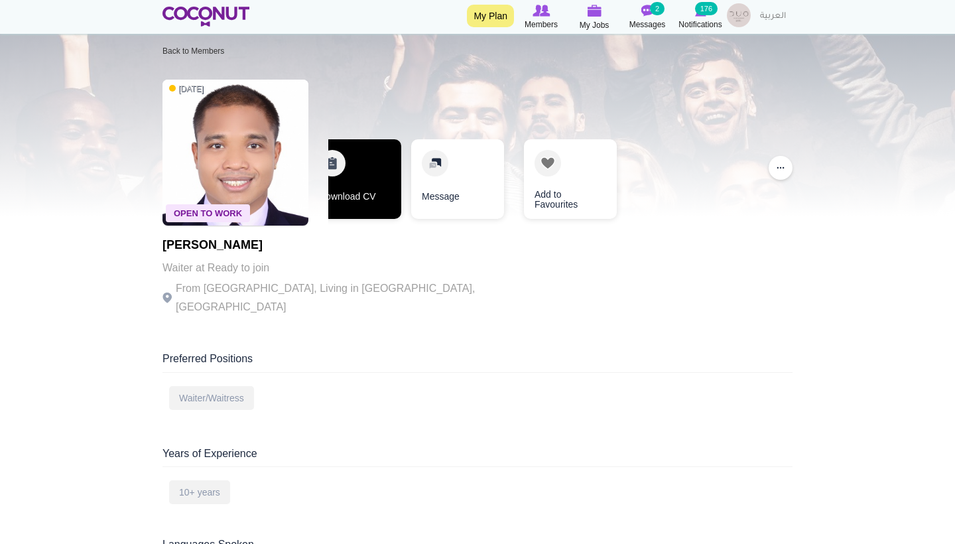
click at [387, 178] on link "Download CV" at bounding box center [354, 179] width 93 height 80
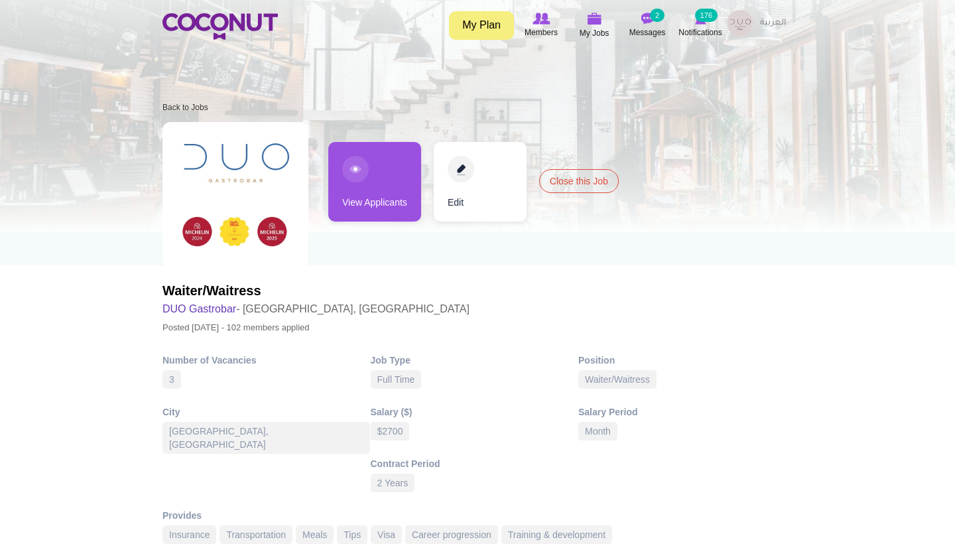
click at [385, 204] on link "View Applicants" at bounding box center [374, 182] width 93 height 80
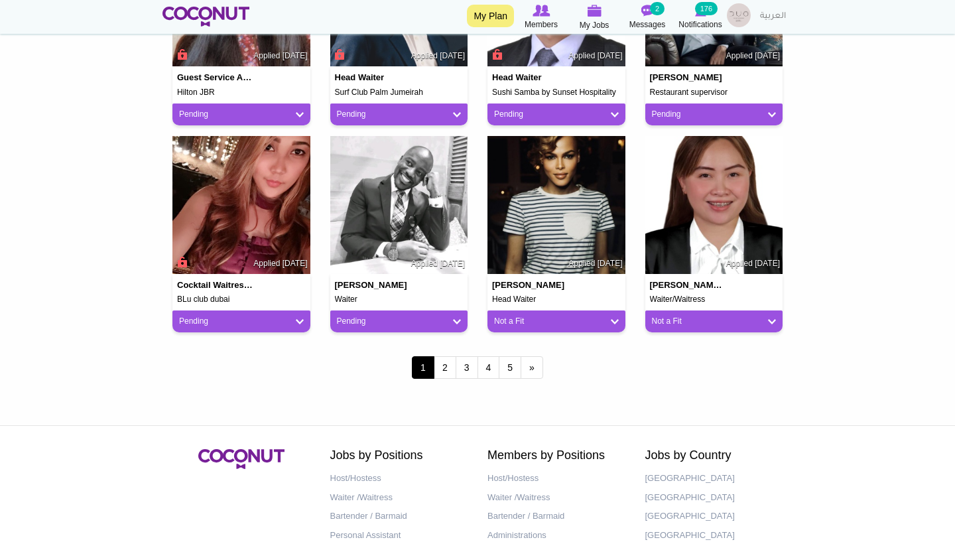
scroll to position [1079, 0]
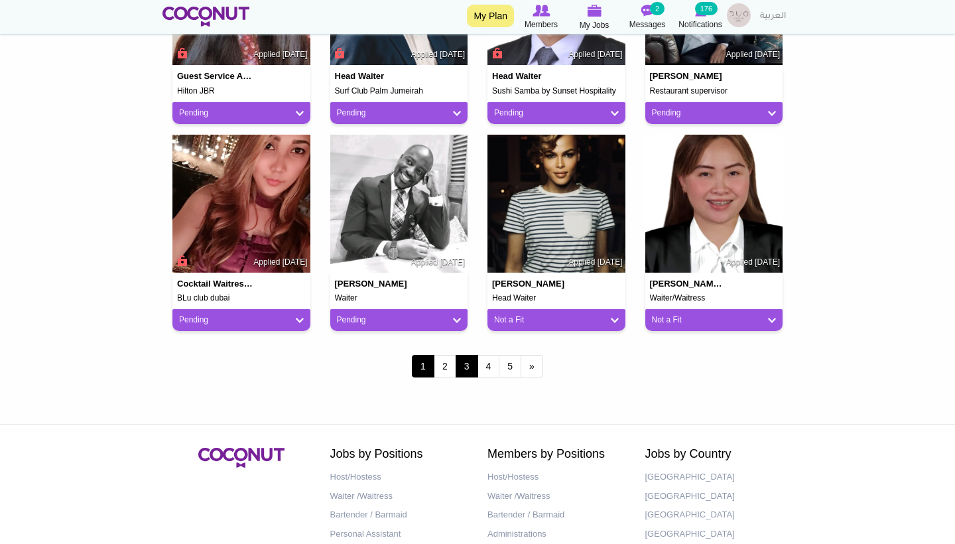
click at [458, 362] on link "3" at bounding box center [466, 366] width 23 height 23
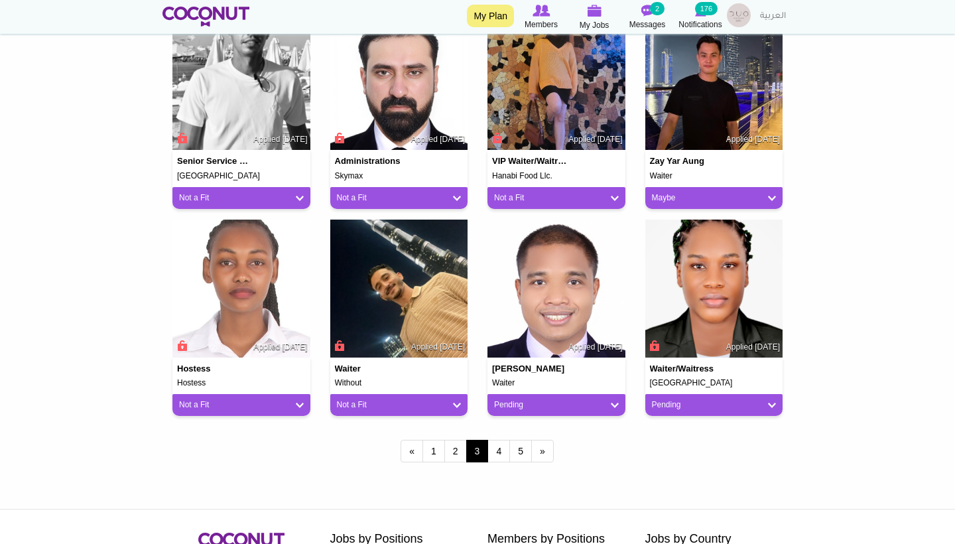
scroll to position [998, 0]
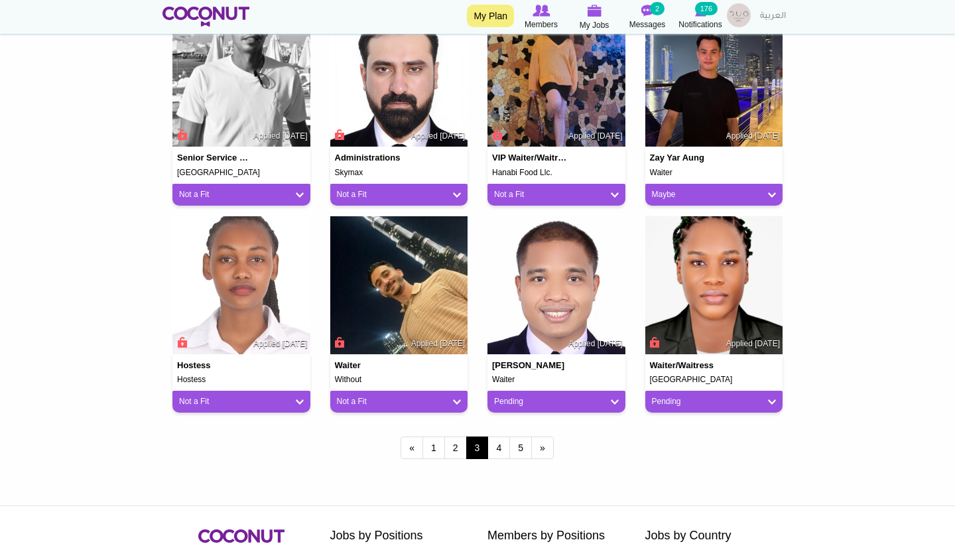
click at [535, 396] on link "Pending" at bounding box center [556, 401] width 125 height 11
click at [505, 470] on link "Not a Fit" at bounding box center [547, 475] width 113 height 16
click at [500, 440] on link "4" at bounding box center [498, 447] width 23 height 23
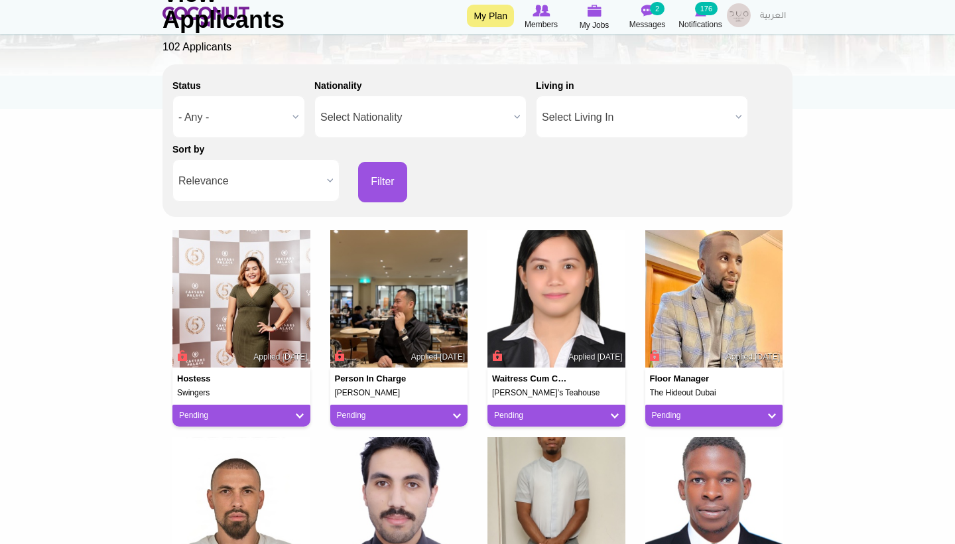
scroll to position [158, 0]
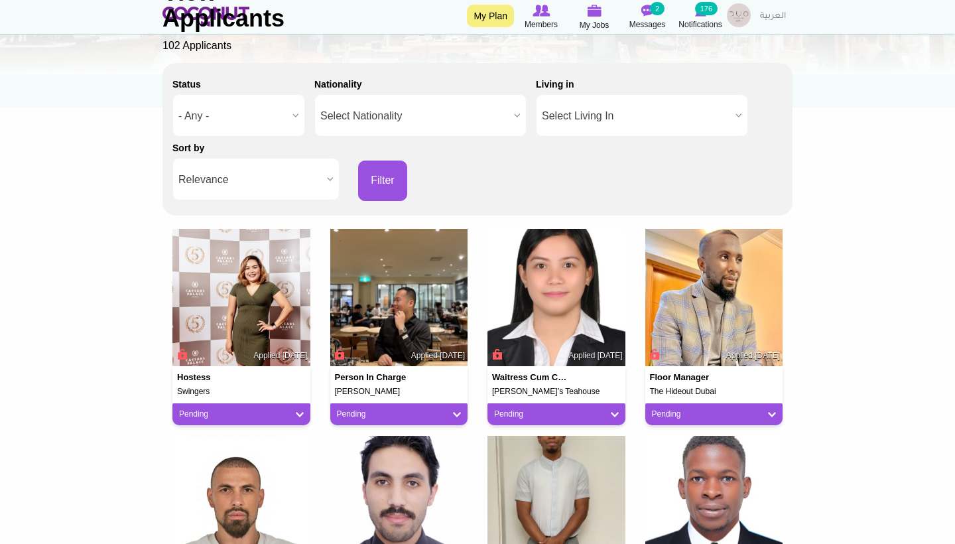
click at [296, 409] on link "Pending" at bounding box center [241, 413] width 125 height 11
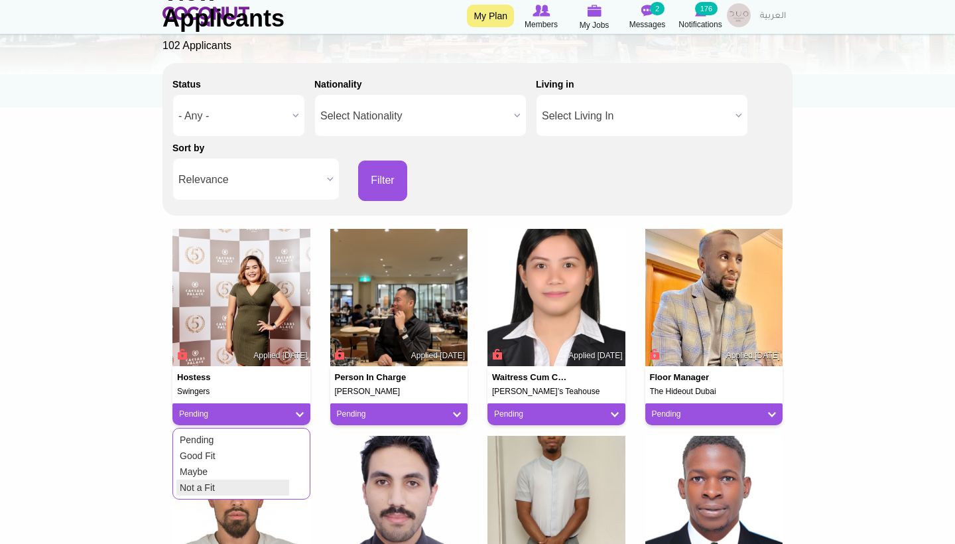
click at [212, 481] on link "Not a Fit" at bounding box center [232, 487] width 113 height 16
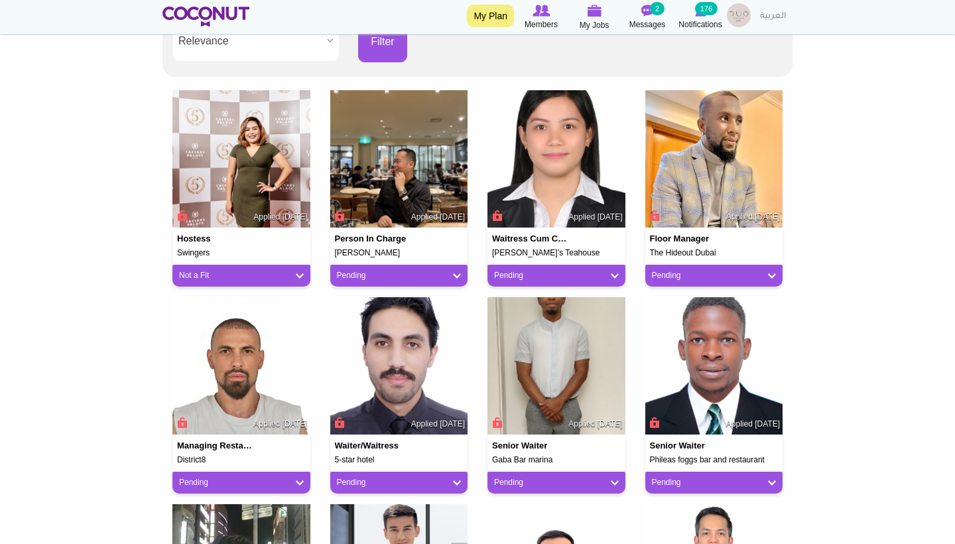
scroll to position [310, 0]
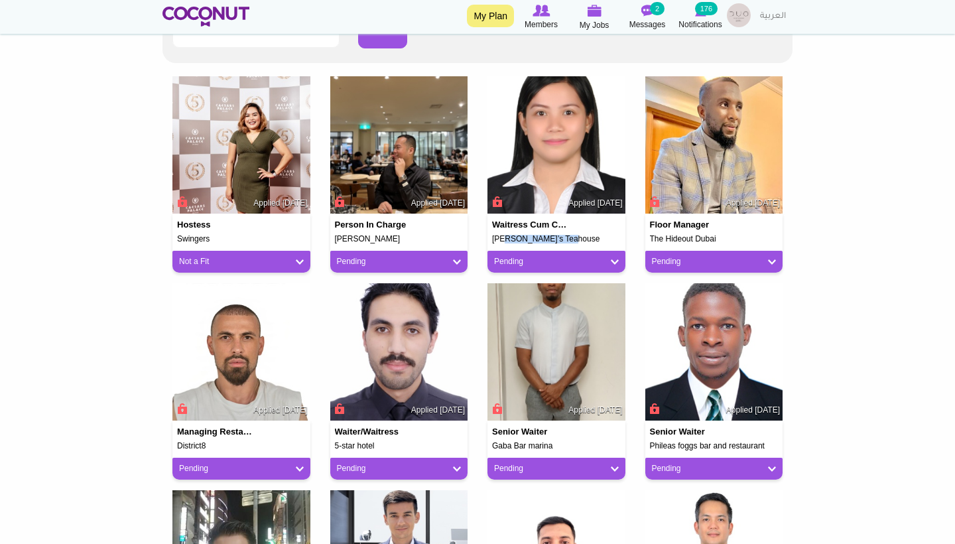
drag, startPoint x: 563, startPoint y: 234, endPoint x: 486, endPoint y: 235, distance: 76.9
click at [486, 235] on div "Waitress cum cashier Tania’s Teahouse Applied 1 day ago Pending Pending Good Fi…" at bounding box center [556, 179] width 158 height 207
copy h5 "Tania’s Teahouse"
drag, startPoint x: 733, startPoint y: 234, endPoint x: 644, endPoint y: 235, distance: 88.9
click at [645, 235] on div "Floor Manager The Hideout Dubai Applied 3 days ago" at bounding box center [714, 228] width 138 height 30
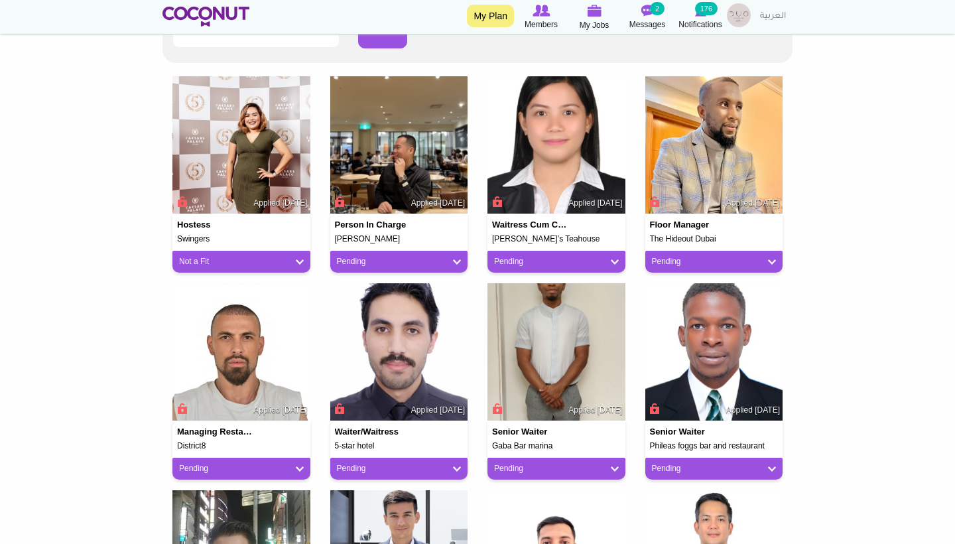
copy h5 "The Hideout Dubai"
click at [774, 259] on link "Pending" at bounding box center [714, 261] width 125 height 11
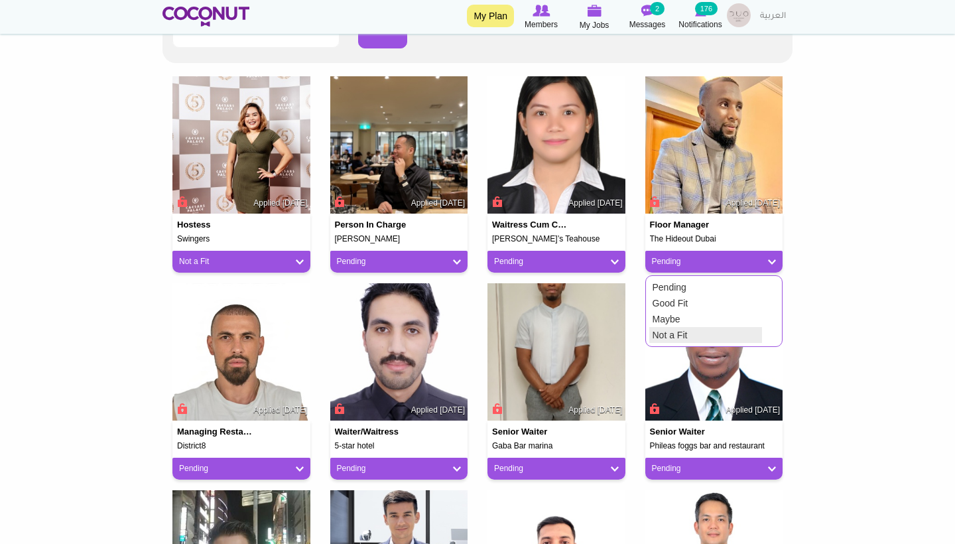
click at [707, 330] on link "Not a Fit" at bounding box center [705, 335] width 113 height 16
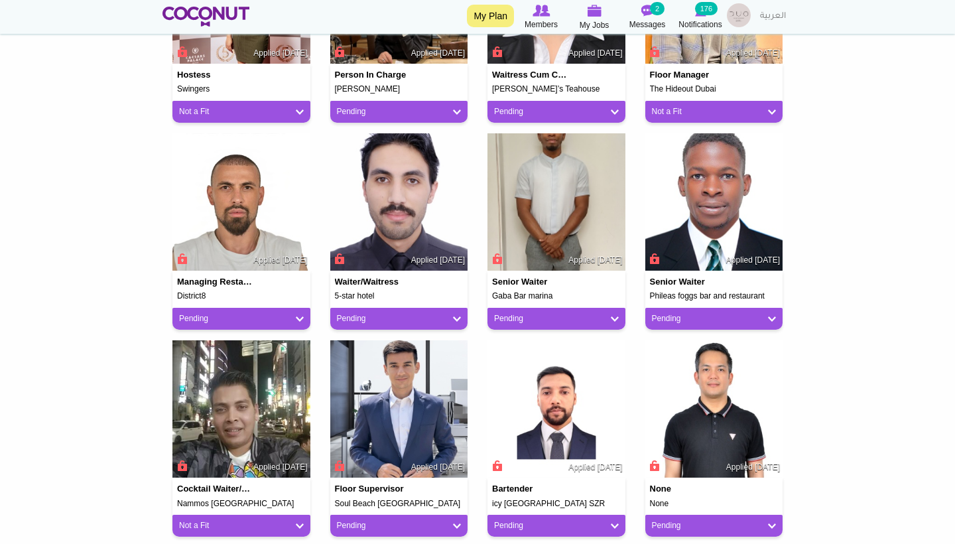
scroll to position [462, 0]
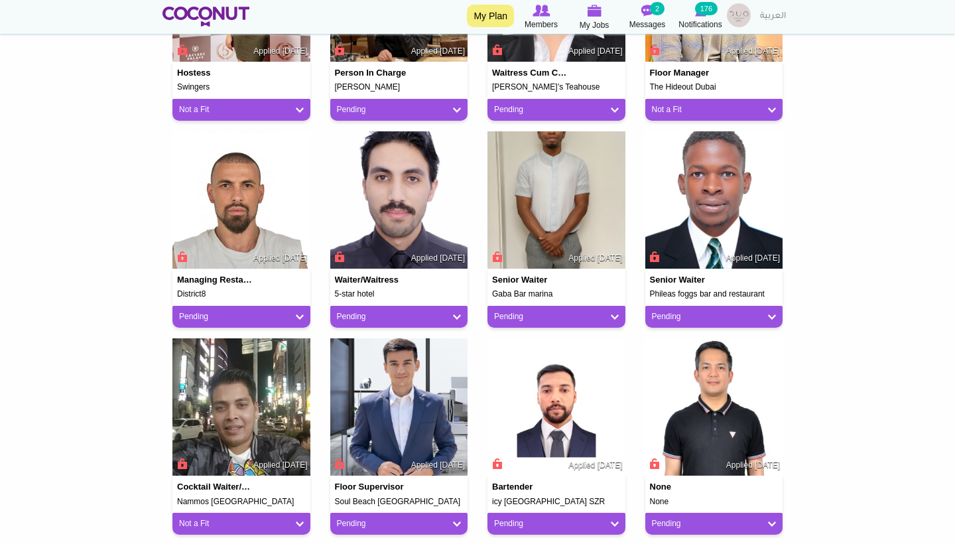
drag, startPoint x: 881, startPoint y: 4, endPoint x: 837, endPoint y: 4, distance: 44.4
click at [835, 4] on div "Toggle navigation My Plan Members My Jobs Post a Job Messages 2 Notifications 1…" at bounding box center [477, 17] width 955 height 34
click at [449, 312] on link "Pending" at bounding box center [399, 316] width 125 height 11
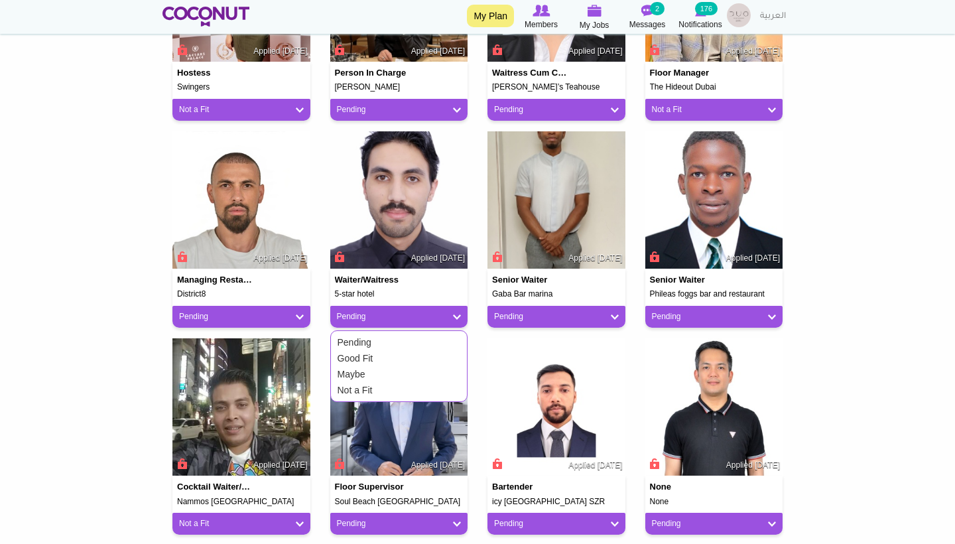
click at [373, 389] on link "Not a Fit" at bounding box center [390, 390] width 113 height 16
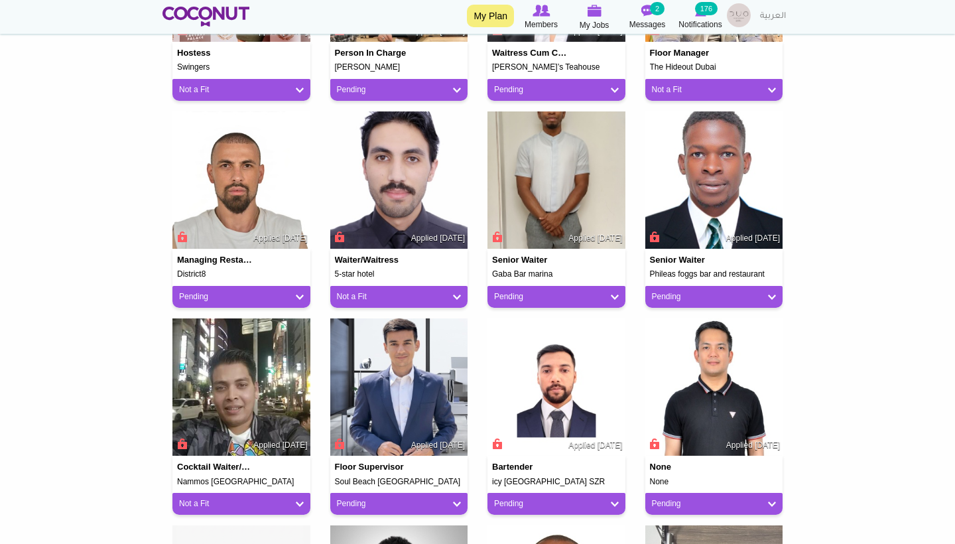
scroll to position [496, 0]
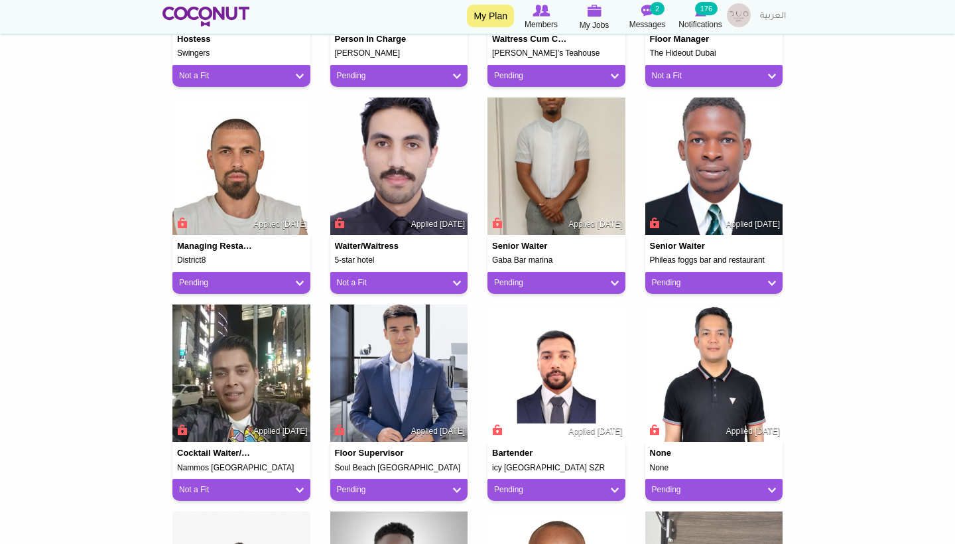
click at [532, 277] on link "Pending" at bounding box center [556, 282] width 125 height 11
click at [529, 342] on link "Maybe" at bounding box center [547, 340] width 113 height 16
click at [526, 287] on div "Maybe" at bounding box center [556, 283] width 138 height 22
click at [518, 281] on link "Maybe" at bounding box center [556, 282] width 125 height 11
click at [516, 351] on link "Not a Fit" at bounding box center [547, 356] width 113 height 16
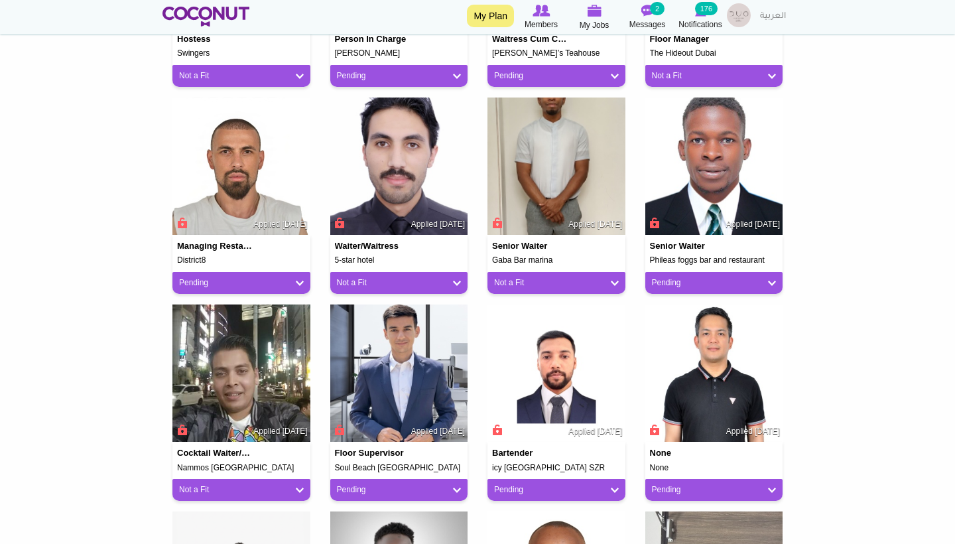
click at [767, 279] on link "Pending" at bounding box center [714, 282] width 125 height 11
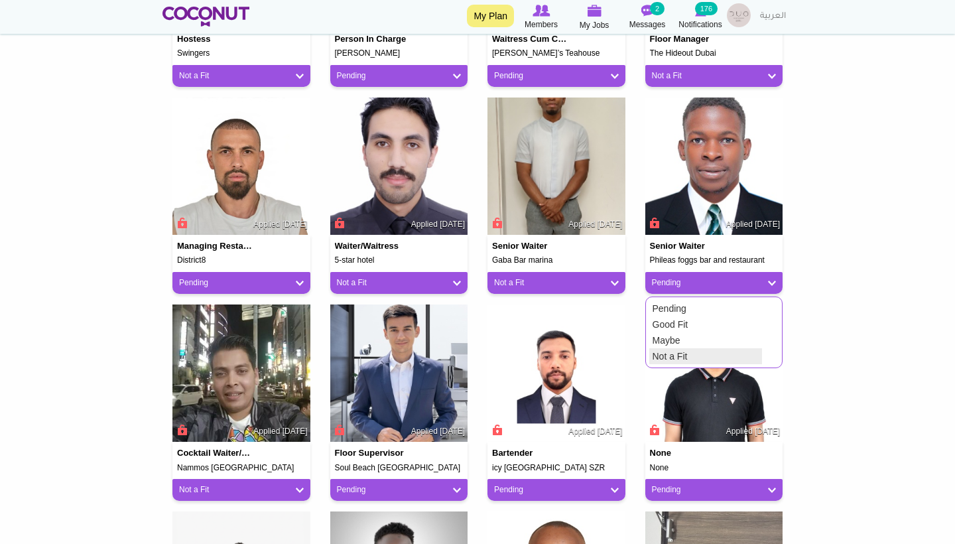
click at [693, 349] on link "Not a Fit" at bounding box center [705, 356] width 113 height 16
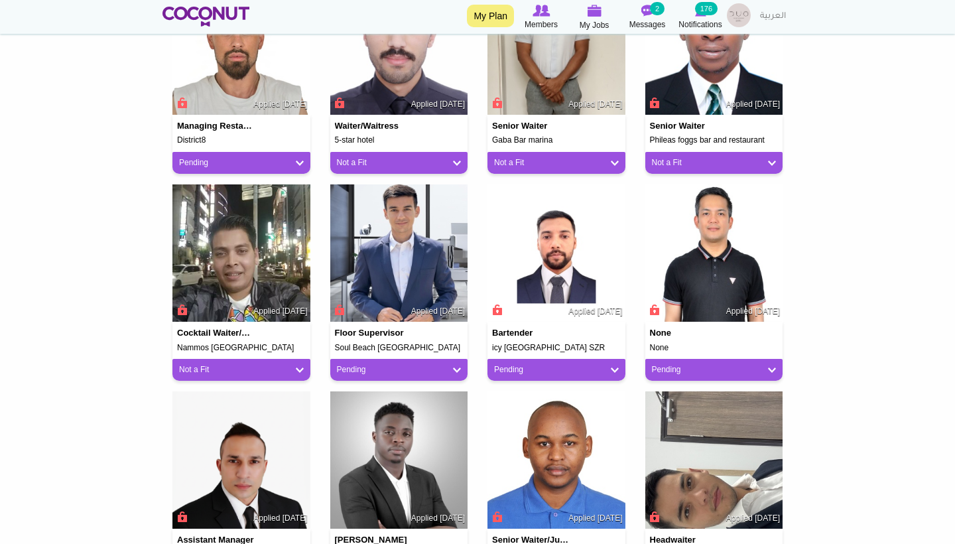
scroll to position [634, 0]
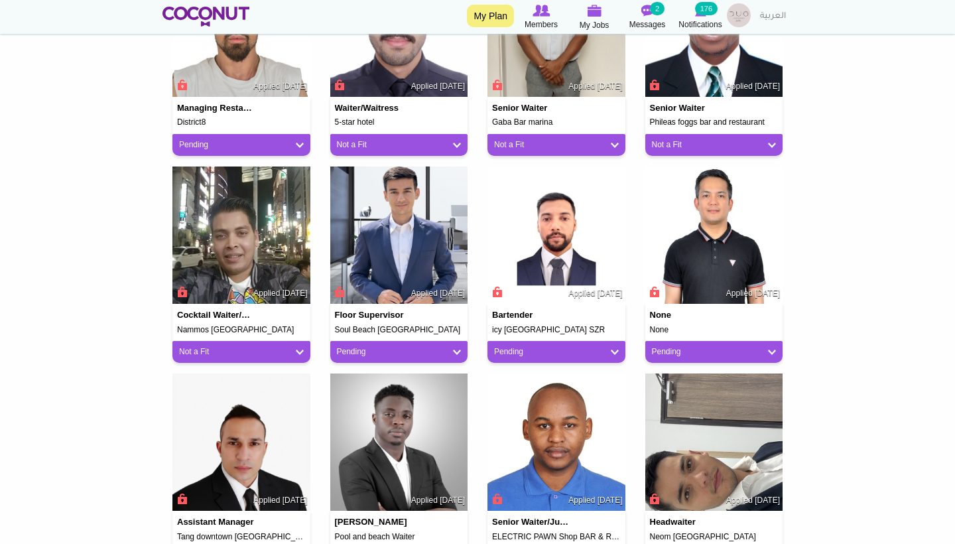
click at [360, 347] on link "Pending" at bounding box center [399, 351] width 125 height 11
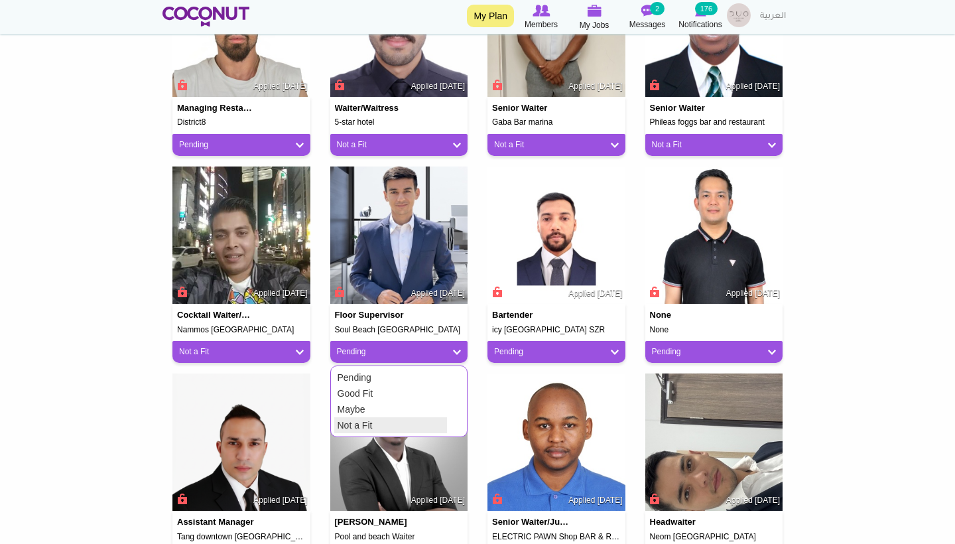
click at [382, 417] on link "Not a Fit" at bounding box center [390, 425] width 113 height 16
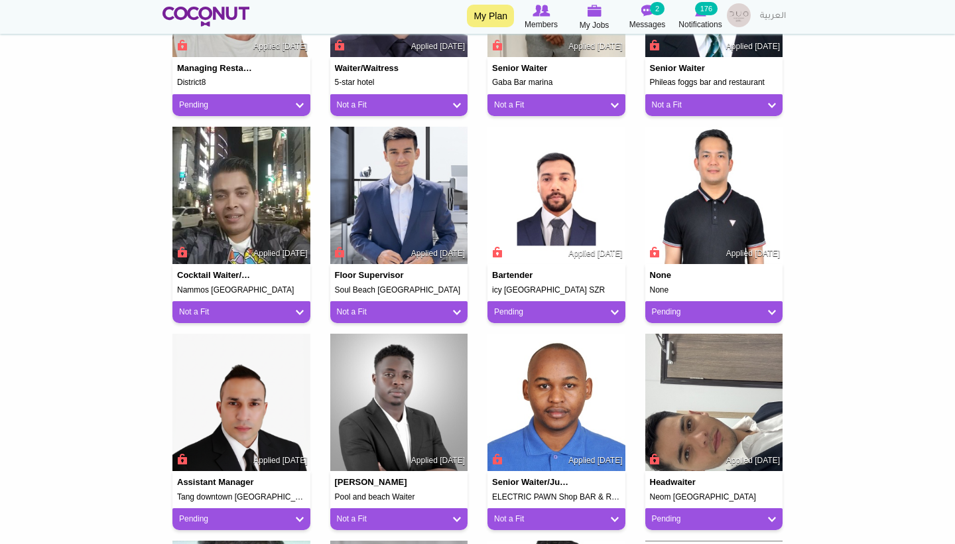
scroll to position [680, 0]
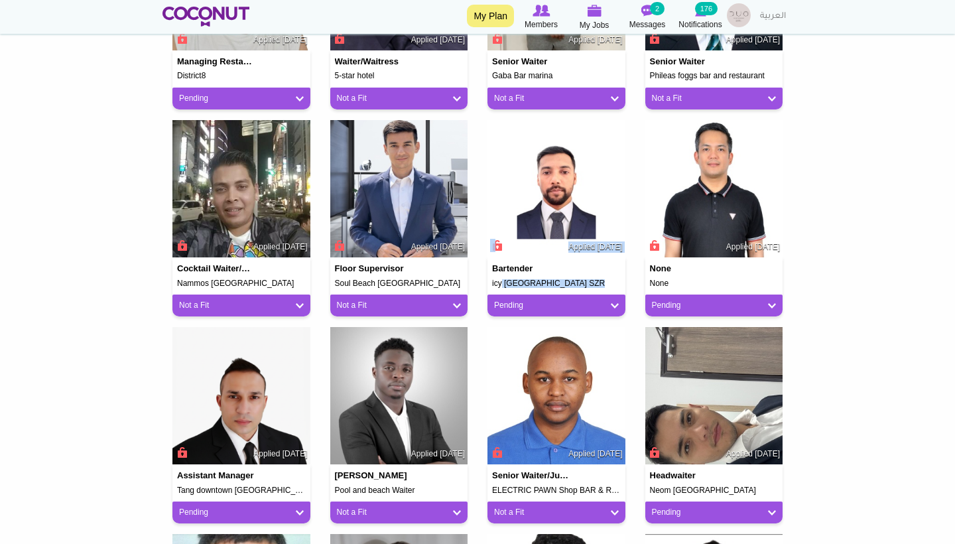
drag, startPoint x: 588, startPoint y: 286, endPoint x: 489, endPoint y: 282, distance: 99.6
click at [489, 282] on div "Bartender icy Fairmont hotel SZR Applied 3 days ago Pending Pending Good Fit Ma…" at bounding box center [556, 286] width 138 height 59
click at [538, 279] on h5 "icy Fairmont hotel SZR" at bounding box center [556, 283] width 129 height 9
drag, startPoint x: 577, startPoint y: 278, endPoint x: 491, endPoint y: 276, distance: 85.6
click at [491, 276] on div "Bartender icy Fairmont hotel SZR Applied 3 days ago" at bounding box center [556, 272] width 138 height 30
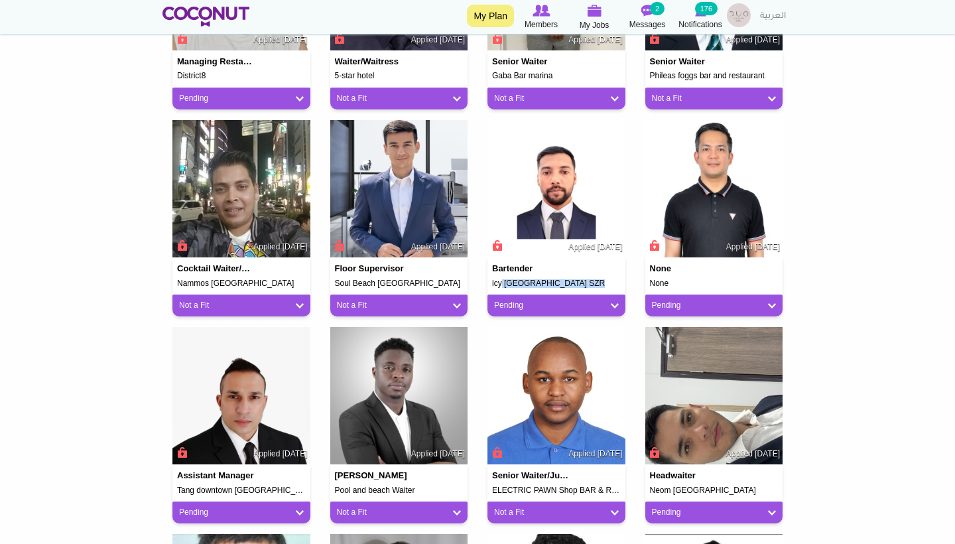
copy h5 "icy Fairmont hotel SZR"
click at [616, 307] on link "Pending" at bounding box center [556, 305] width 125 height 11
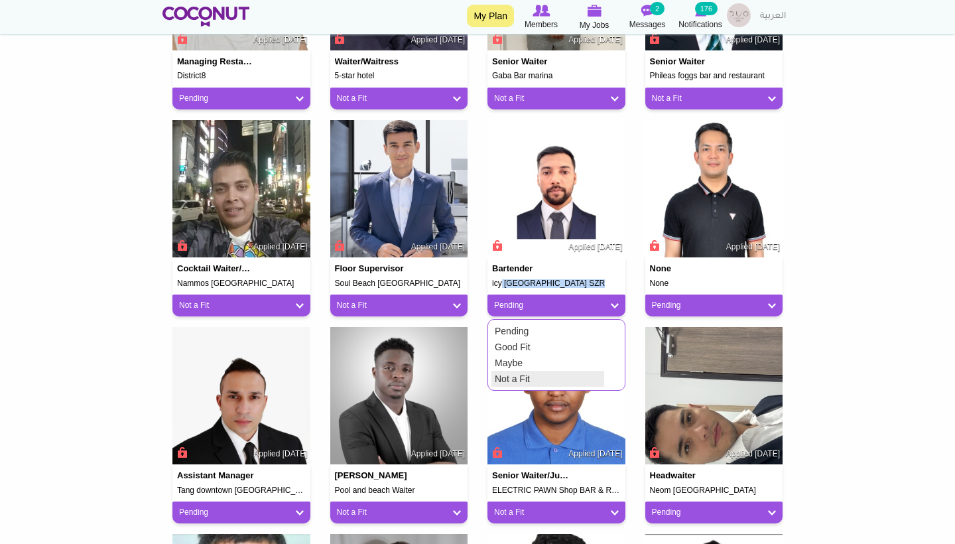
click at [560, 374] on link "Not a Fit" at bounding box center [547, 379] width 113 height 16
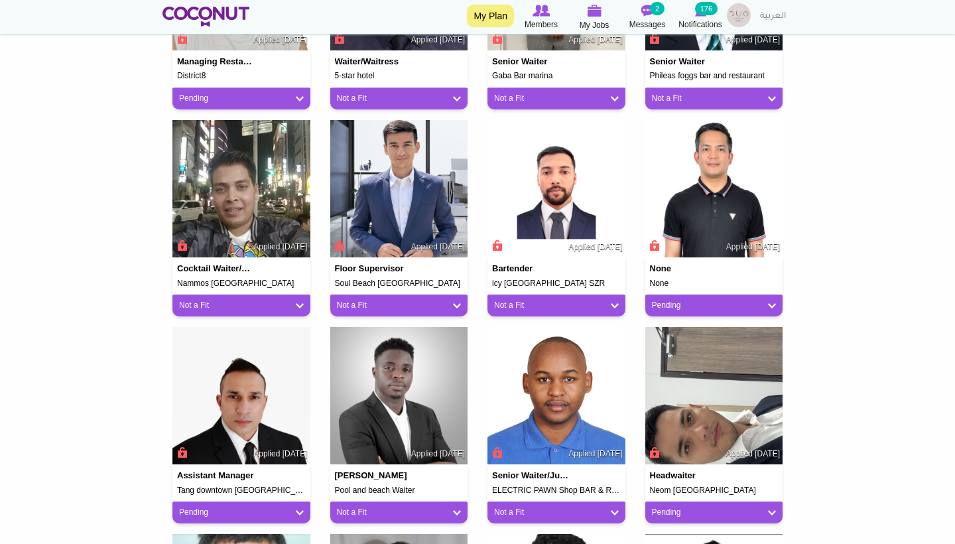
click at [672, 288] on div "None None Applied 3 days ago Pending Pending Good Fit Maybe Not a Fit" at bounding box center [714, 286] width 138 height 59
click at [672, 302] on link "Pending" at bounding box center [714, 305] width 125 height 11
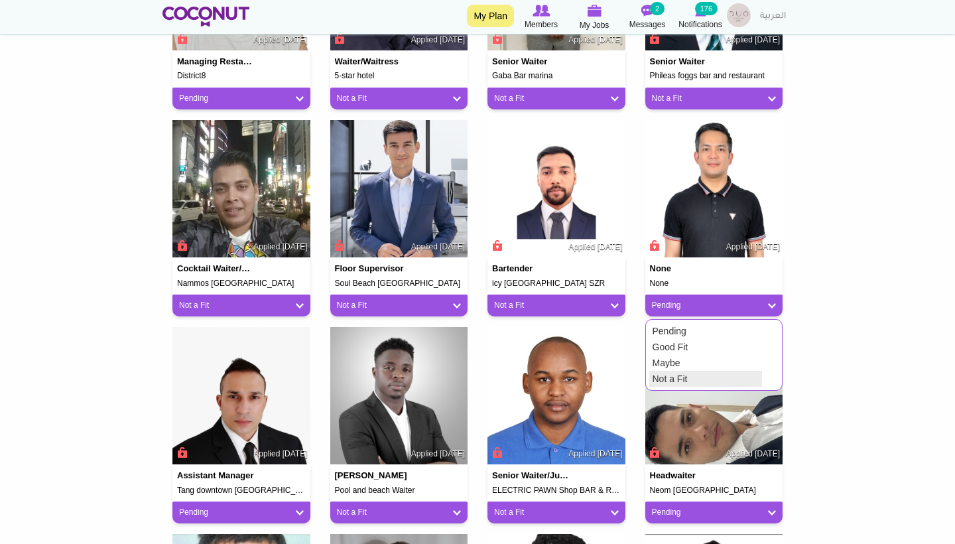
click at [666, 375] on link "Not a Fit" at bounding box center [705, 379] width 113 height 16
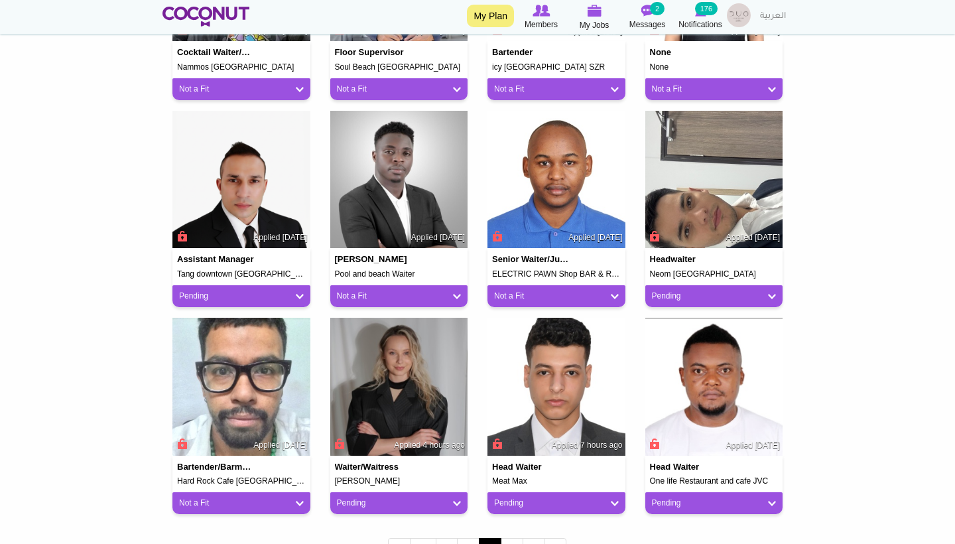
scroll to position [897, 0]
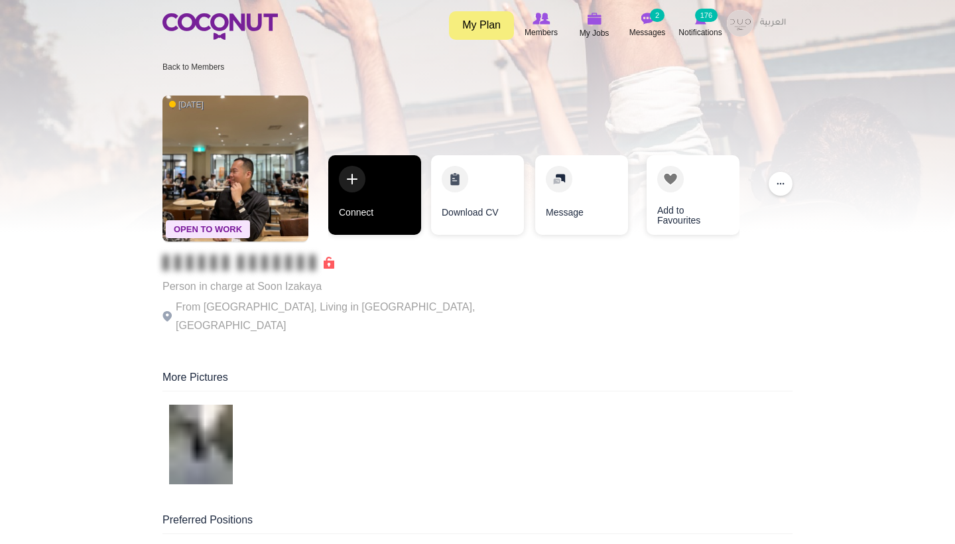
click at [361, 207] on link "Connect" at bounding box center [374, 195] width 93 height 80
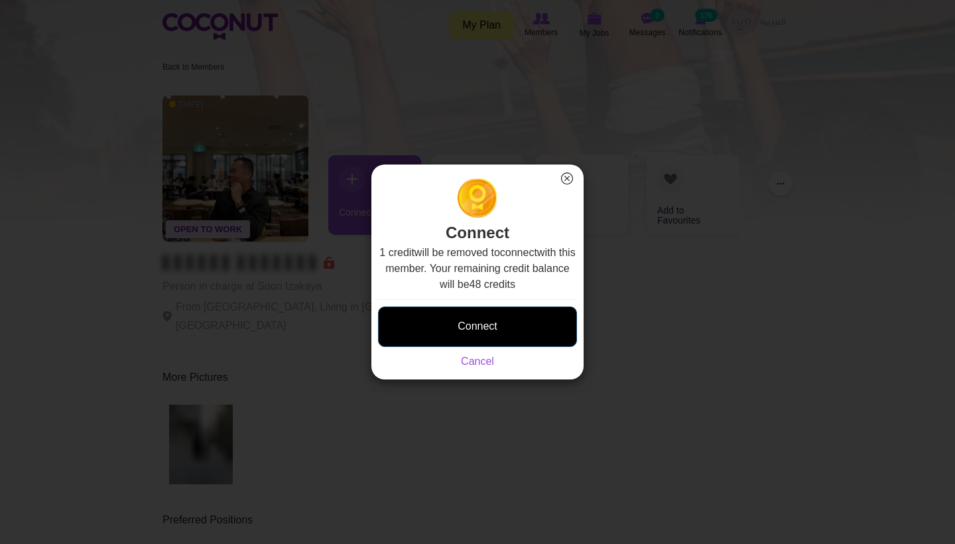
click at [509, 311] on button "Connect" at bounding box center [477, 326] width 199 height 40
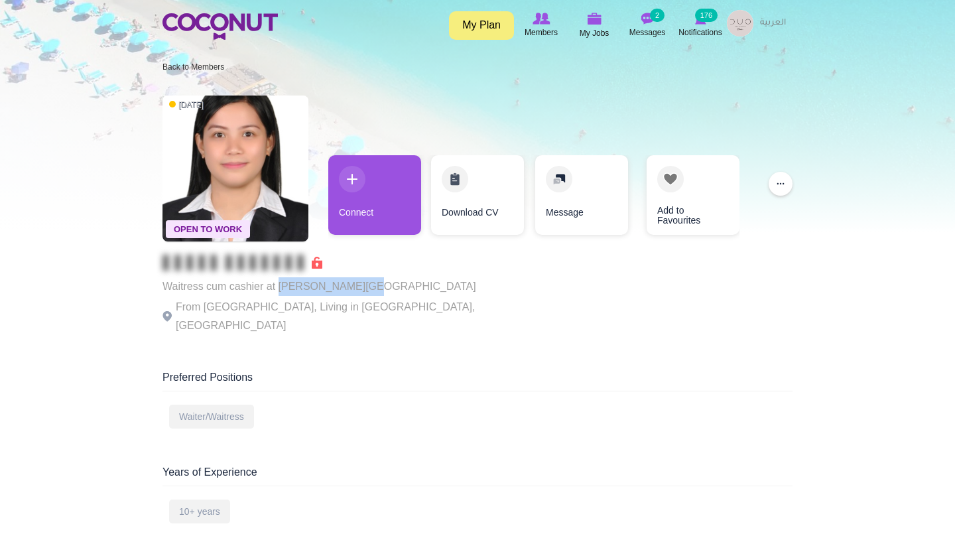
drag, startPoint x: 367, startPoint y: 284, endPoint x: 280, endPoint y: 286, distance: 86.9
click at [280, 286] on p "Waitress cum cashier at Tania’s Teahouse" at bounding box center [344, 286] width 365 height 19
copy p "Tania’s Teahouse"
click at [434, 283] on p "Waitress cum cashier at Tania’s Teahouse" at bounding box center [344, 286] width 365 height 19
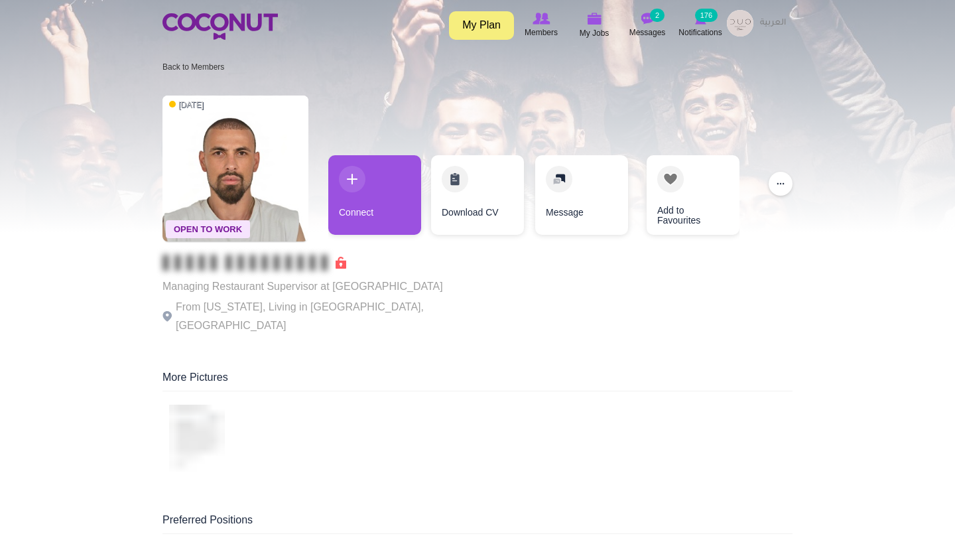
click at [225, 162] on img at bounding box center [235, 168] width 146 height 146
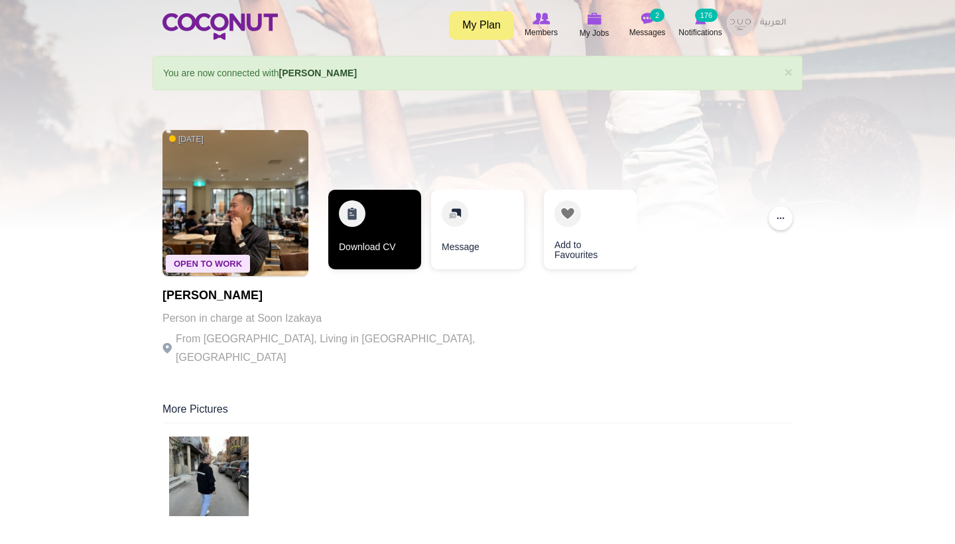
click at [382, 241] on link "Download CV" at bounding box center [374, 230] width 93 height 80
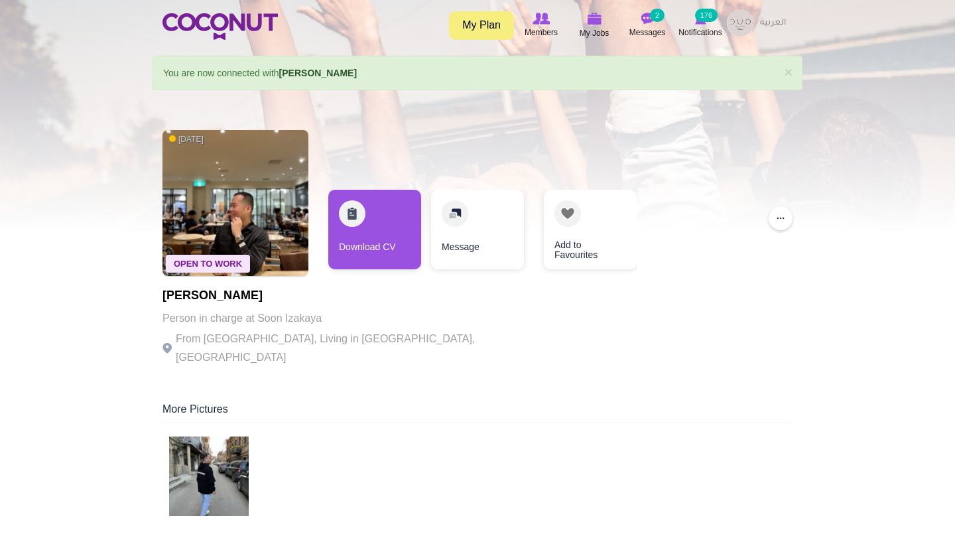
click at [202, 459] on img at bounding box center [209, 476] width 80 height 80
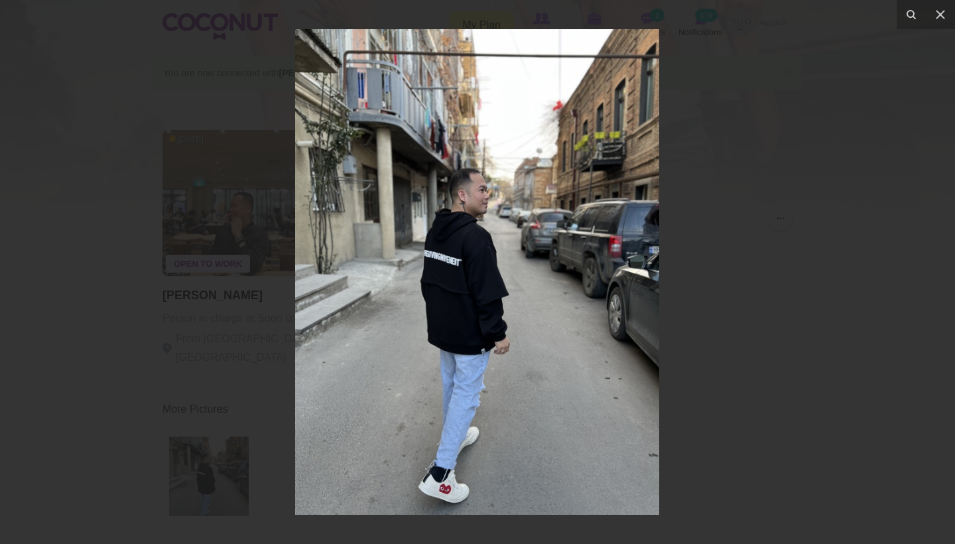
click at [761, 243] on div at bounding box center [477, 272] width 955 height 544
